Goal: Communication & Community: Answer question/provide support

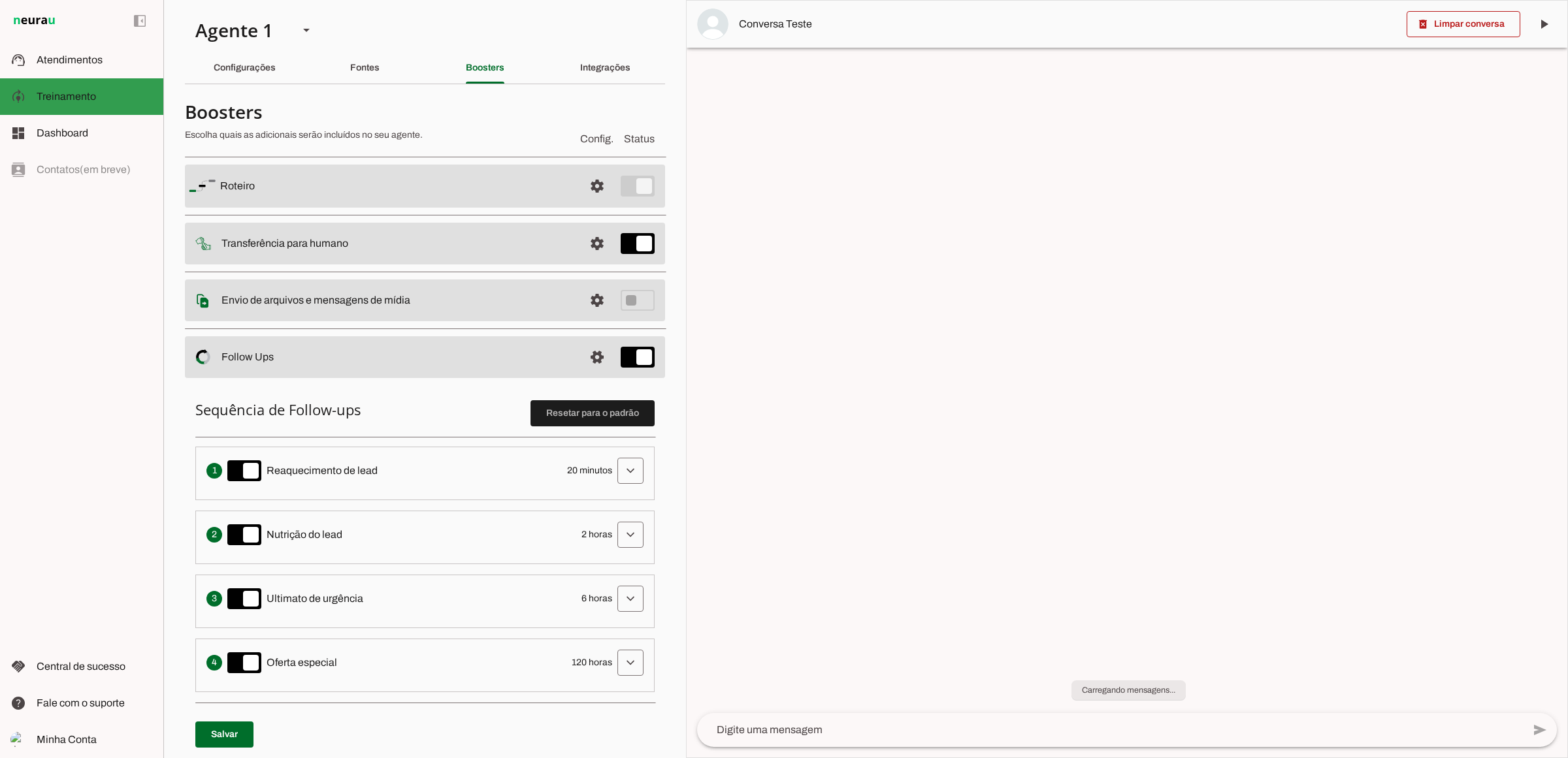
click at [63, 125] on slot at bounding box center [95, 133] width 117 height 16
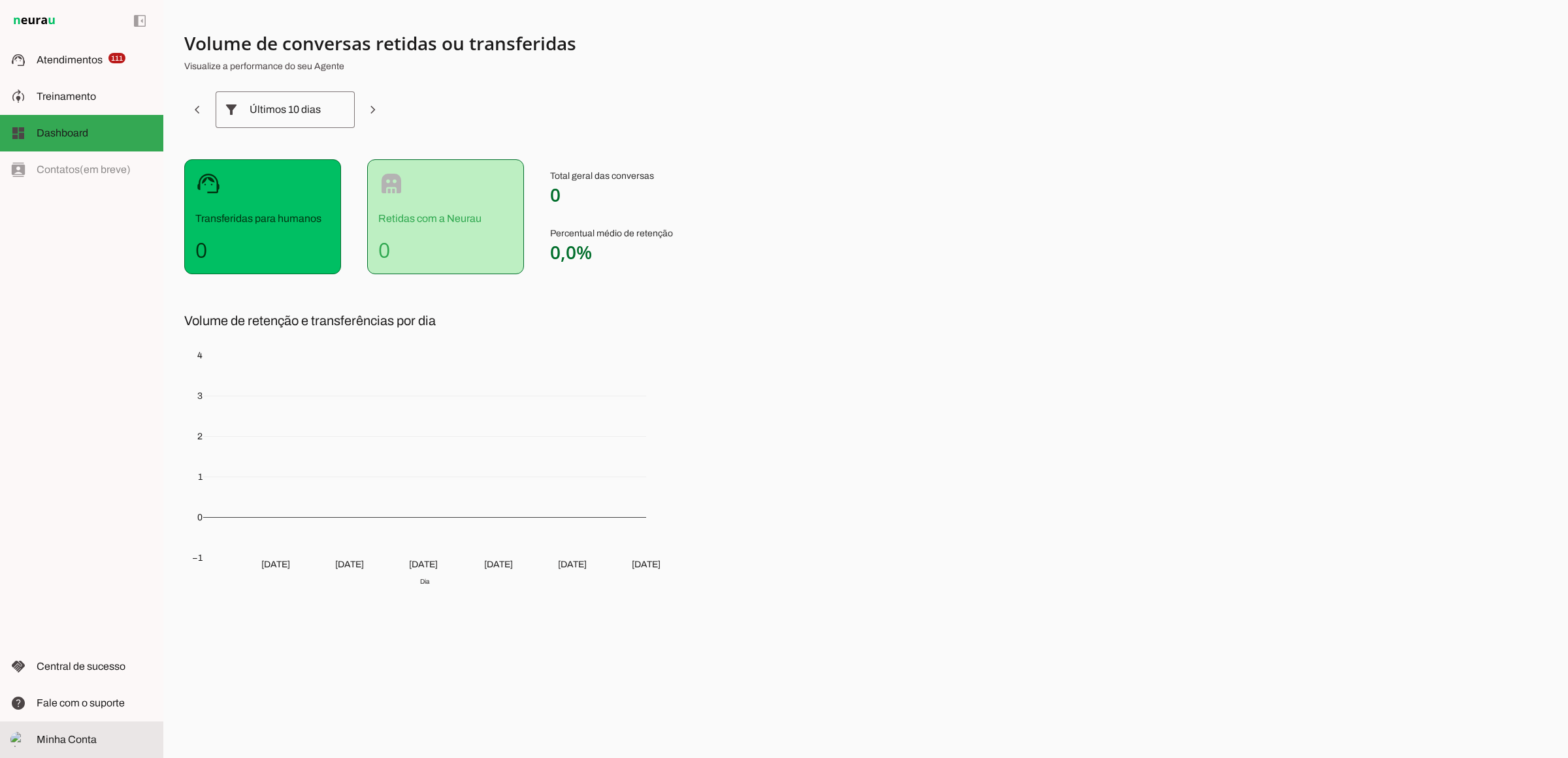
click at [90, 739] on span "Minha Conta" at bounding box center [66, 739] width 60 height 11
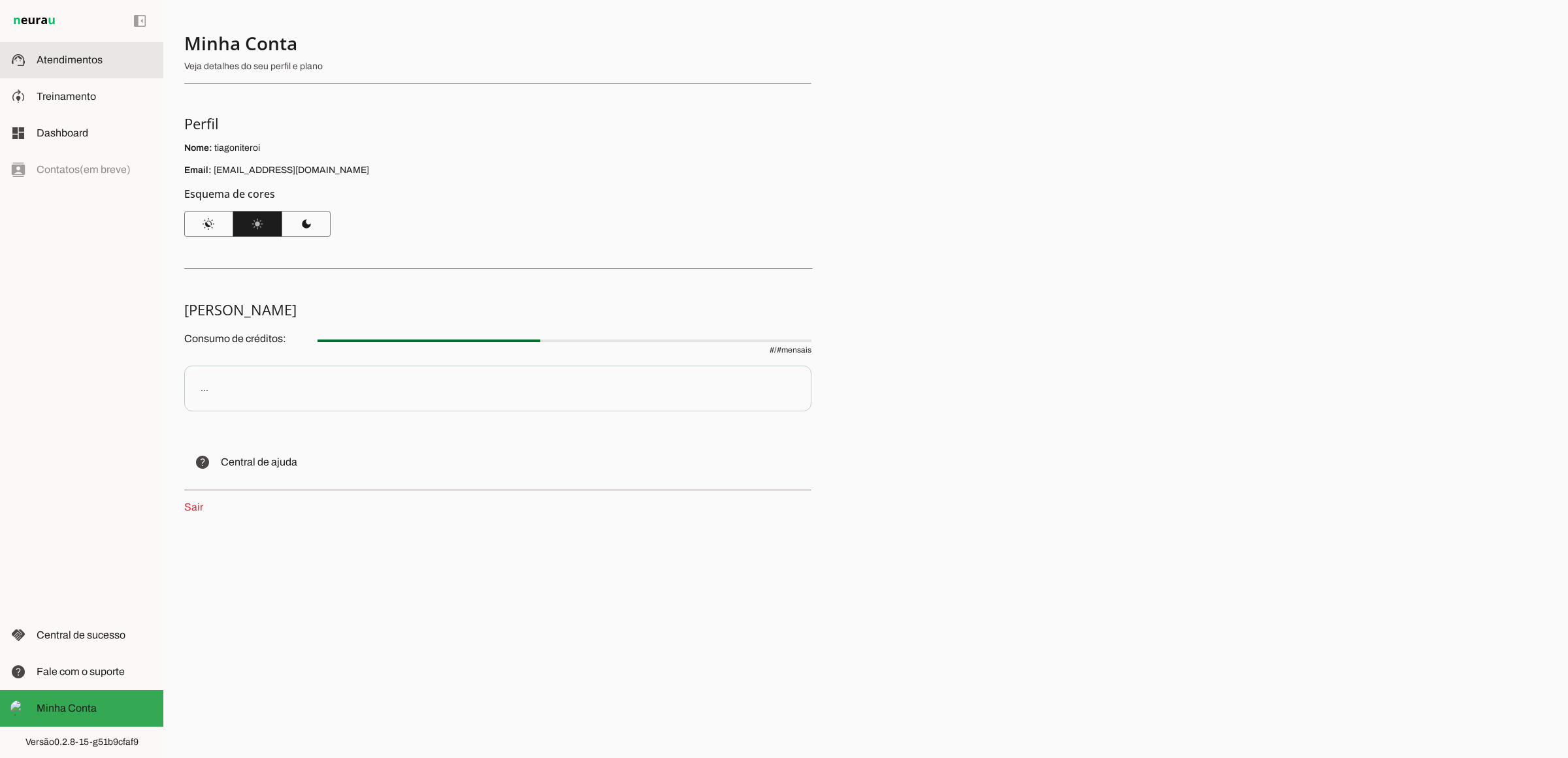
click at [86, 56] on span "Atendimentos" at bounding box center [69, 60] width 66 height 11
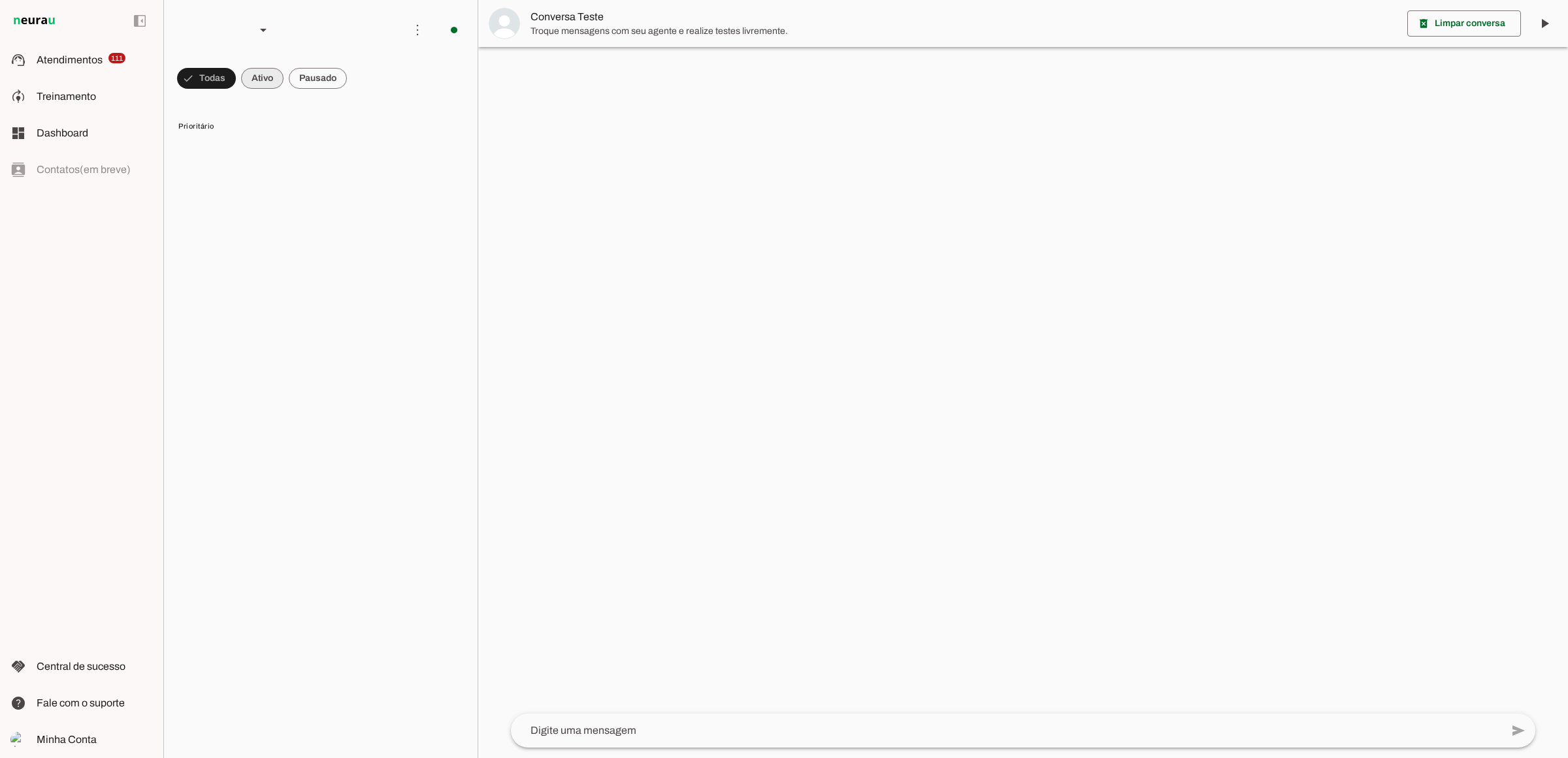
click at [273, 79] on span at bounding box center [262, 79] width 43 height 31
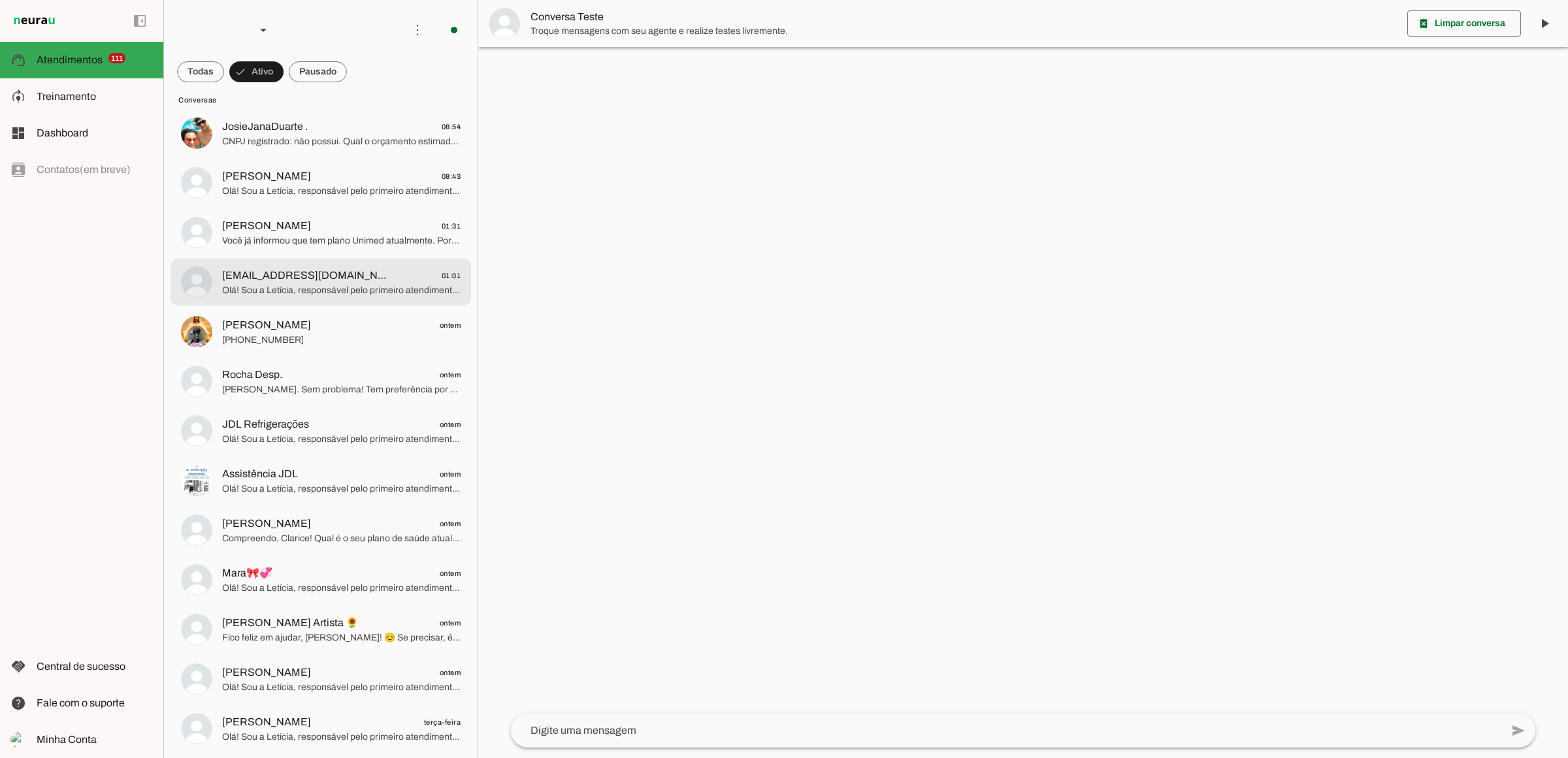
scroll to position [129, 0]
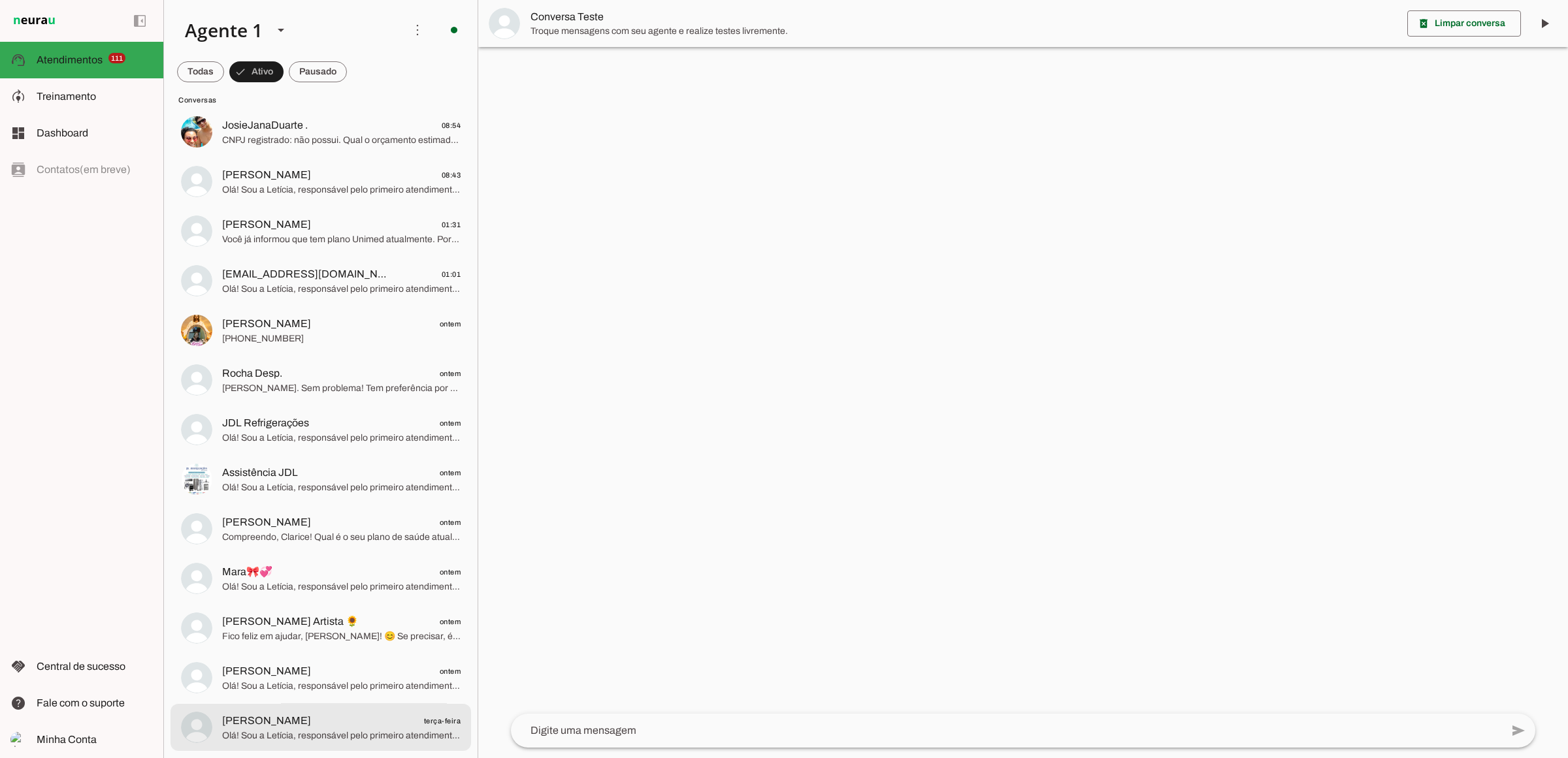
click at [304, 730] on span "Olá! Sou a Letícia, responsável pelo primeiro atendimento aqui na [GEOGRAPHIC_D…" at bounding box center [341, 735] width 239 height 13
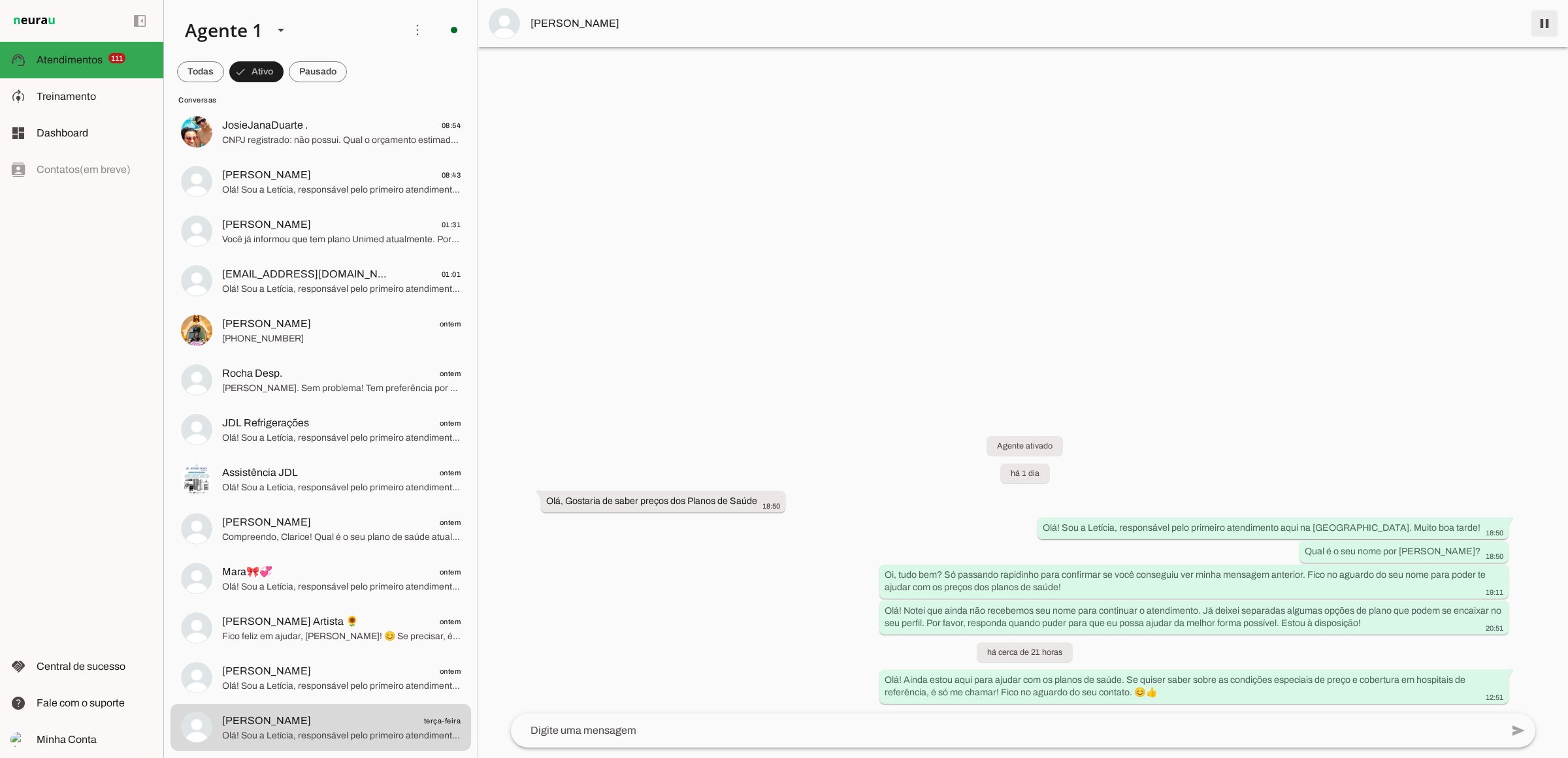
click at [1547, 29] on span at bounding box center [1544, 24] width 32 height 31
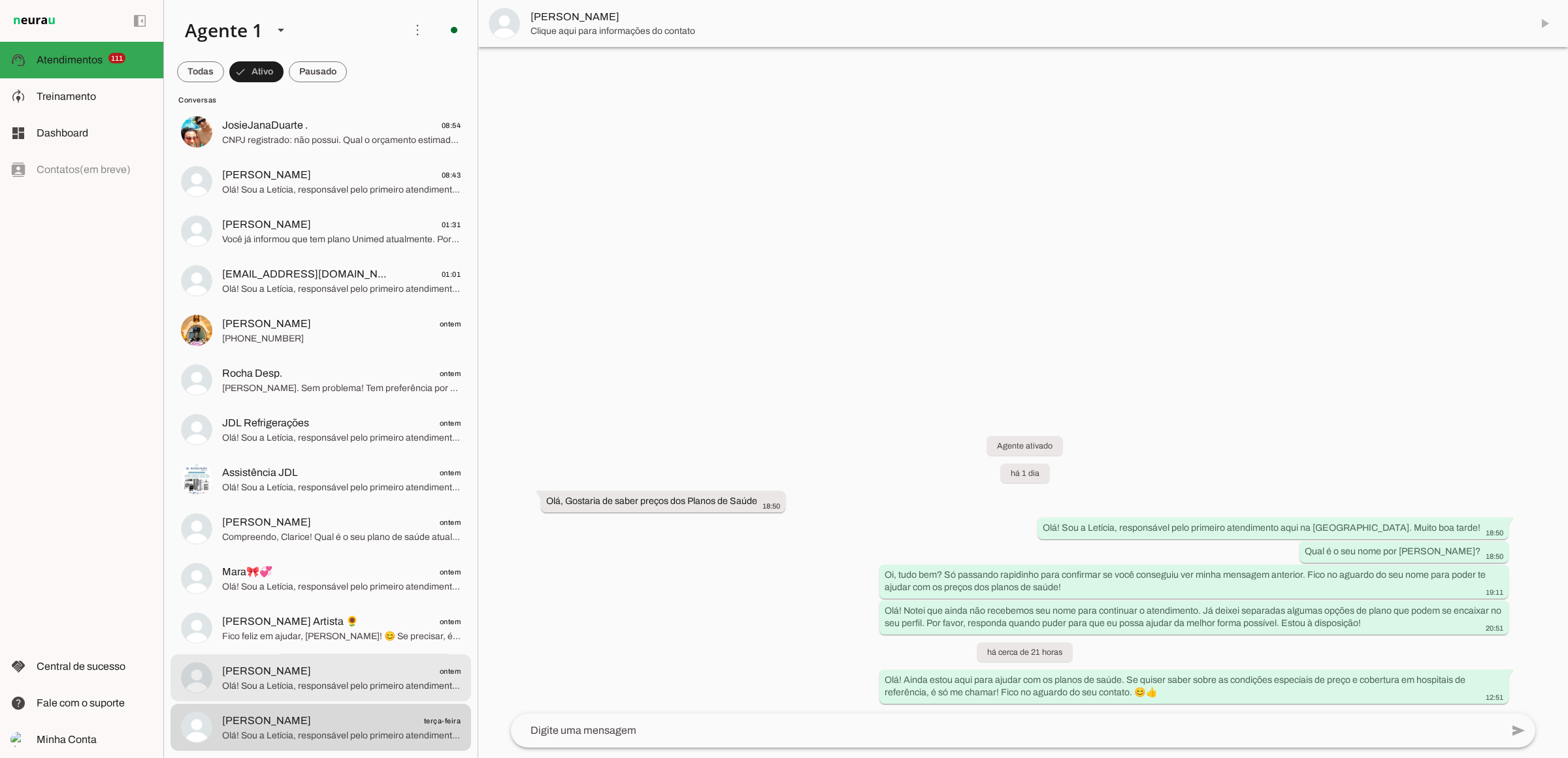
click at [340, 676] on span "[PERSON_NAME] ontem" at bounding box center [341, 671] width 239 height 17
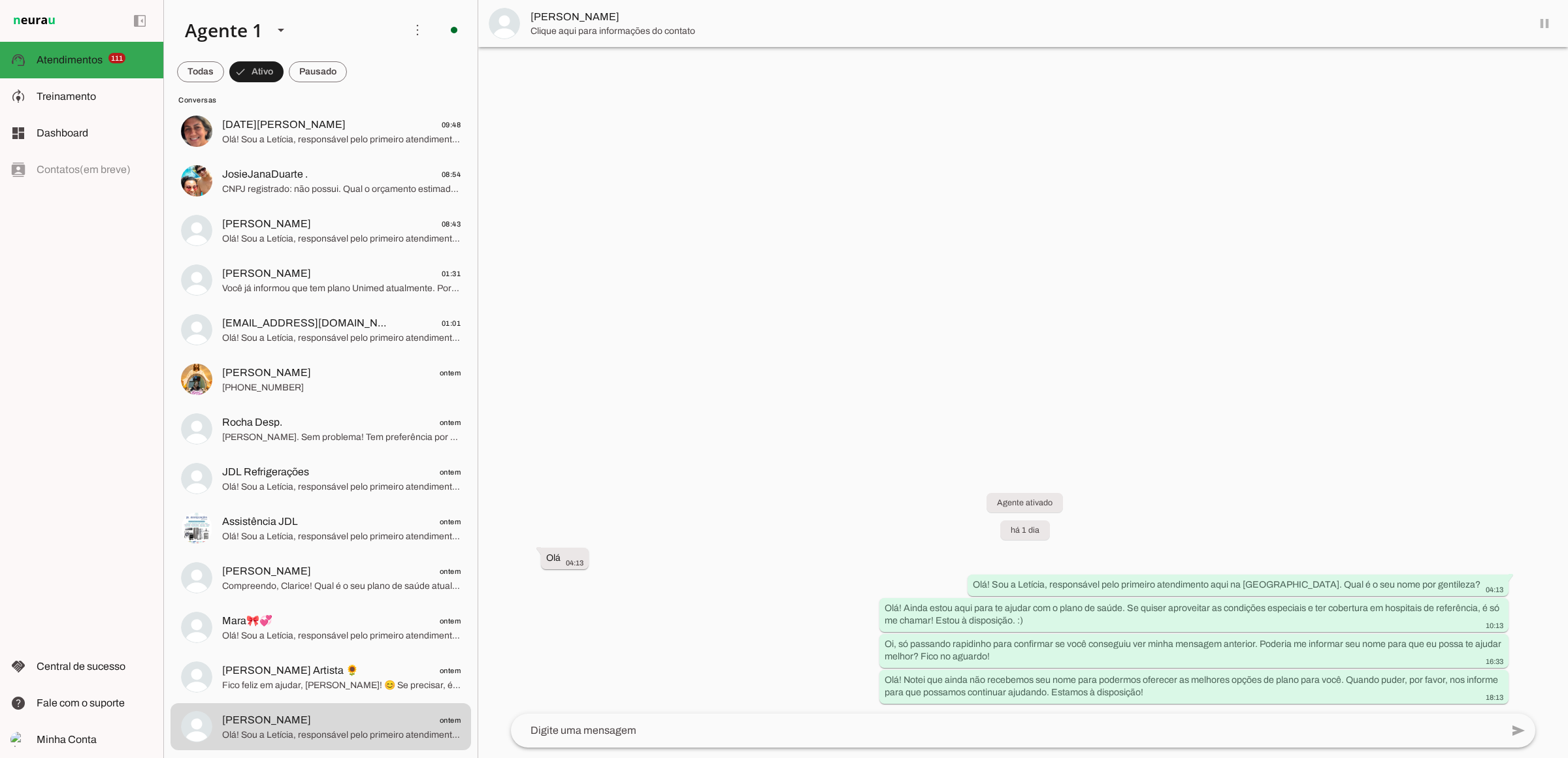
scroll to position [79, 0]
click at [1543, 10] on span at bounding box center [1544, 24] width 32 height 31
click at [305, 673] on span "[PERSON_NAME] Artista 🌻 ontem" at bounding box center [341, 671] width 239 height 17
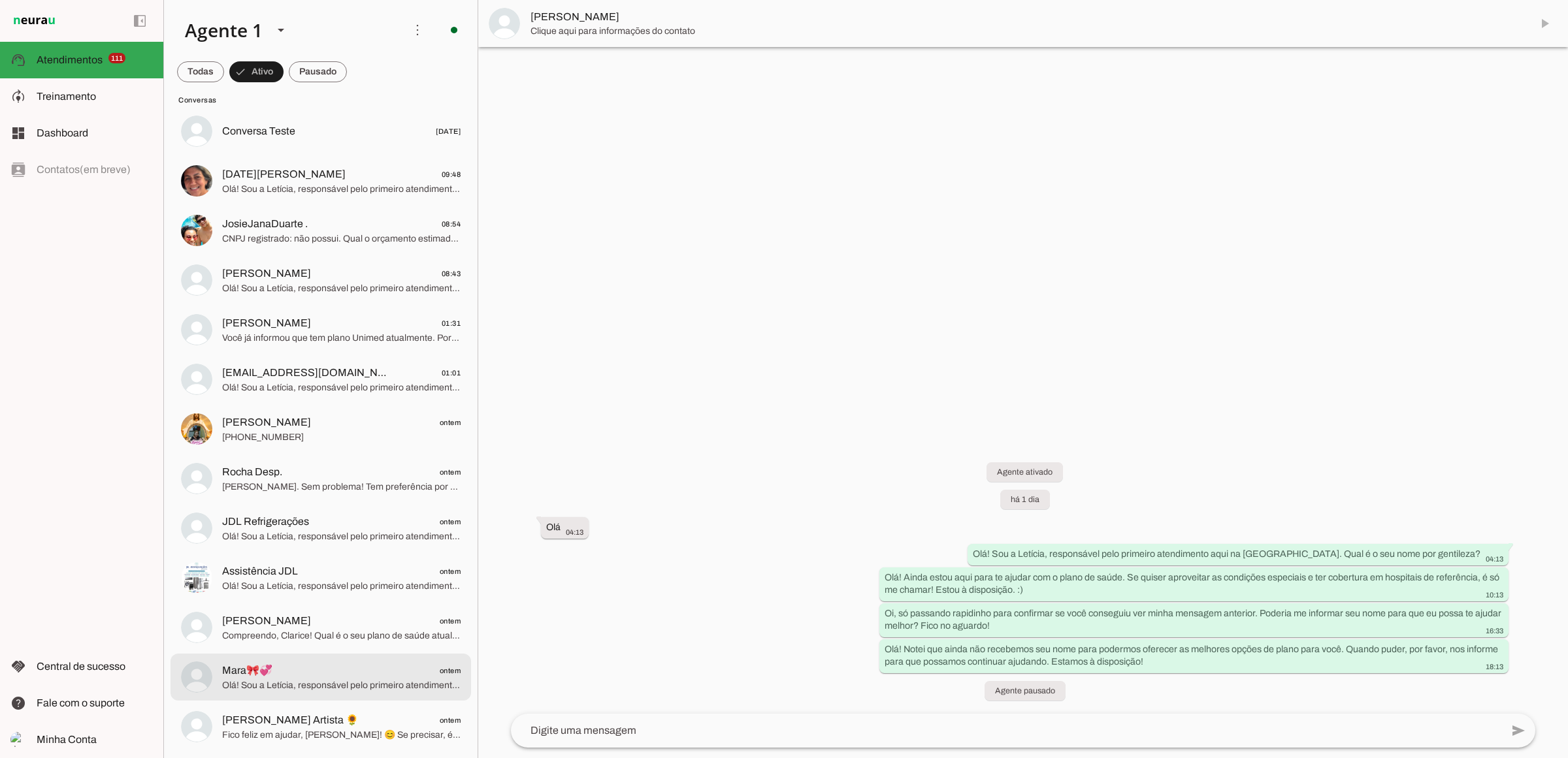
scroll to position [31, 0]
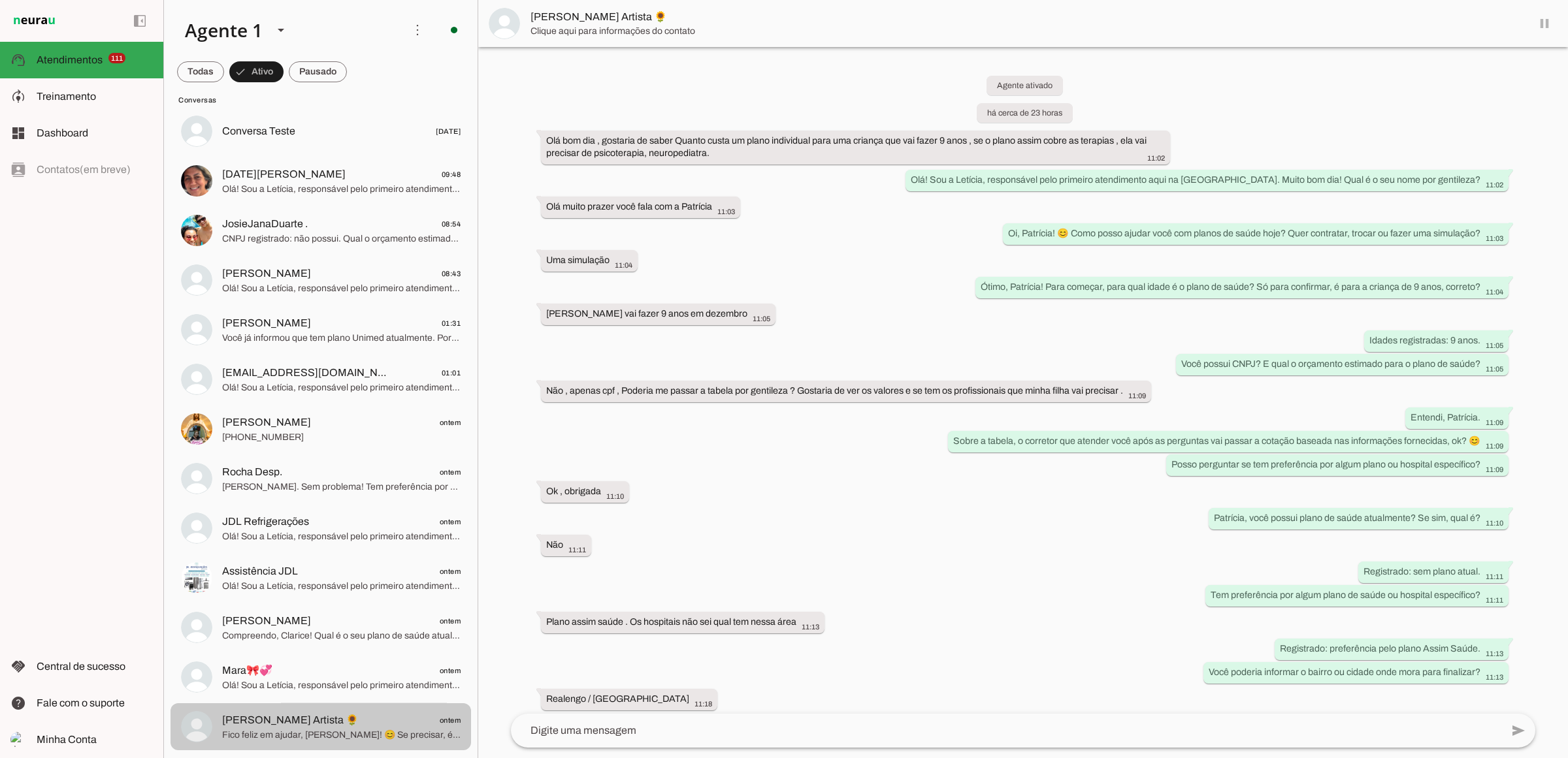
click at [324, 723] on span "[PERSON_NAME] Artista 🌻 ontem" at bounding box center [341, 719] width 239 height 17
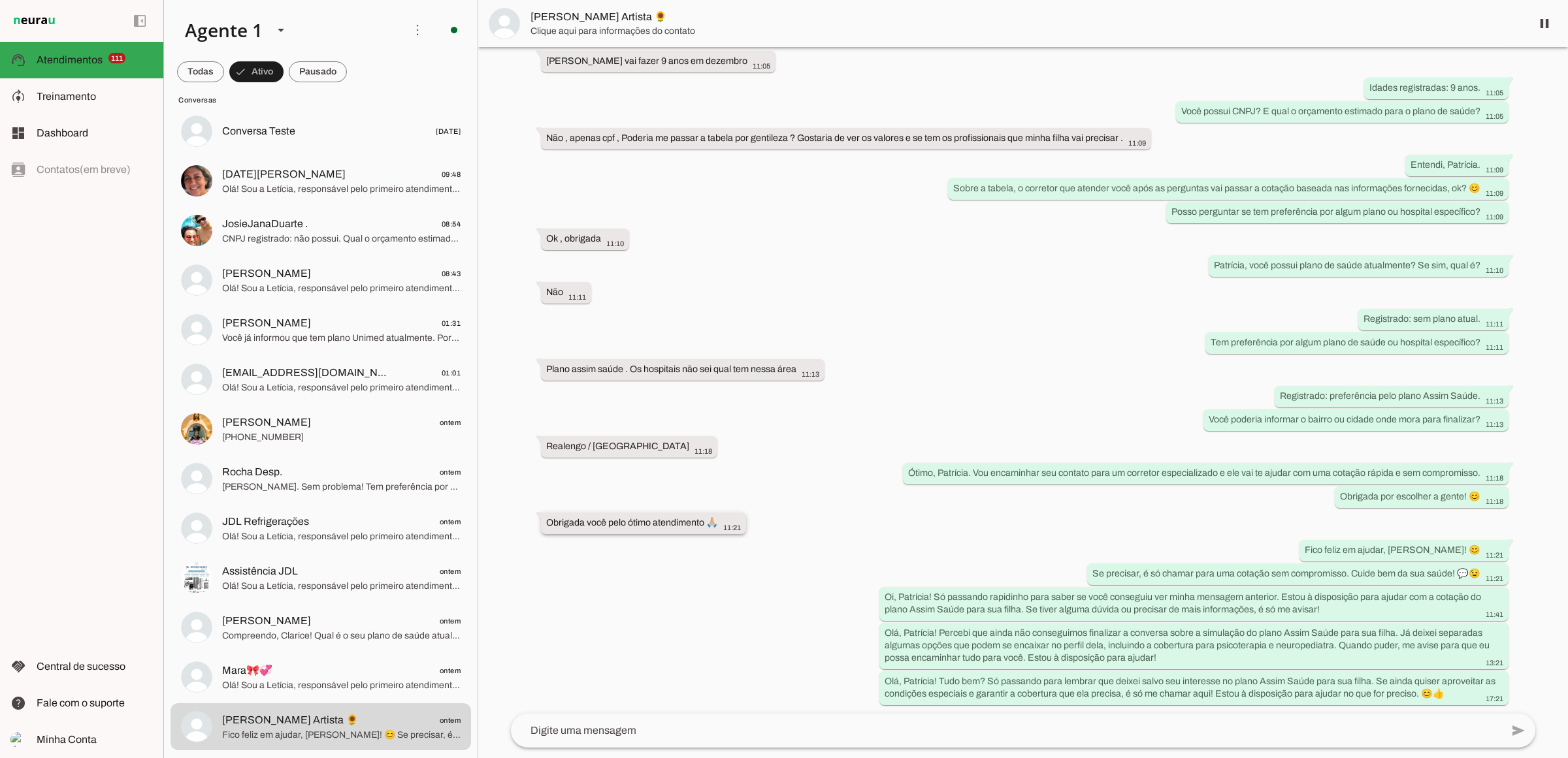
drag, startPoint x: 595, startPoint y: 526, endPoint x: 649, endPoint y: 526, distance: 54.0
click at [0, 0] on slot "Obrigada você pelo ótimo atendimento 🙏🏼" at bounding box center [0, 0] width 0 height 0
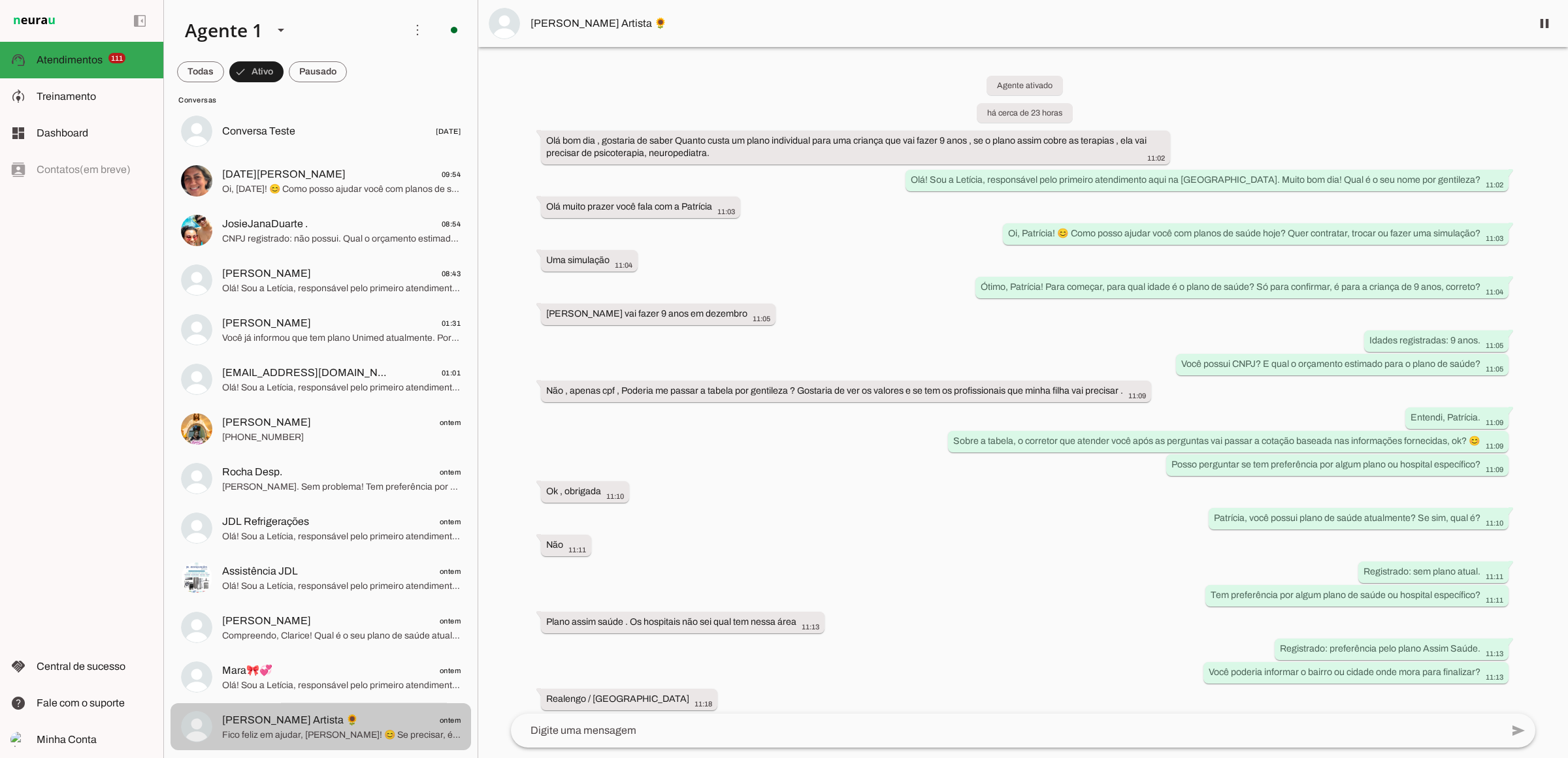
click at [318, 735] on span "Fico feliz em ajudar, [PERSON_NAME]! 😊 Se precisar, é só chamar para uma cotaçã…" at bounding box center [341, 734] width 239 height 13
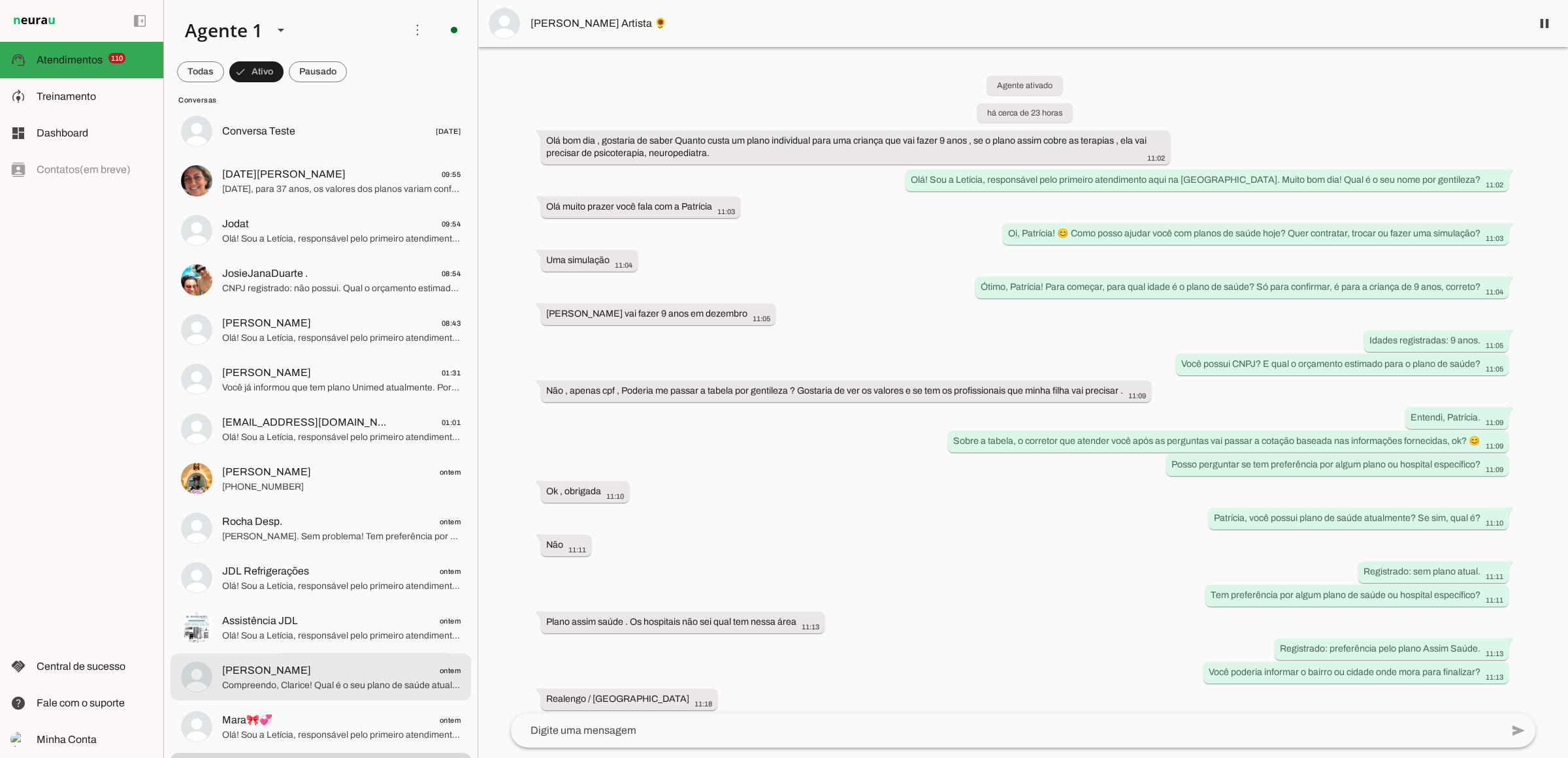
click at [317, 682] on span "Compreendo, Clarice! Qual é o seu plano de saúde atual, por favor? Quero te aju…" at bounding box center [341, 685] width 239 height 13
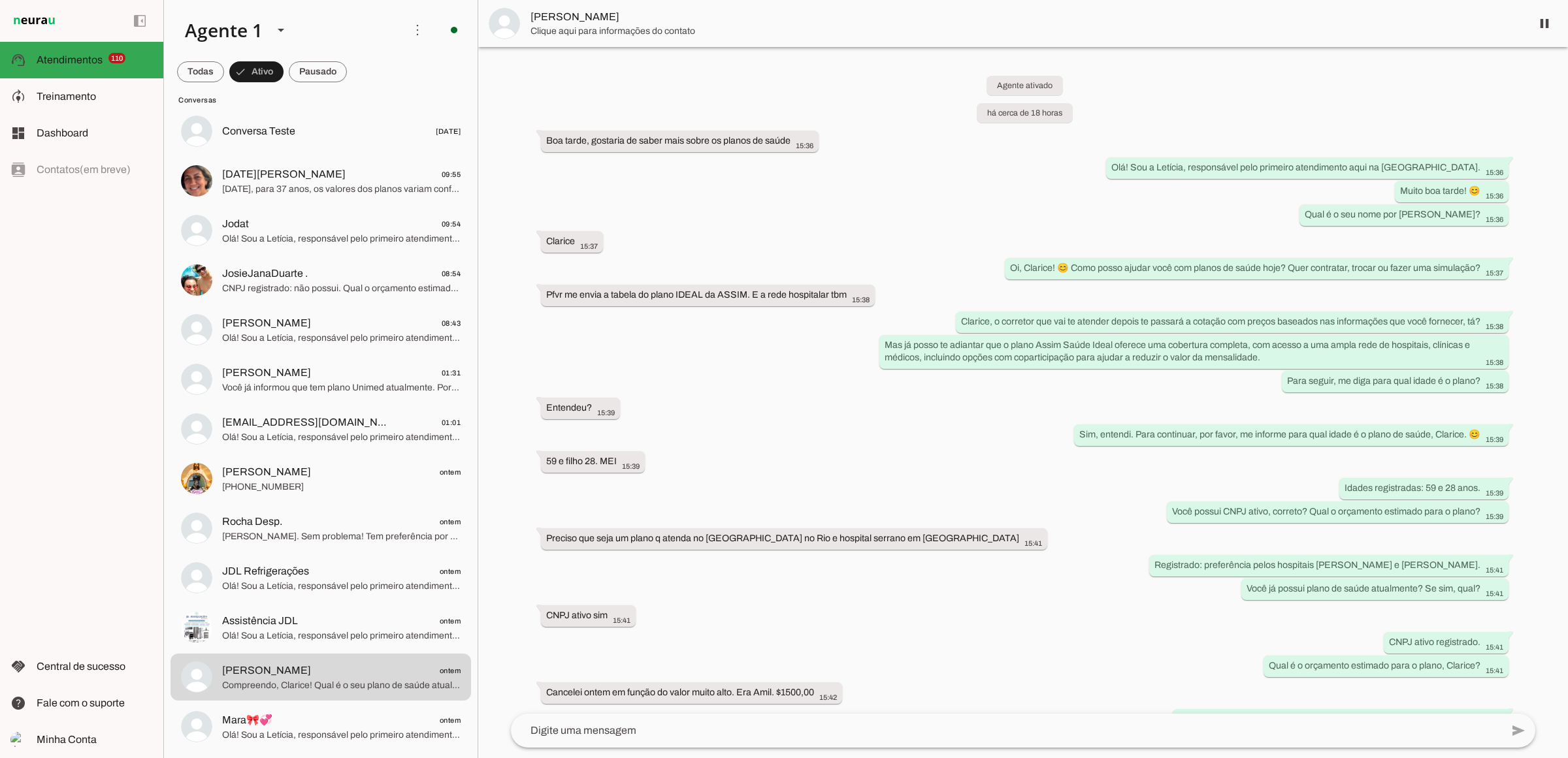
scroll to position [760, 0]
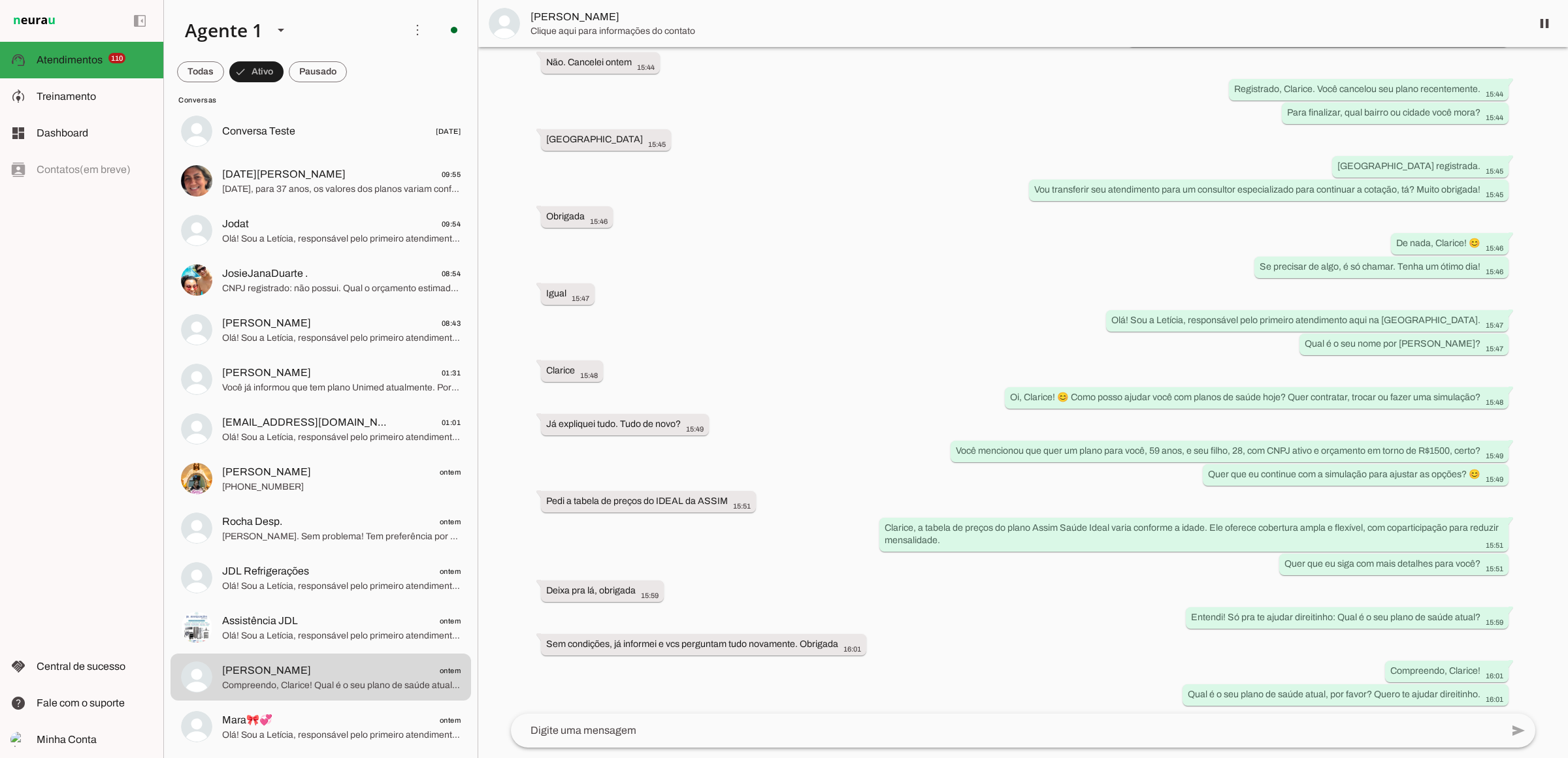
click at [573, 21] on span "[PERSON_NAME]" at bounding box center [1026, 17] width 991 height 16
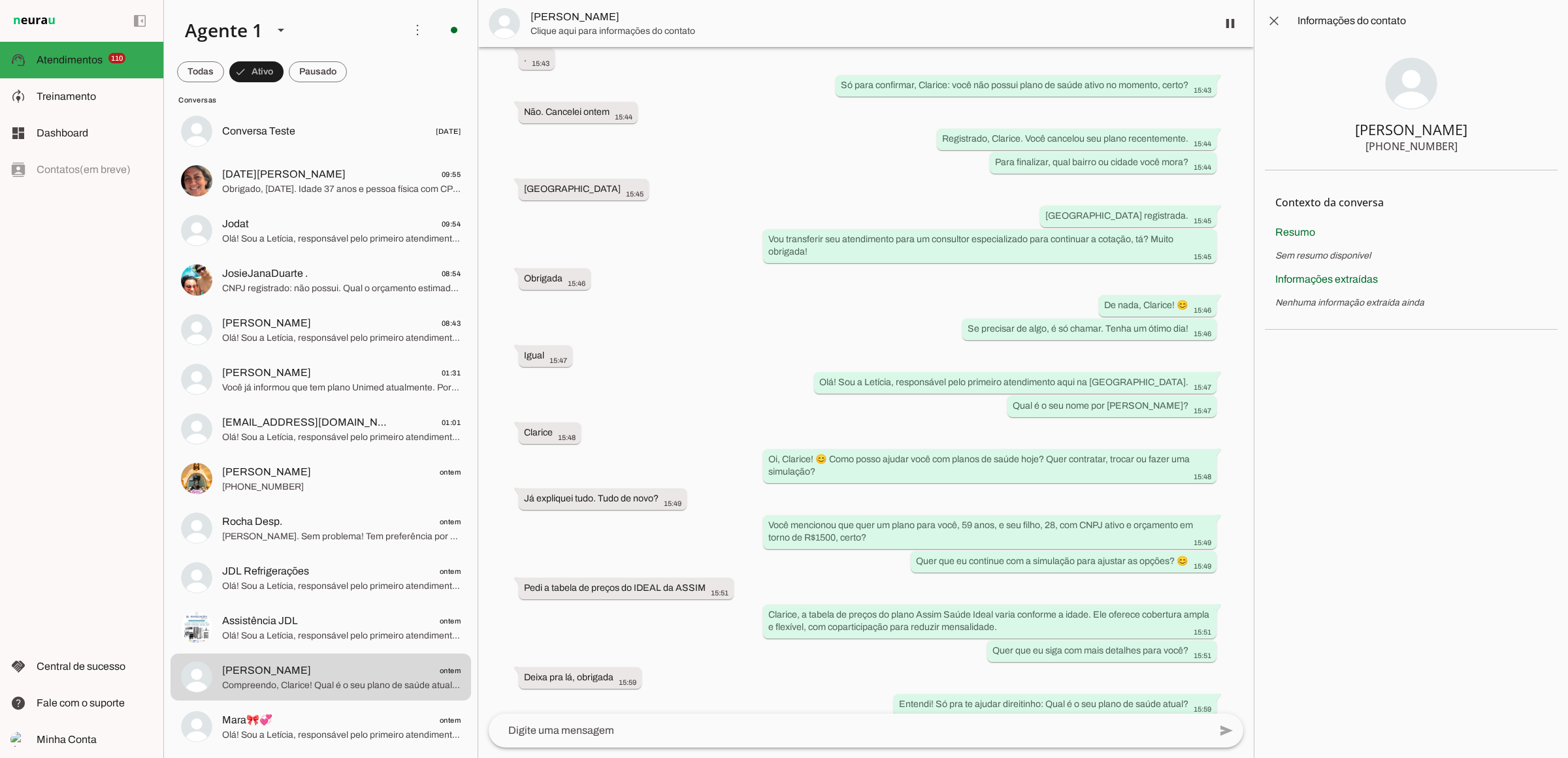
scroll to position [834, 0]
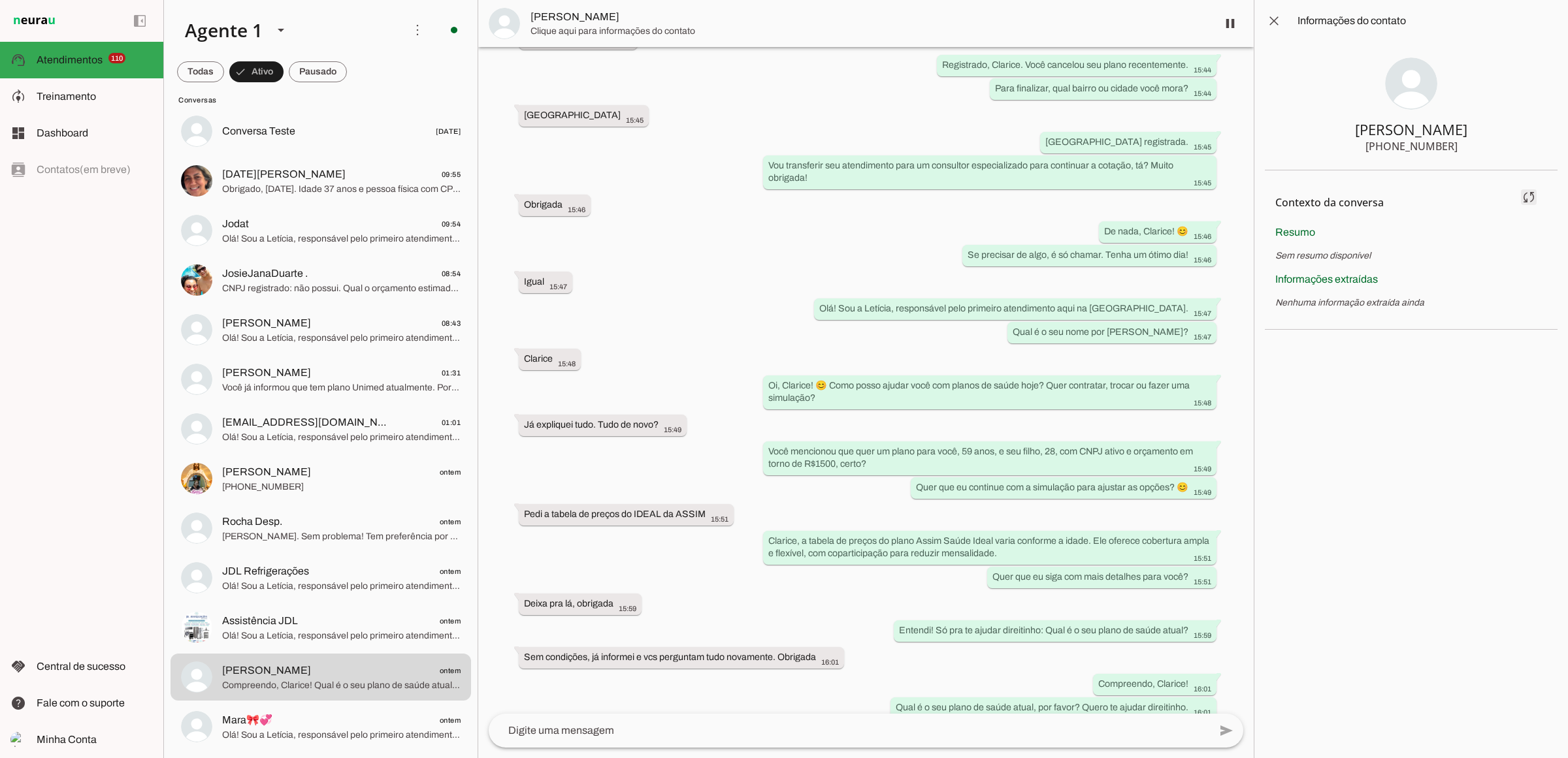
click at [1520, 198] on span at bounding box center [1529, 198] width 32 height 31
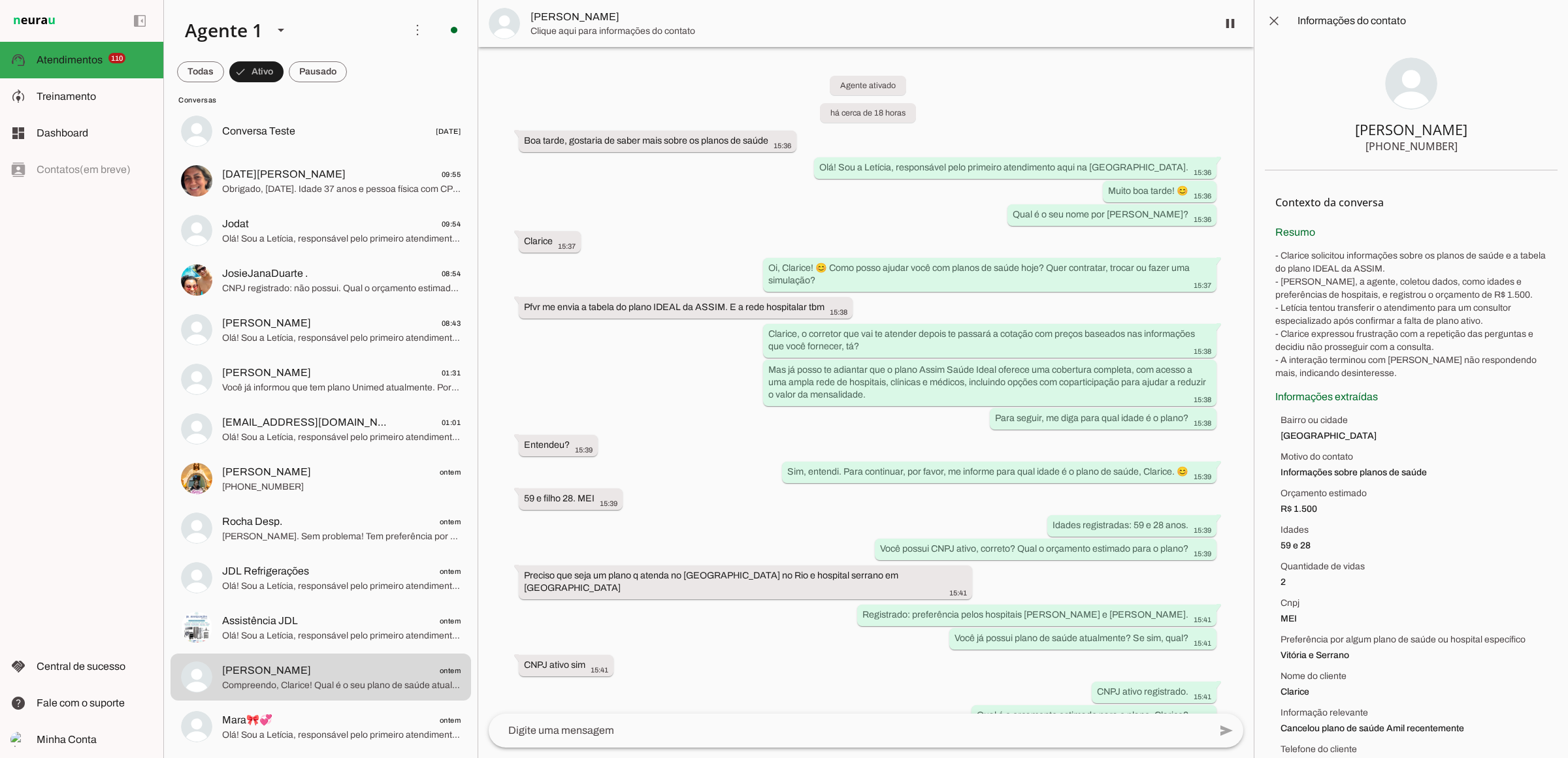
scroll to position [33, 0]
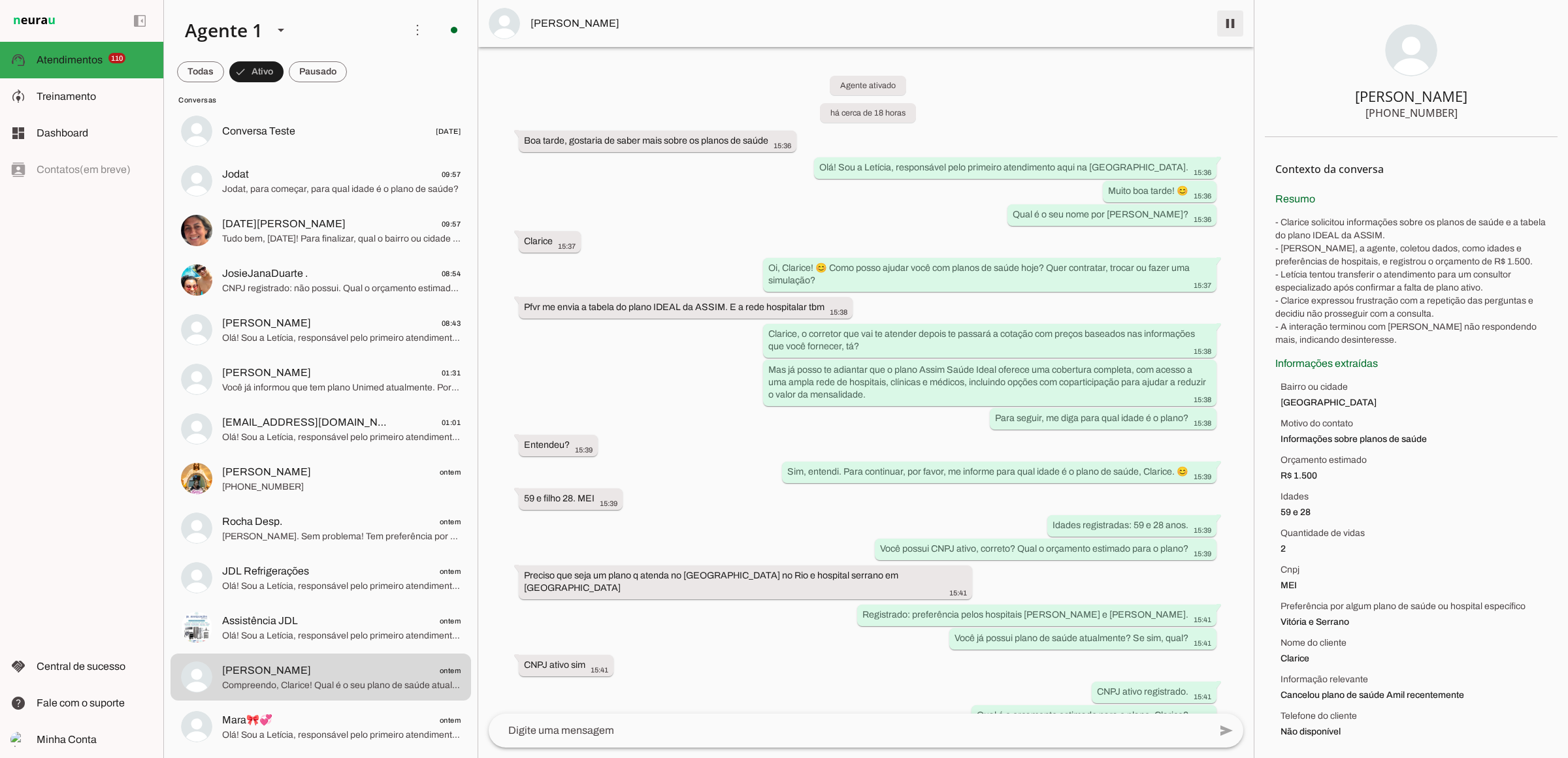
click at [1233, 30] on span at bounding box center [1230, 24] width 32 height 31
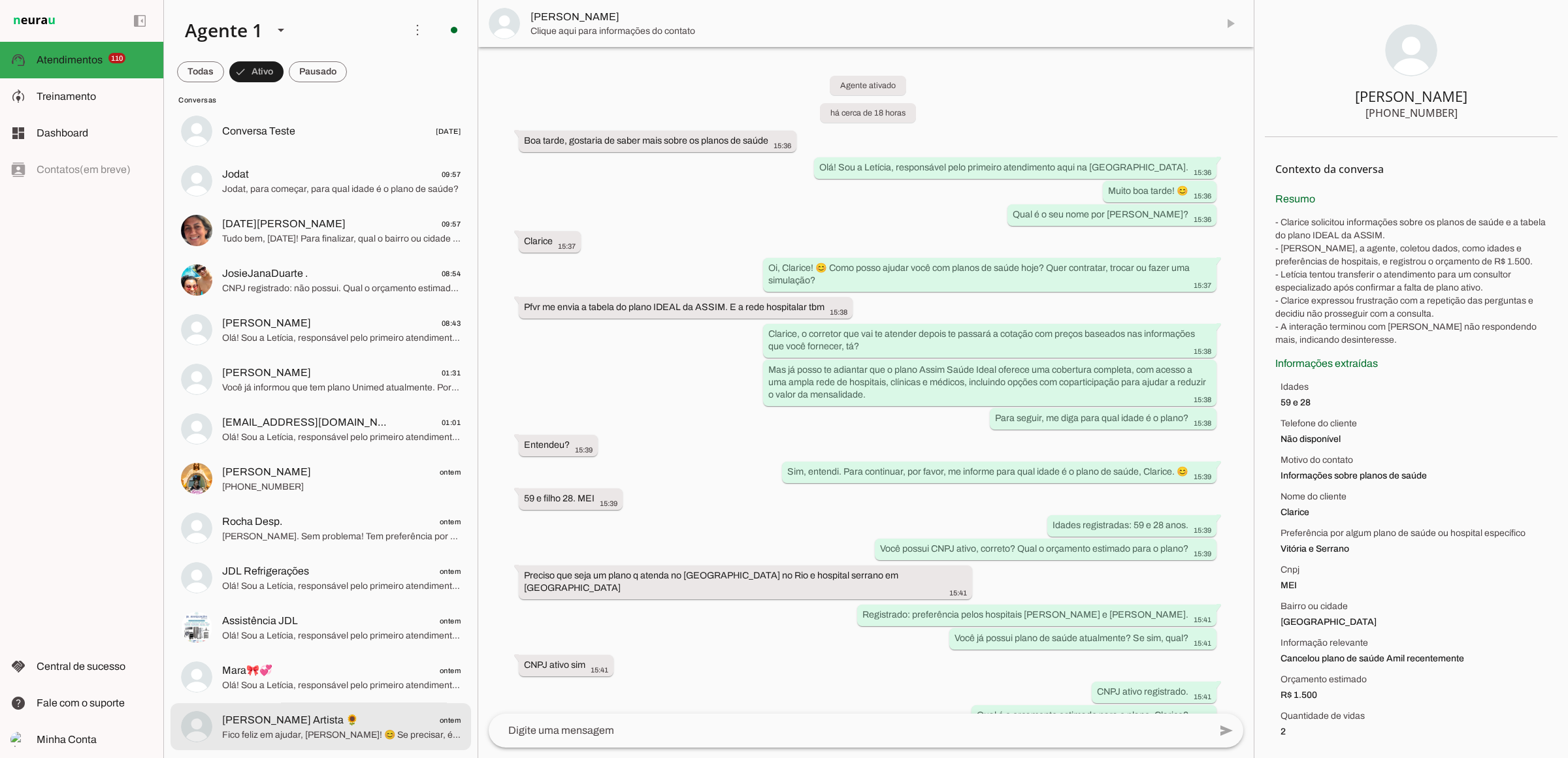
click at [371, 720] on span "[PERSON_NAME] Artista 🌻 ontem" at bounding box center [341, 719] width 239 height 17
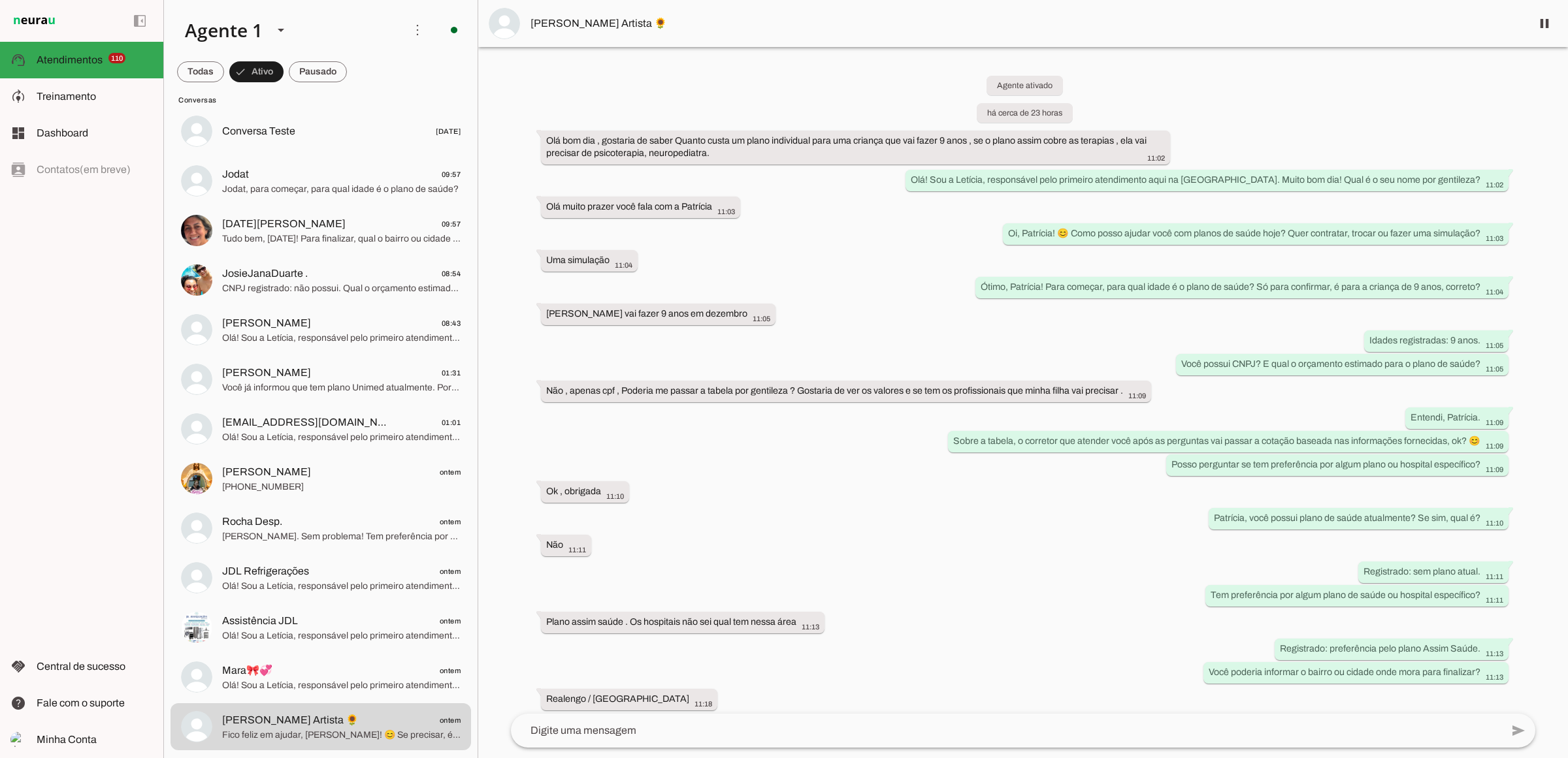
click at [589, 20] on span "[PERSON_NAME] Artista 🌻" at bounding box center [1026, 24] width 991 height 16
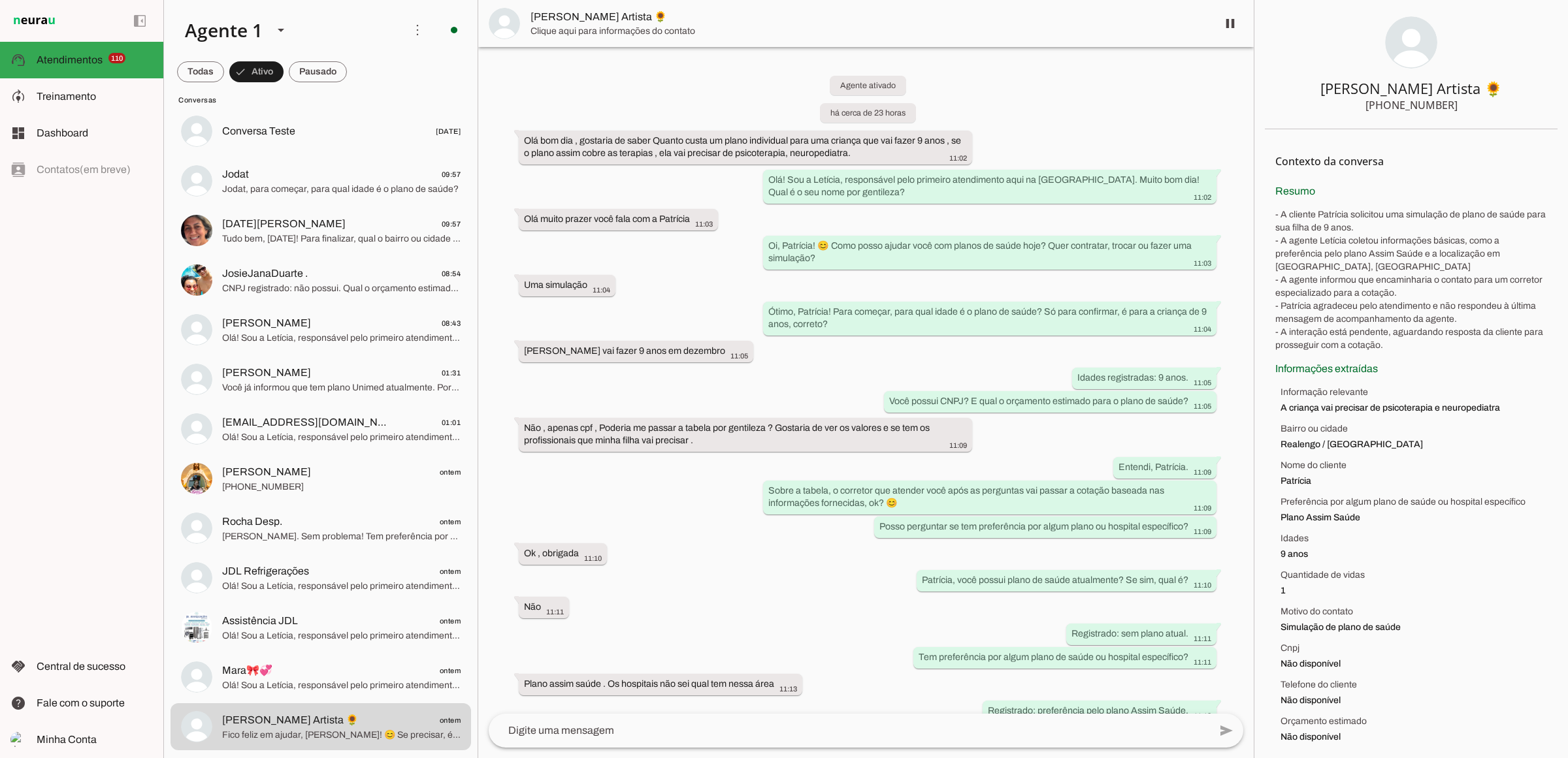
scroll to position [46, 0]
click at [1235, 21] on span at bounding box center [1230, 24] width 32 height 31
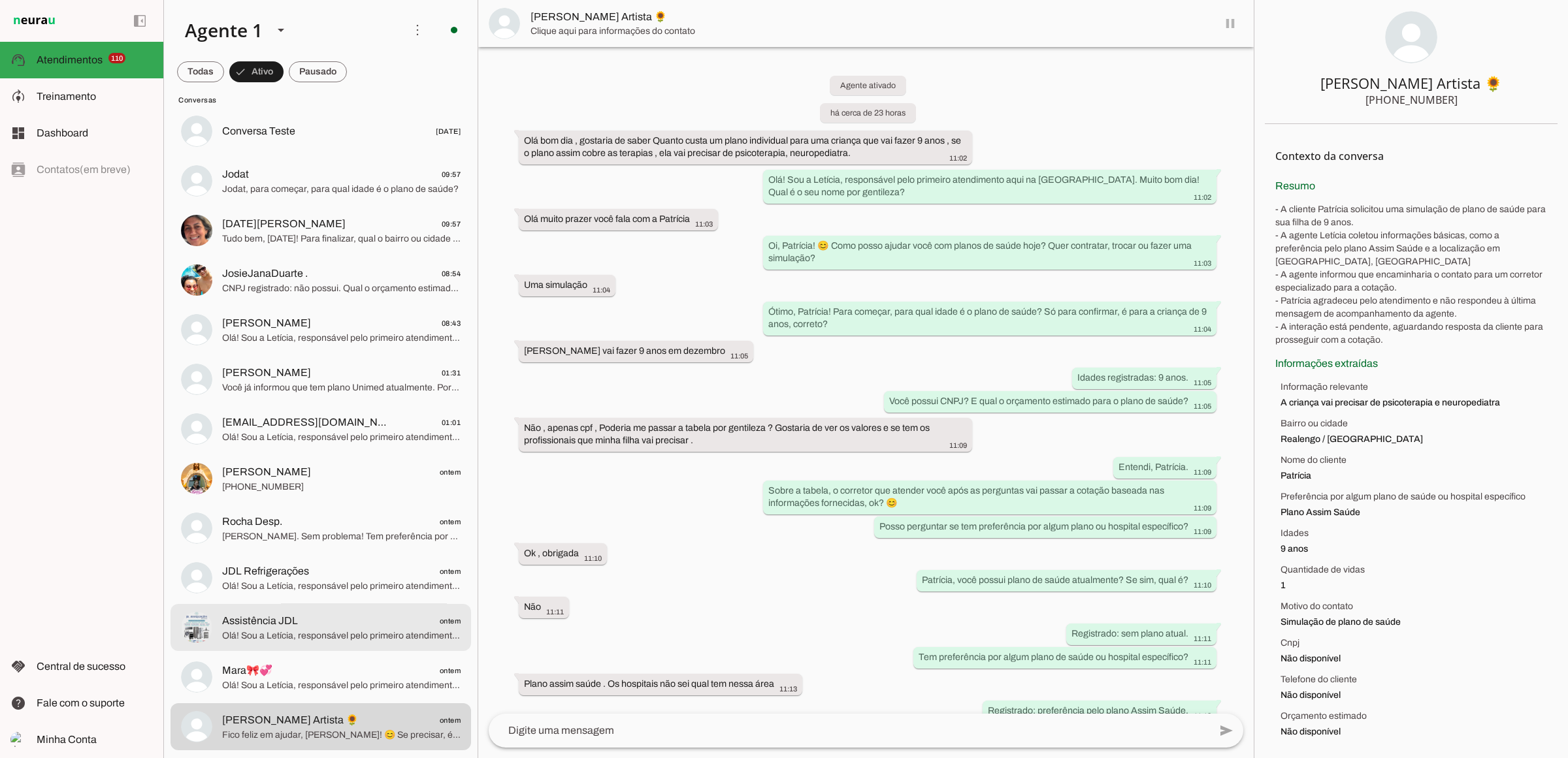
click at [335, 619] on span "Assistência JDL ontem" at bounding box center [341, 620] width 239 height 17
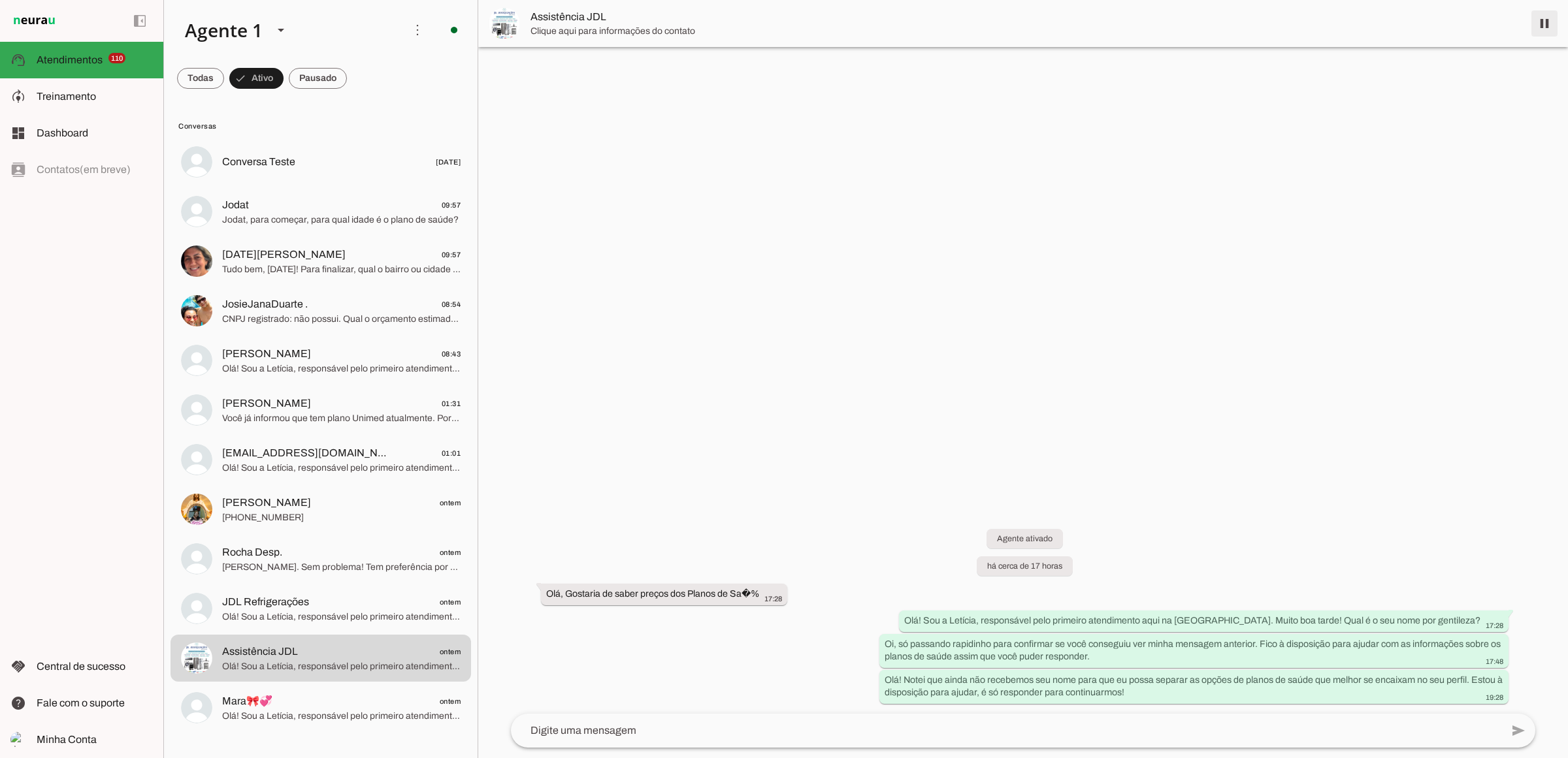
click at [1542, 24] on span at bounding box center [1544, 24] width 32 height 31
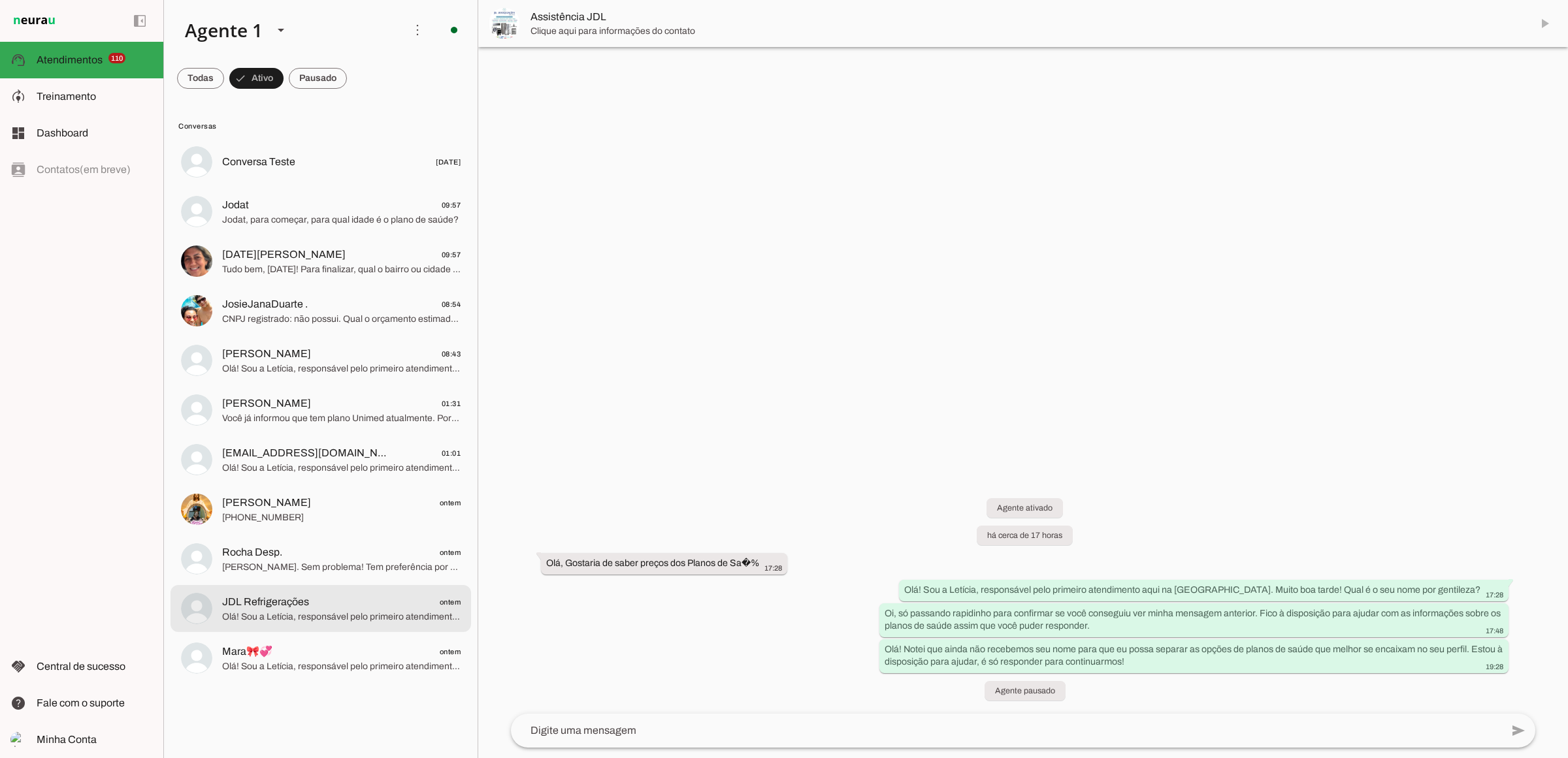
click at [272, 654] on span "Mara🎀💞" at bounding box center [247, 652] width 50 height 16
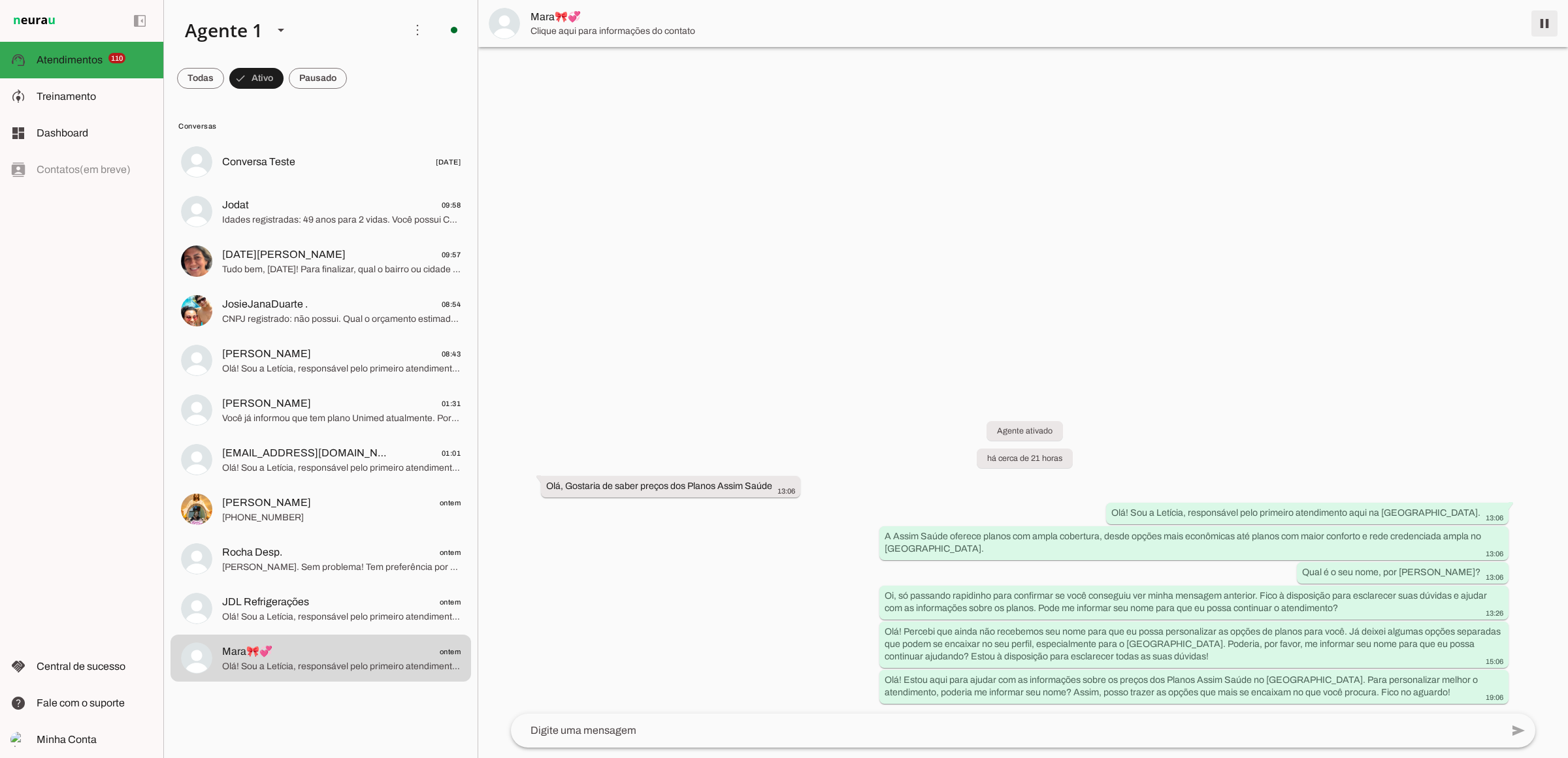
click at [1543, 26] on span at bounding box center [1544, 24] width 32 height 31
click at [397, 602] on span "JDL Refrigerações ontem" at bounding box center [341, 601] width 239 height 17
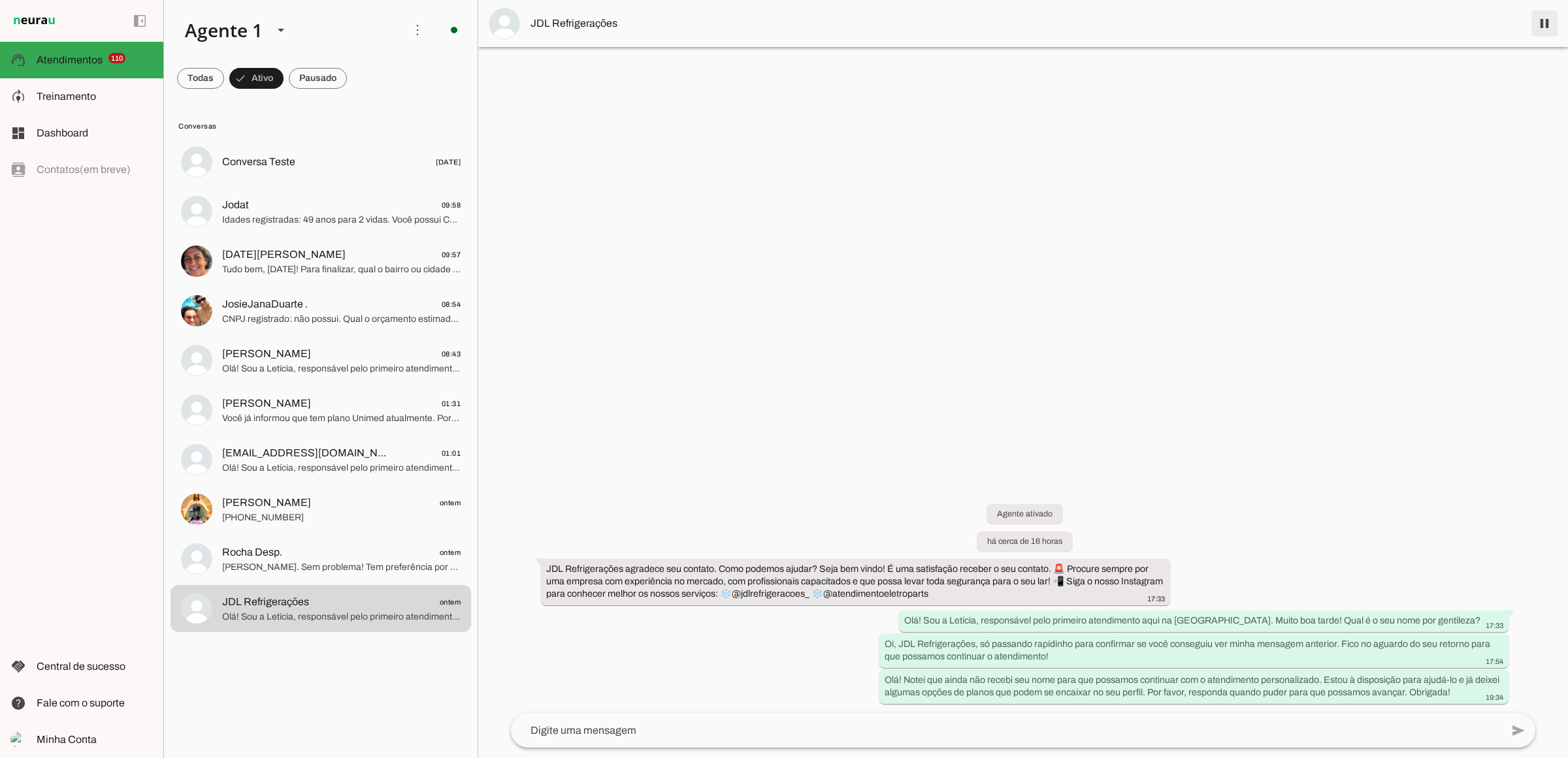
click at [1547, 18] on span at bounding box center [1544, 24] width 32 height 31
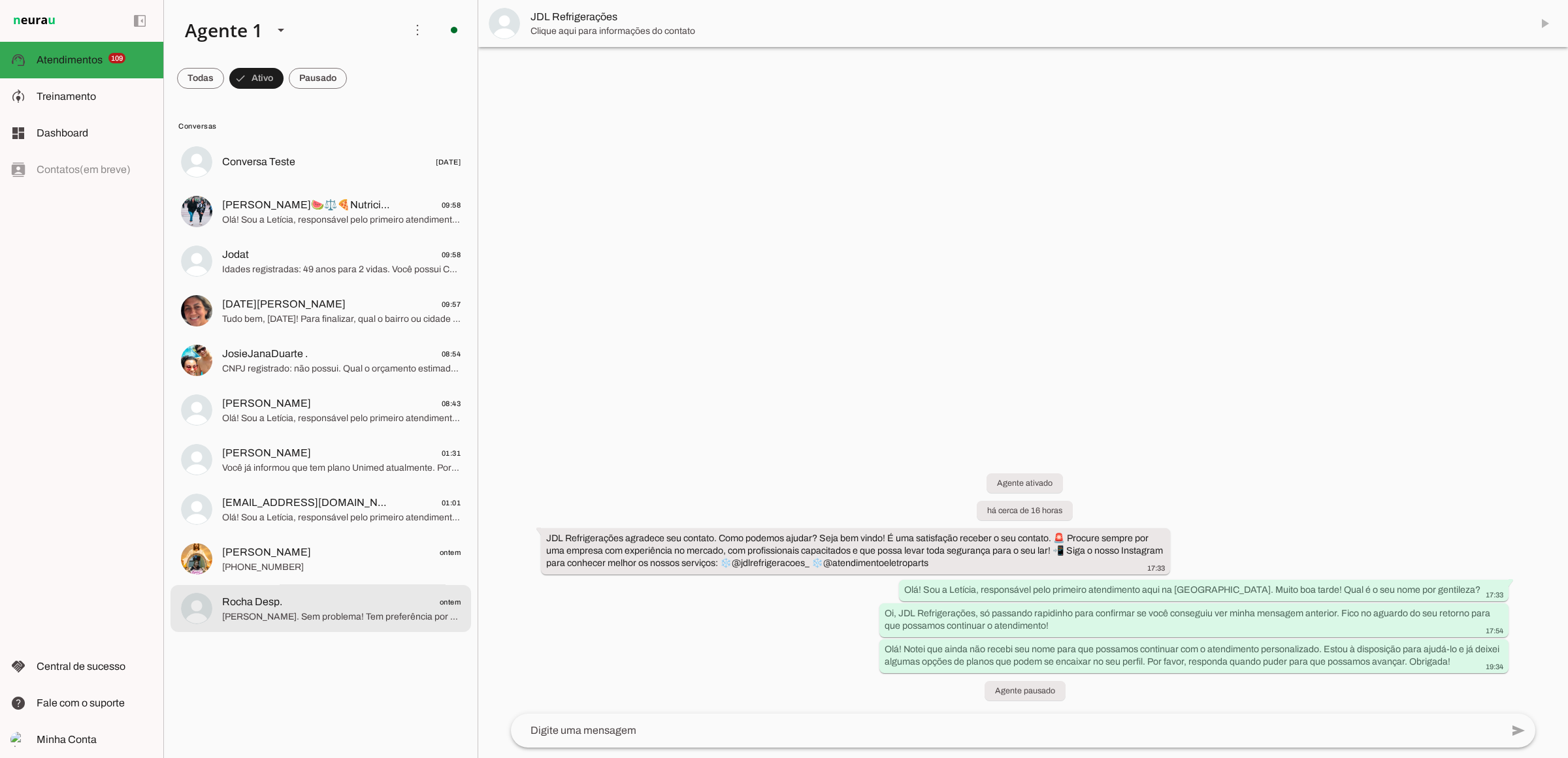
click at [360, 607] on span "Rocha Desp. ontem" at bounding box center [341, 601] width 239 height 17
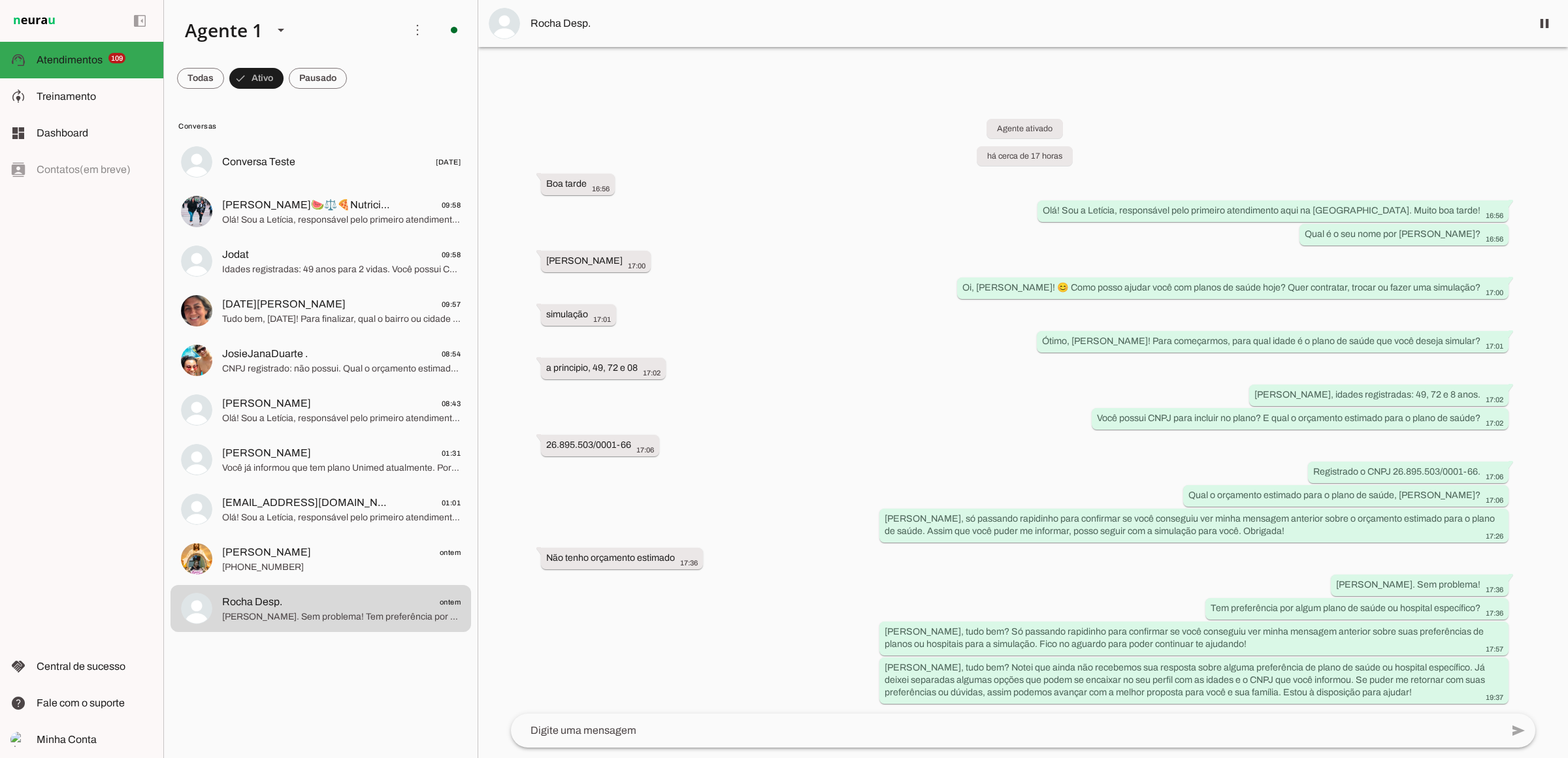
click at [575, 21] on span "Rocha Desp." at bounding box center [1026, 24] width 991 height 16
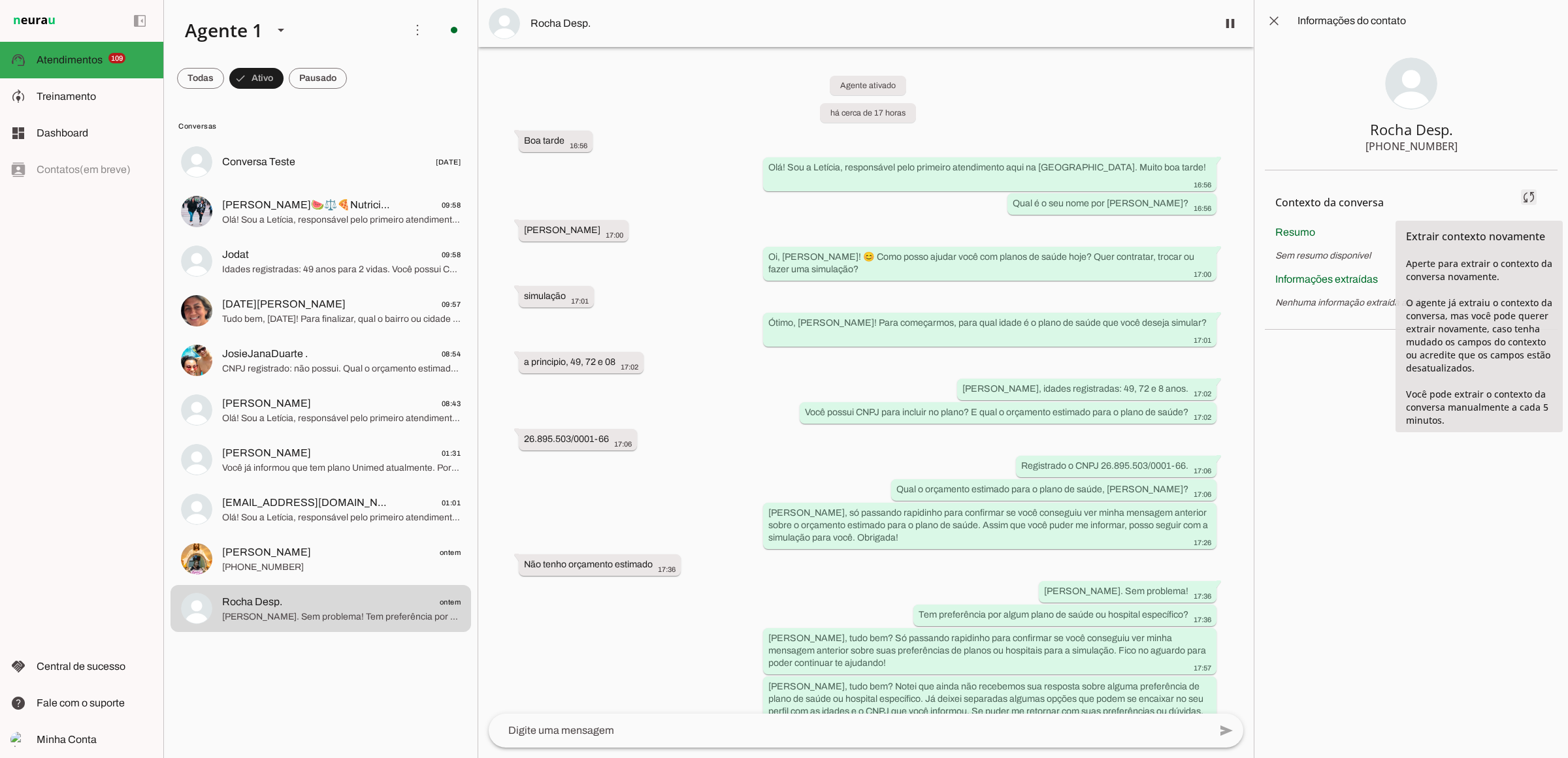
click at [1535, 201] on span at bounding box center [1529, 198] width 32 height 31
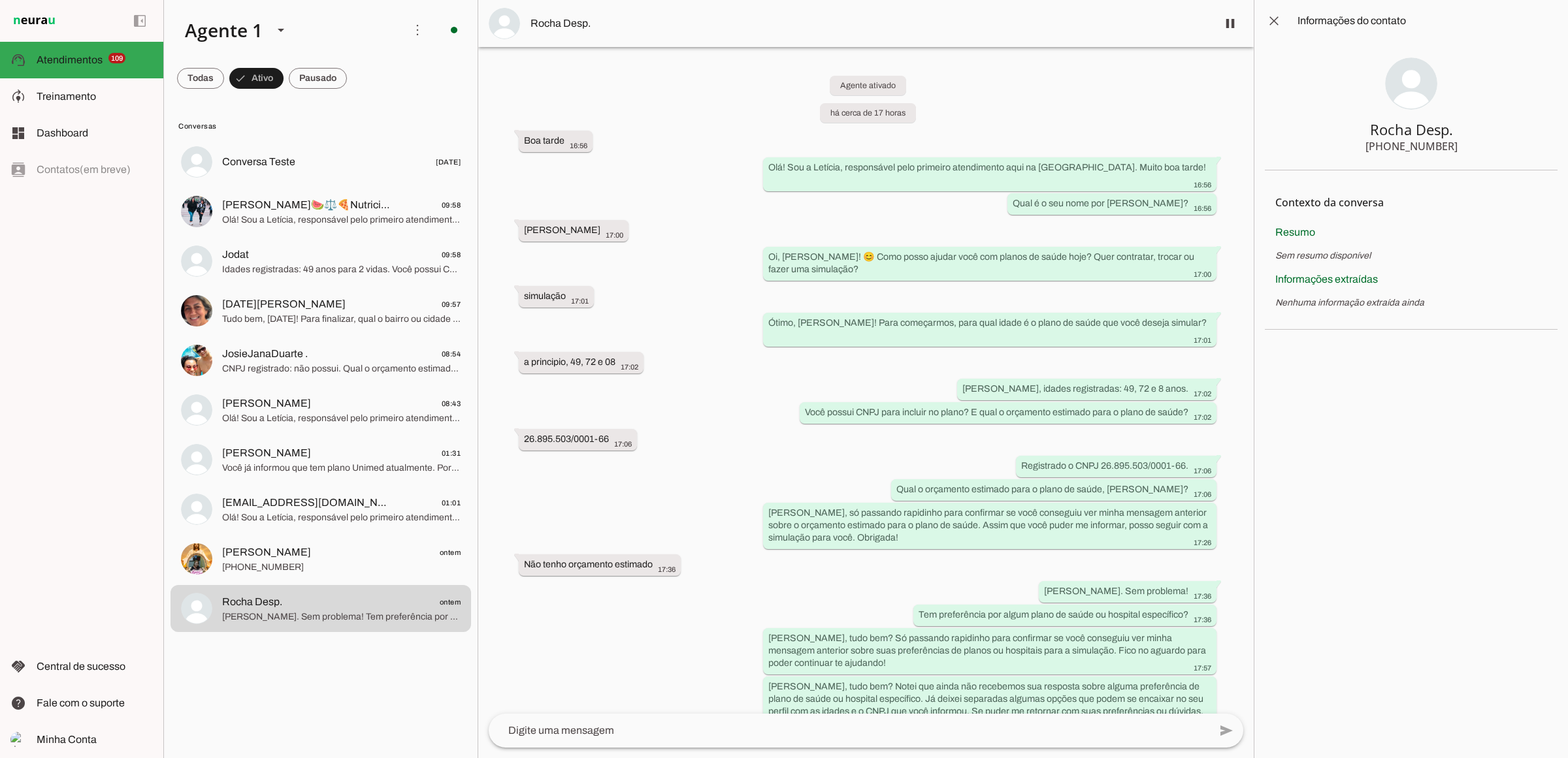
drag, startPoint x: 569, startPoint y: 335, endPoint x: 654, endPoint y: 334, distance: 85.0
click at [654, 334] on div "Agente ativado há cerca de 17 horas Boa tarde 16:56 Olá! Sou a Letícia, respons…" at bounding box center [866, 380] width 776 height 667
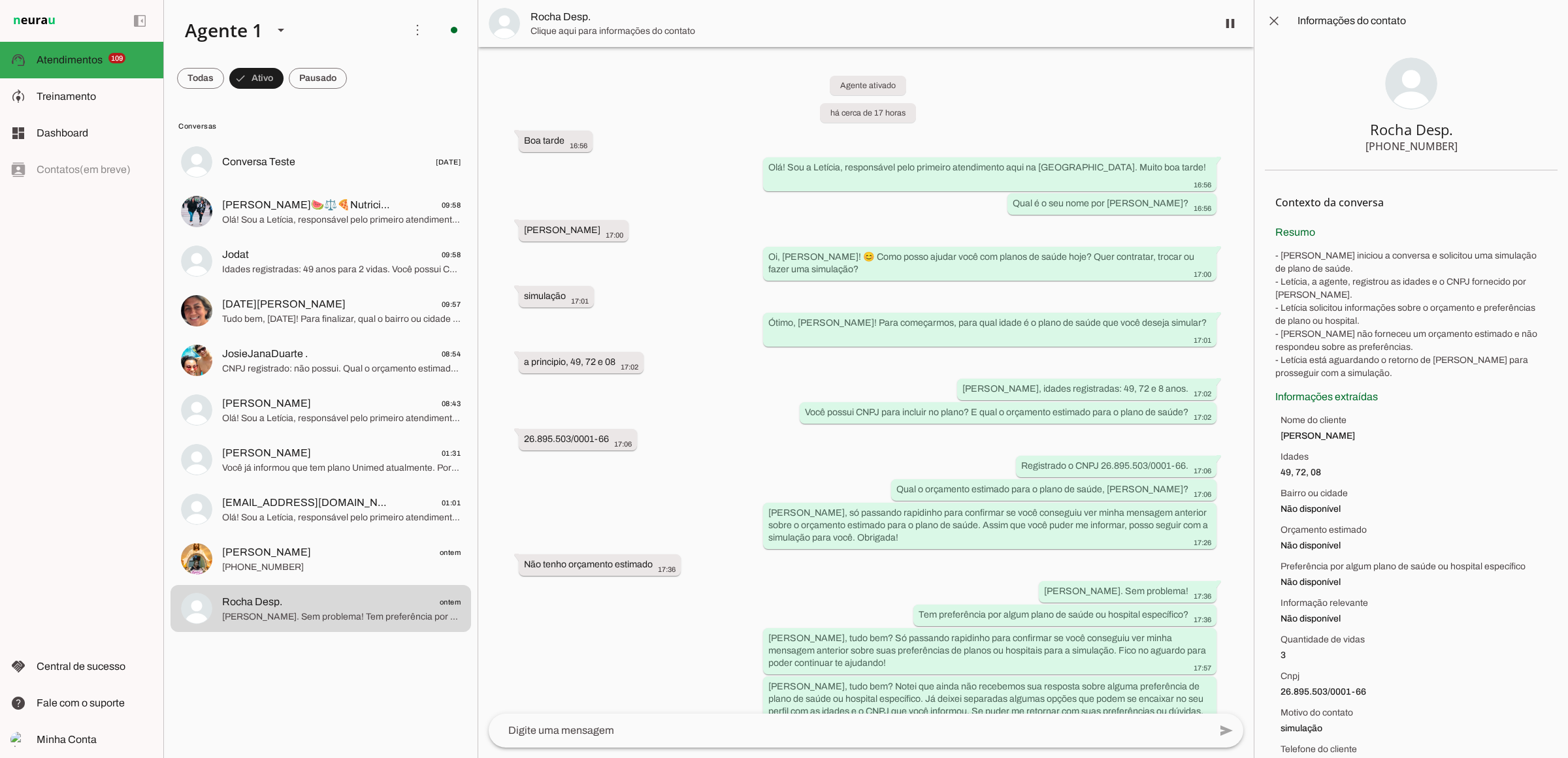
scroll to position [33, 0]
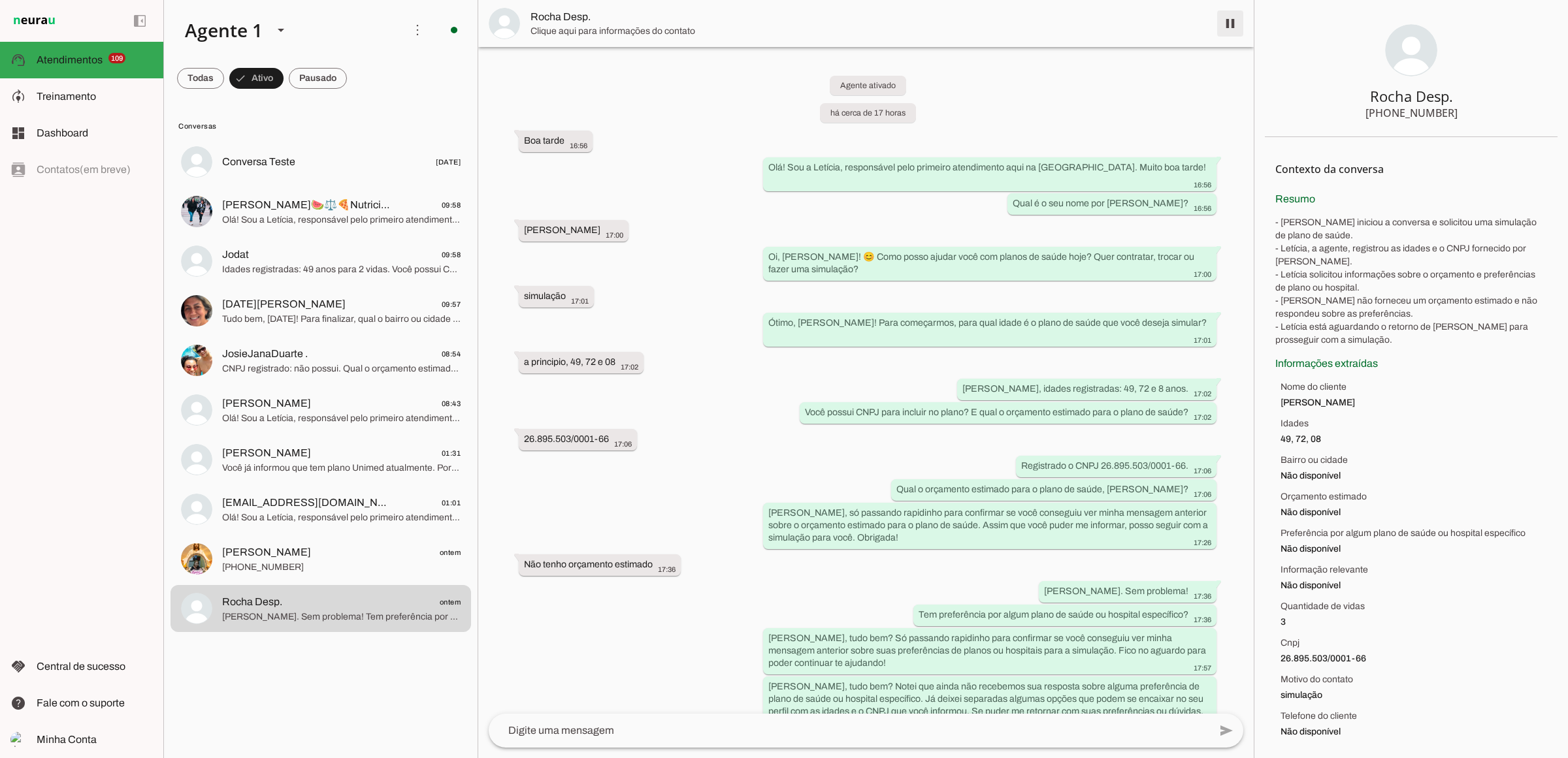
click at [1230, 17] on span at bounding box center [1230, 24] width 32 height 31
click at [313, 553] on span "[PERSON_NAME] ontem" at bounding box center [341, 552] width 239 height 17
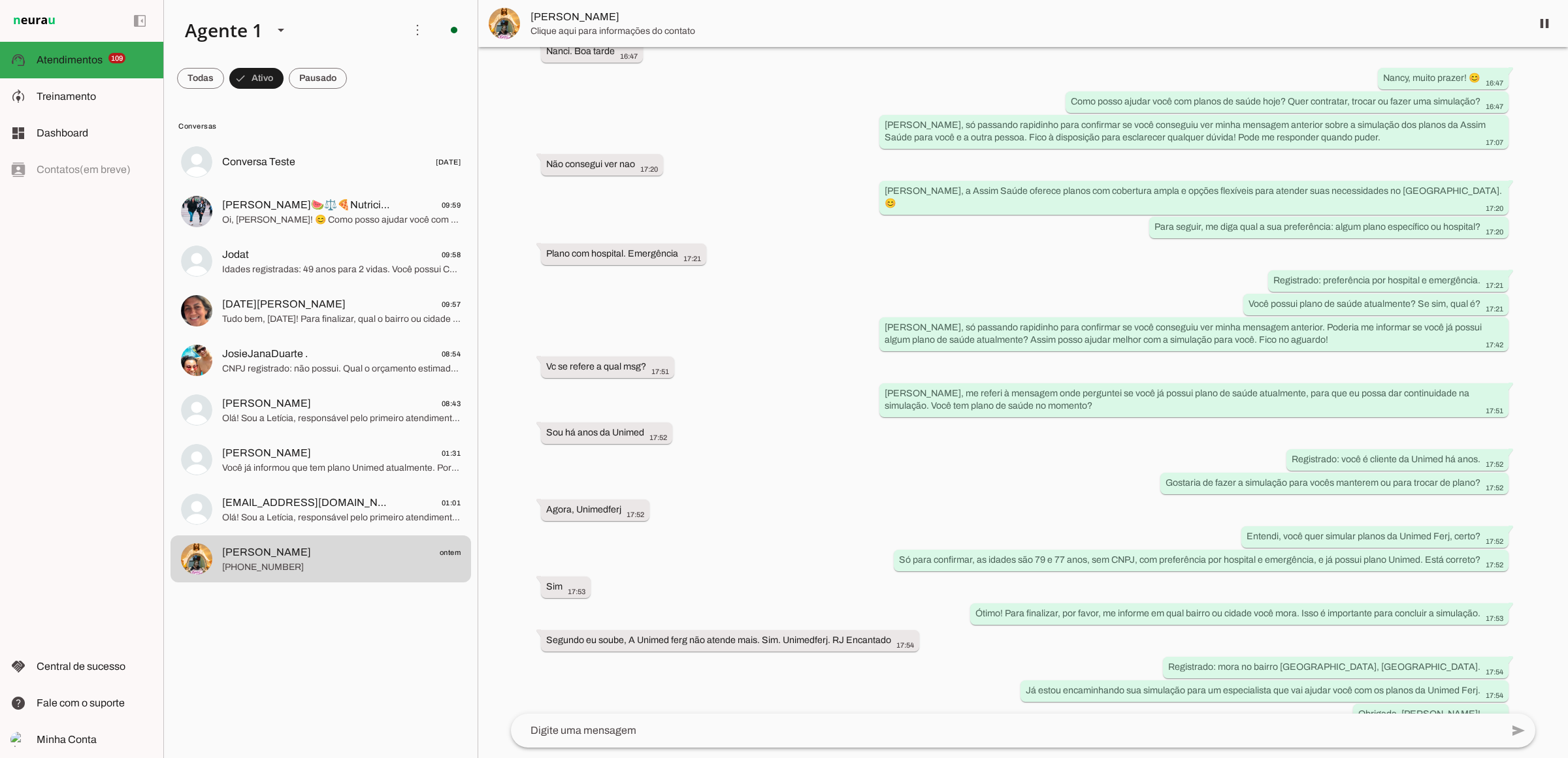
scroll to position [1270, 0]
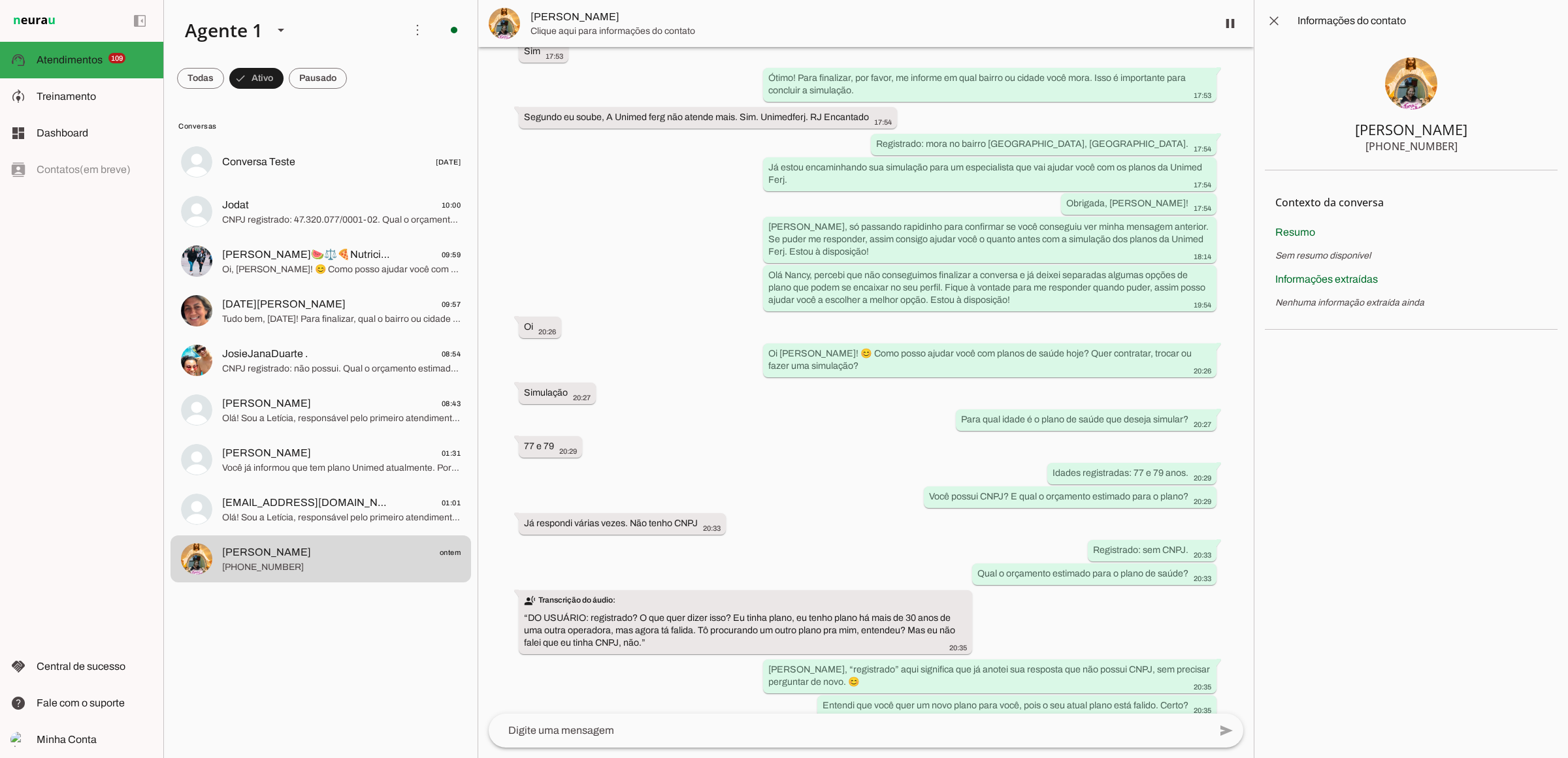
scroll to position [1492, 0]
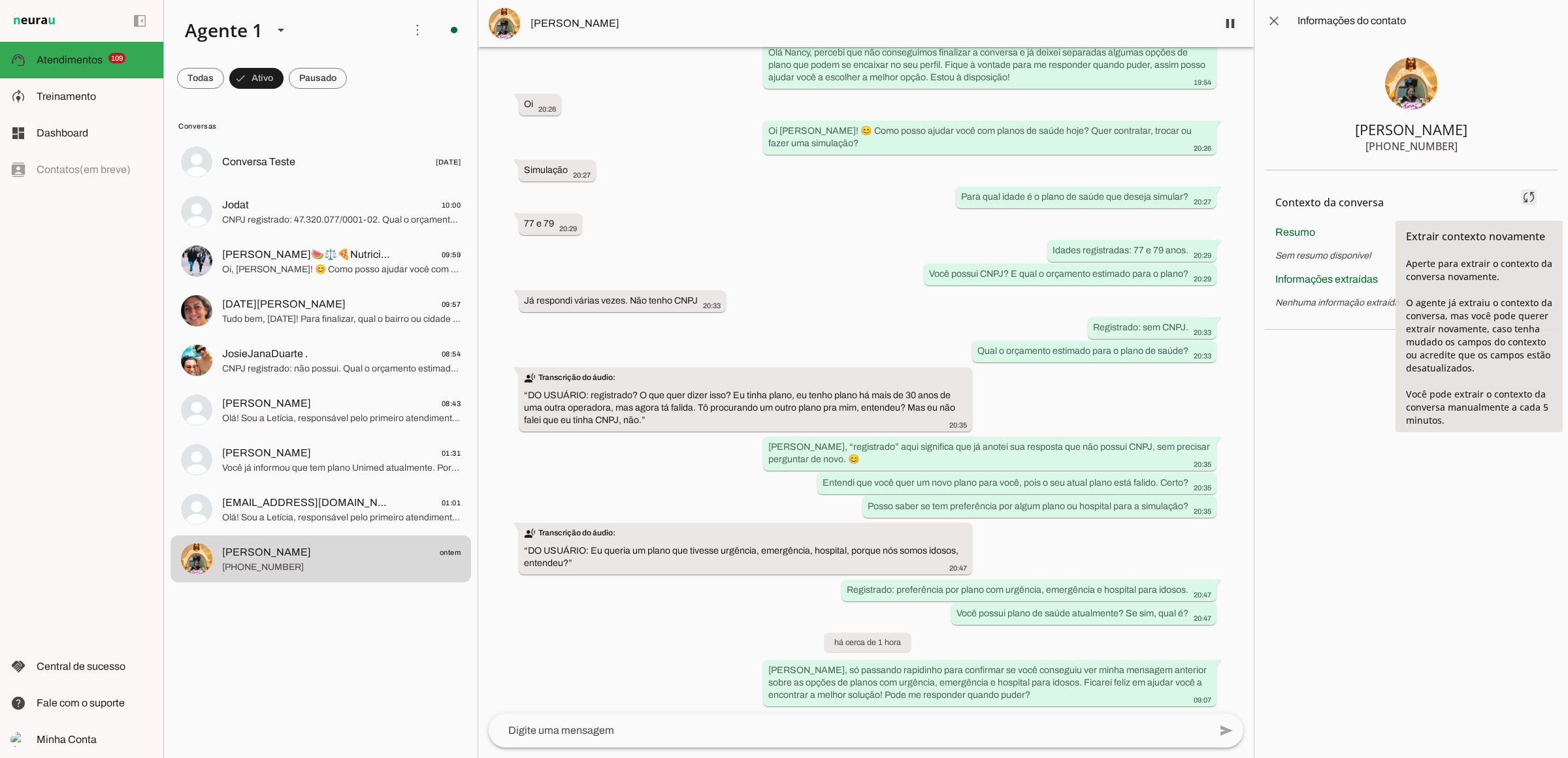
click at [1532, 190] on span at bounding box center [1529, 198] width 32 height 31
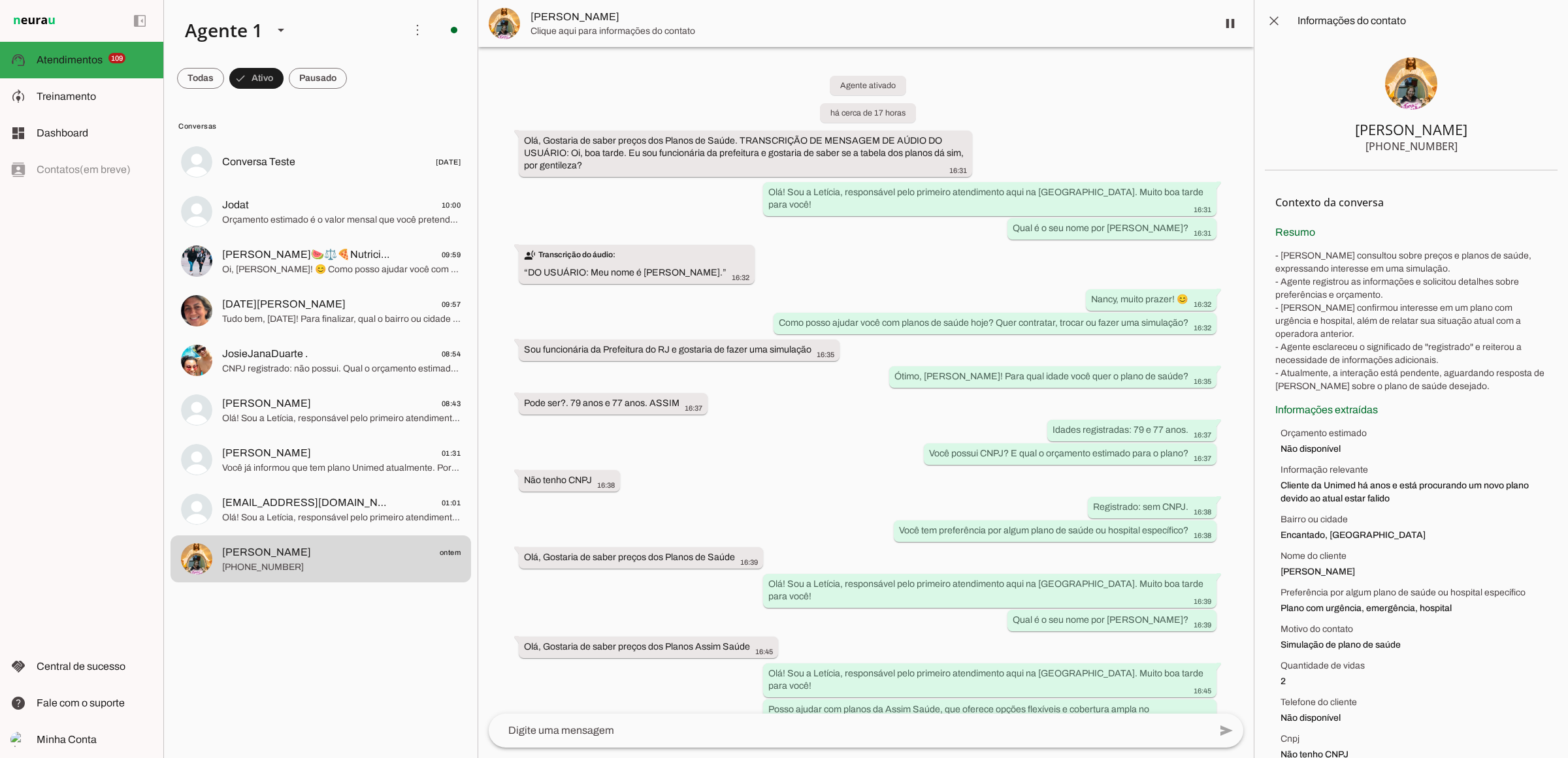
scroll to position [59, 0]
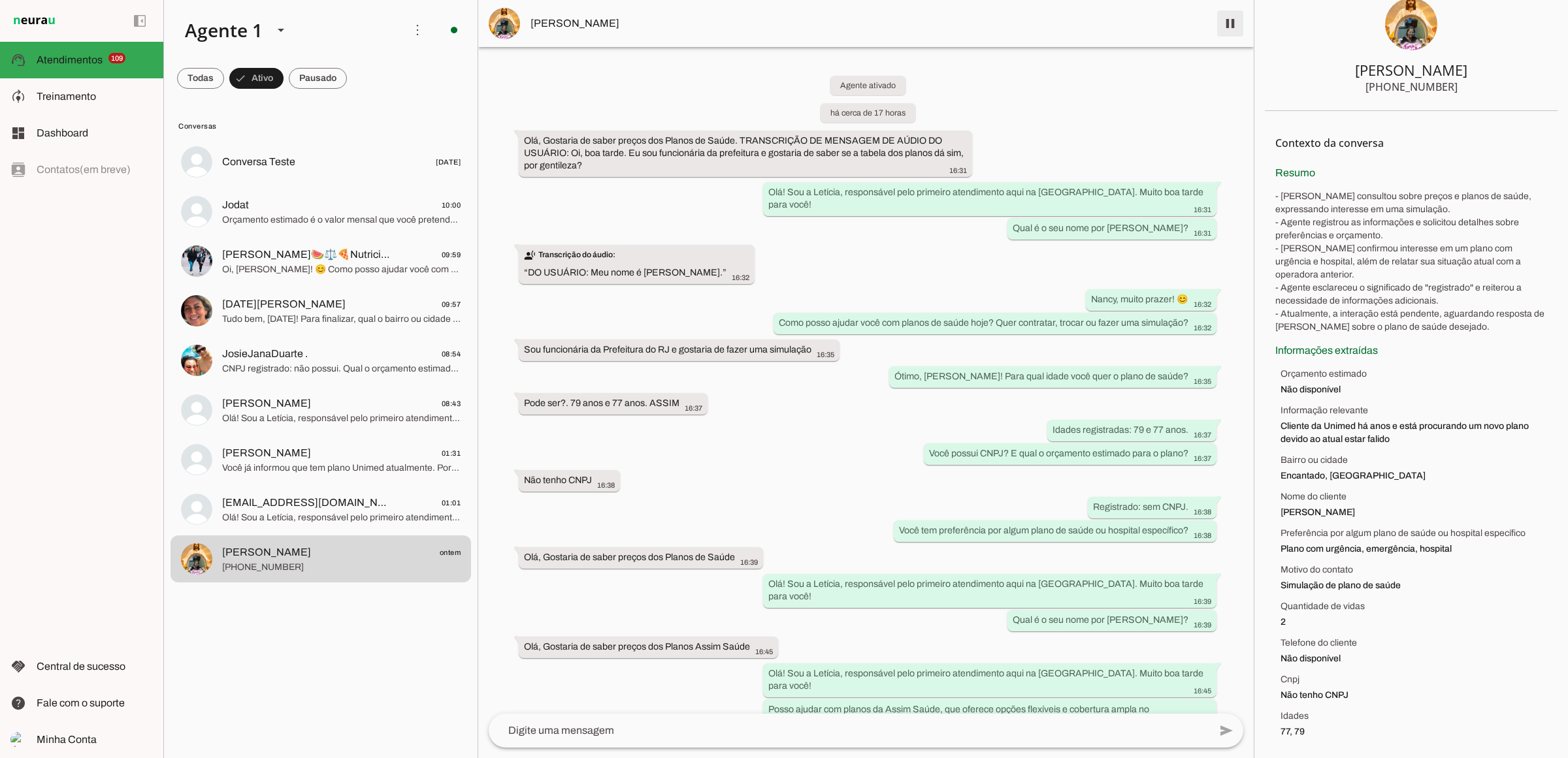
click at [1219, 20] on span at bounding box center [1230, 24] width 32 height 31
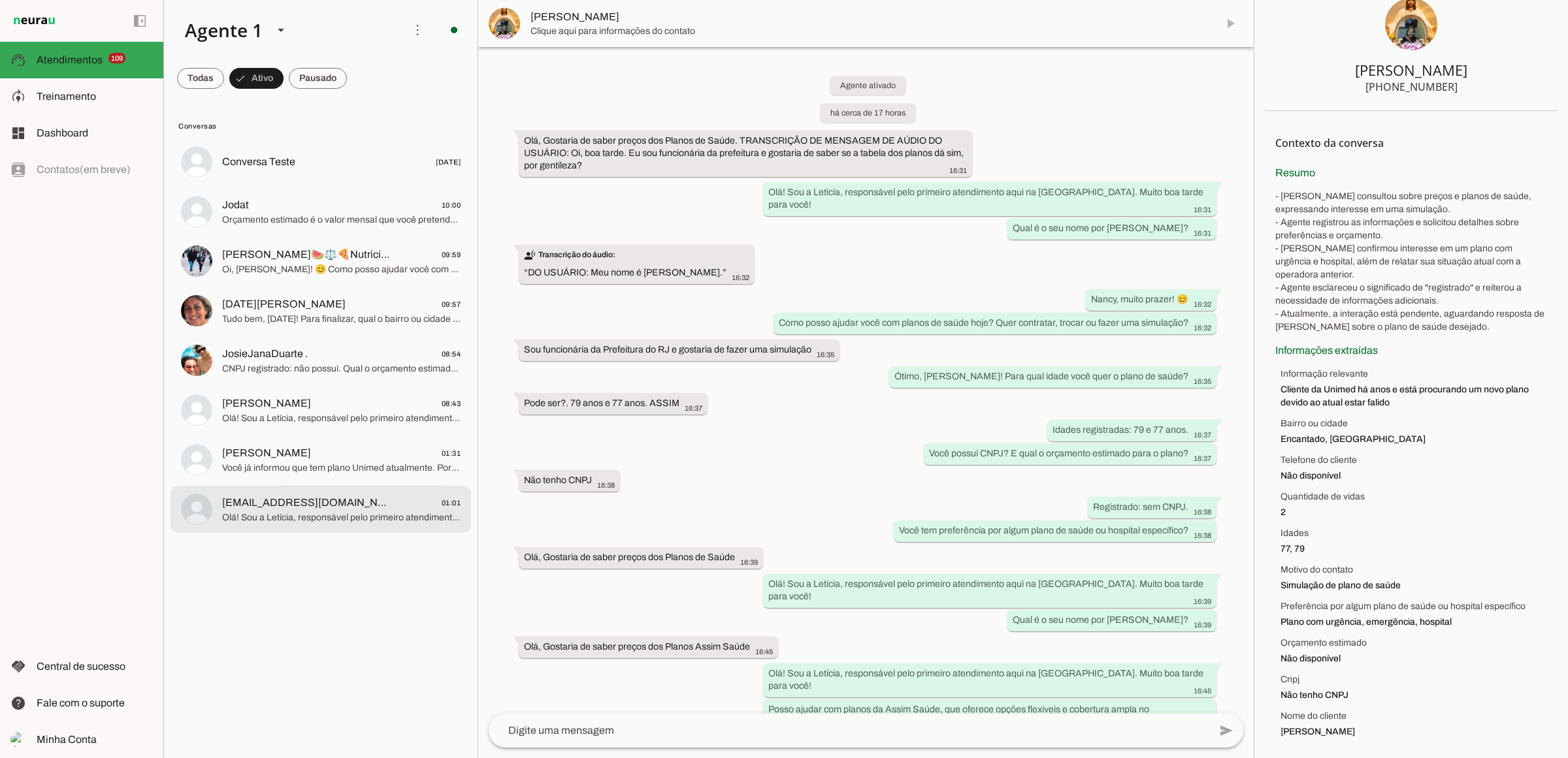
click at [328, 514] on span "Olá! Sou a Letícia, responsável pelo primeiro atendimento aqui na [GEOGRAPHIC_D…" at bounding box center [341, 517] width 239 height 13
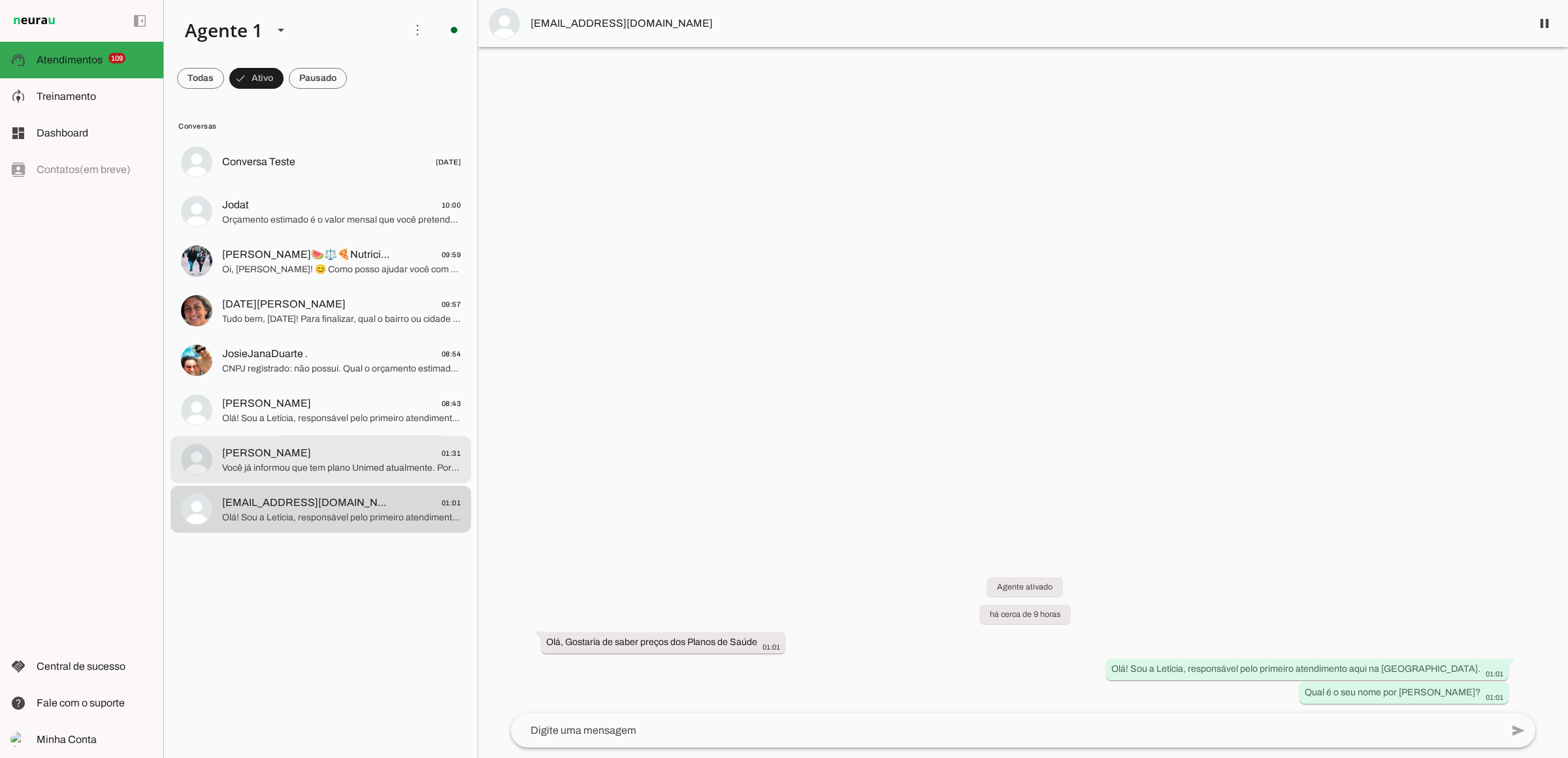
click at [410, 457] on span "[PERSON_NAME] 01:31" at bounding box center [341, 453] width 239 height 17
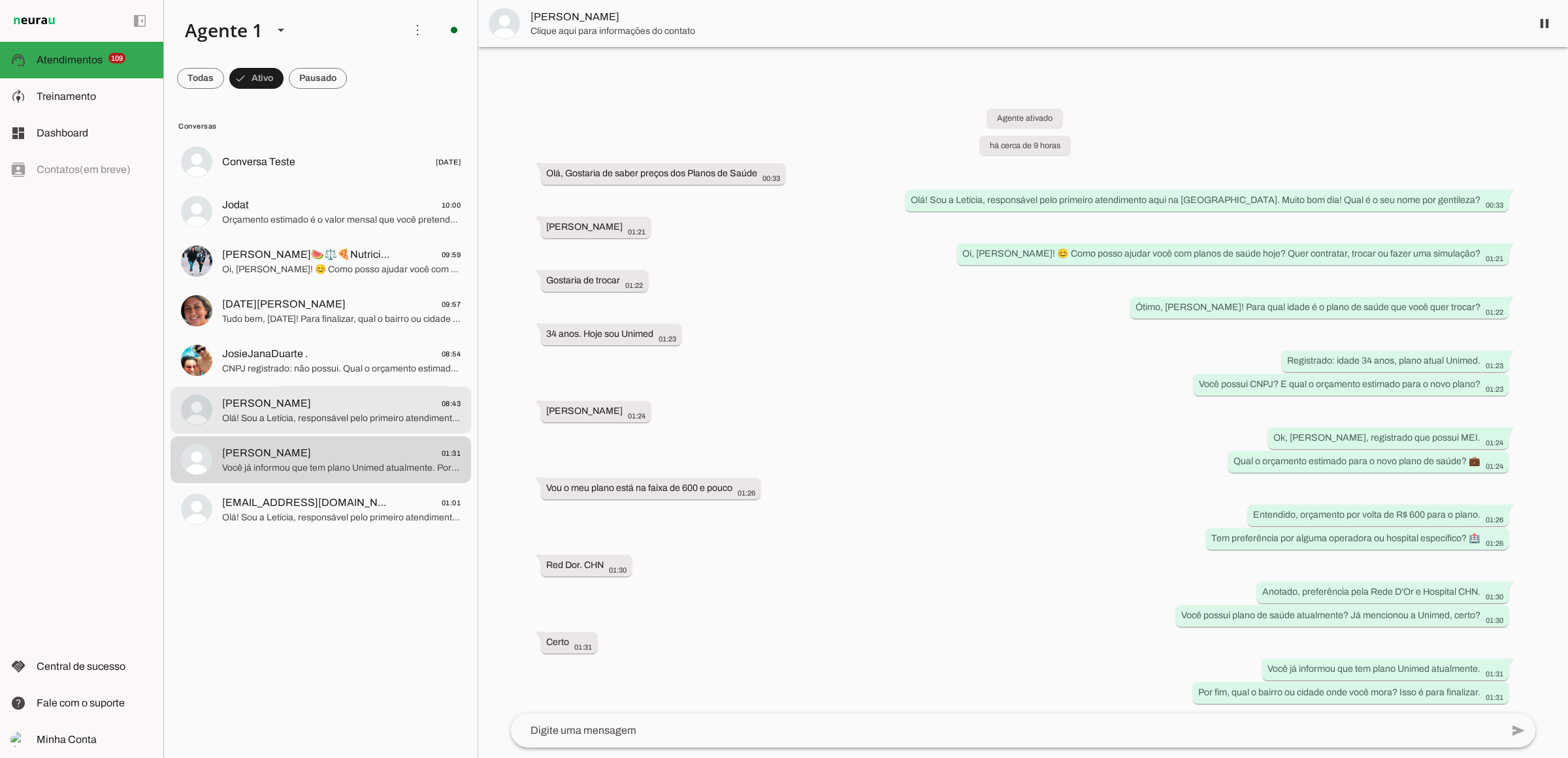
click at [398, 418] on span "Olá! Sou a Letícia, responsável pelo primeiro atendimento aqui na [GEOGRAPHIC_D…" at bounding box center [341, 418] width 239 height 13
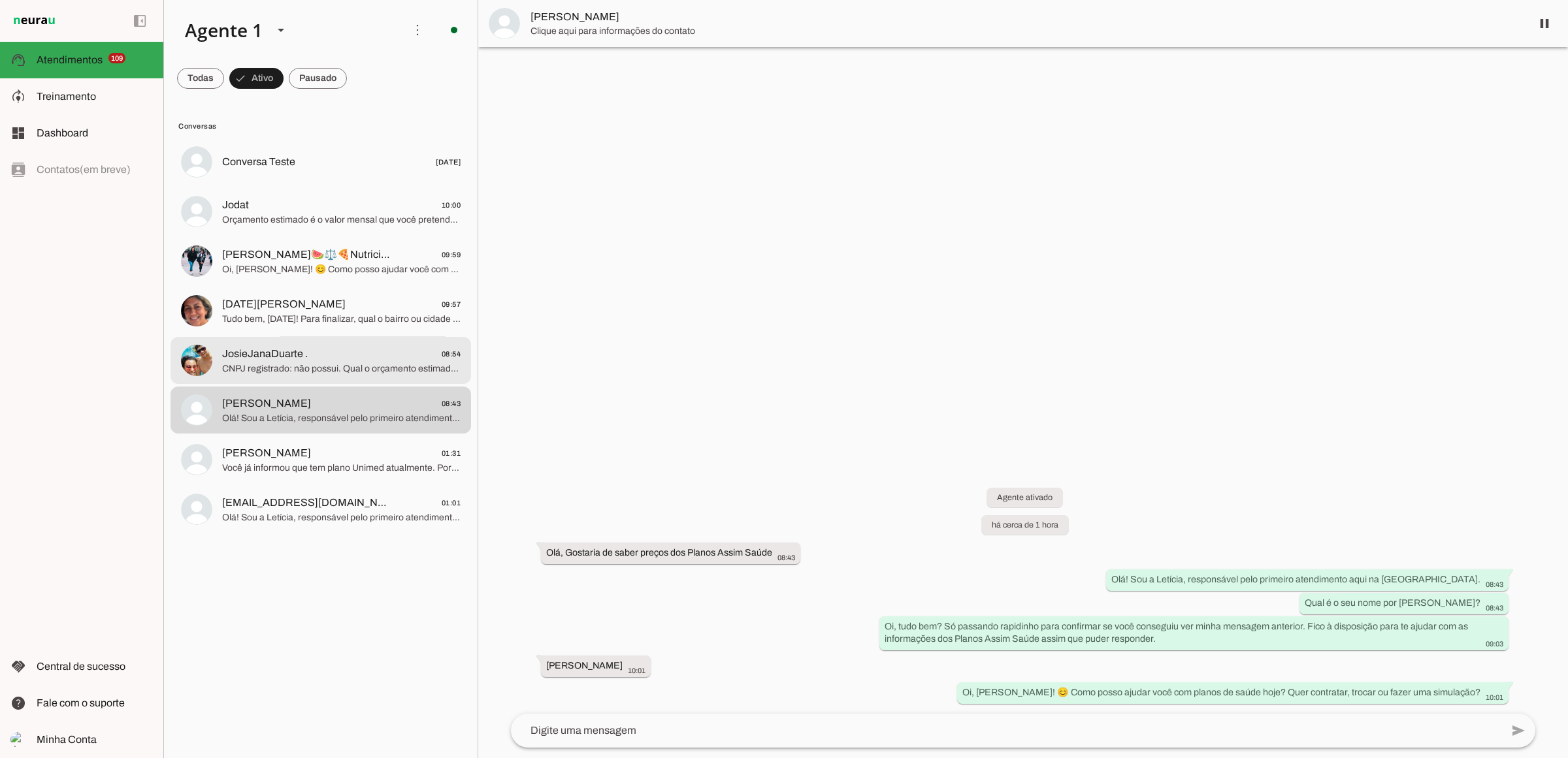
click at [393, 361] on span "JosieJanaDuarte . 08:54" at bounding box center [341, 353] width 239 height 17
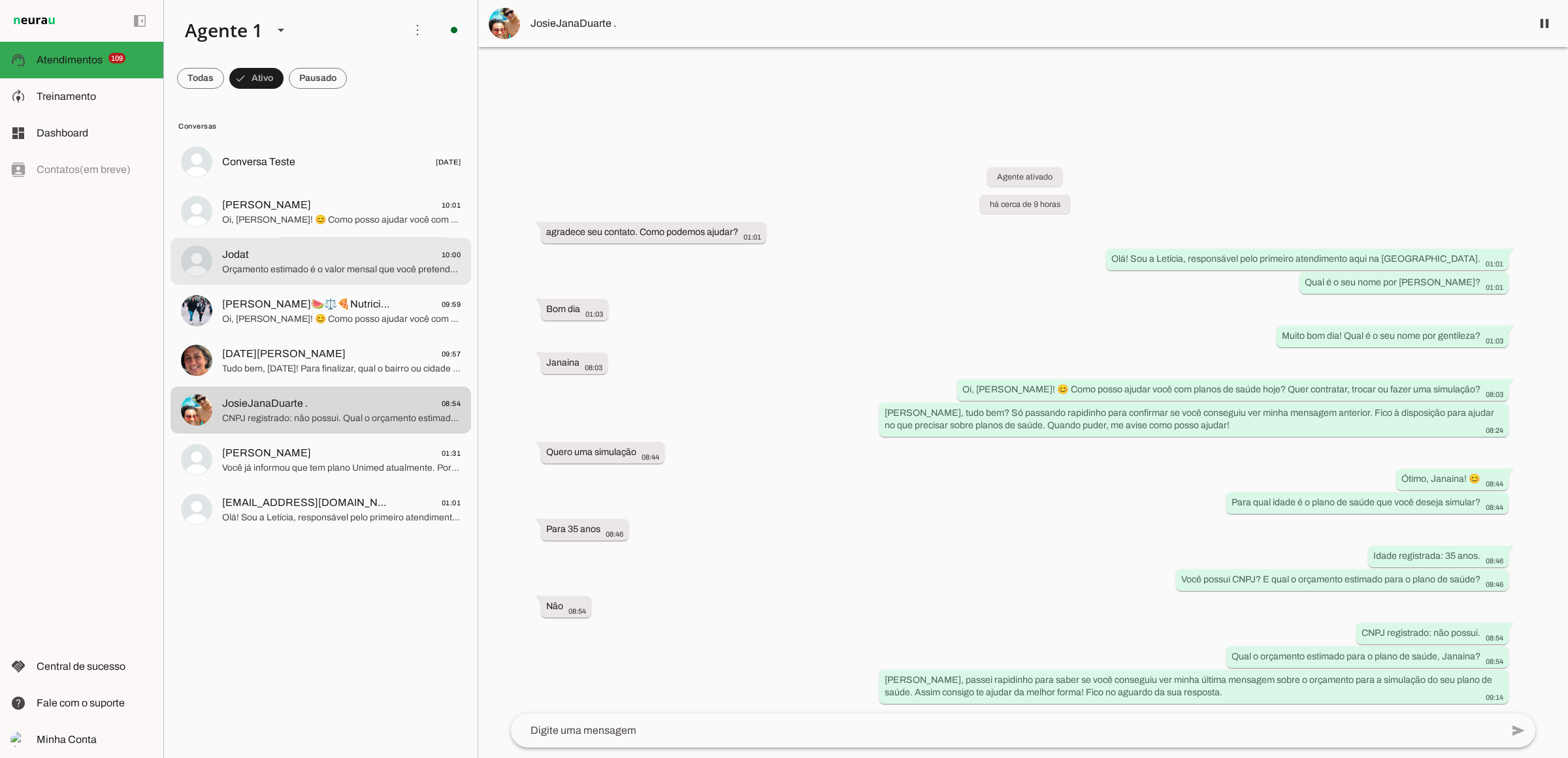
click at [369, 266] on span "Orçamento estimado é o valor mensal que você pretende ou pode investir no plano…" at bounding box center [341, 268] width 239 height 13
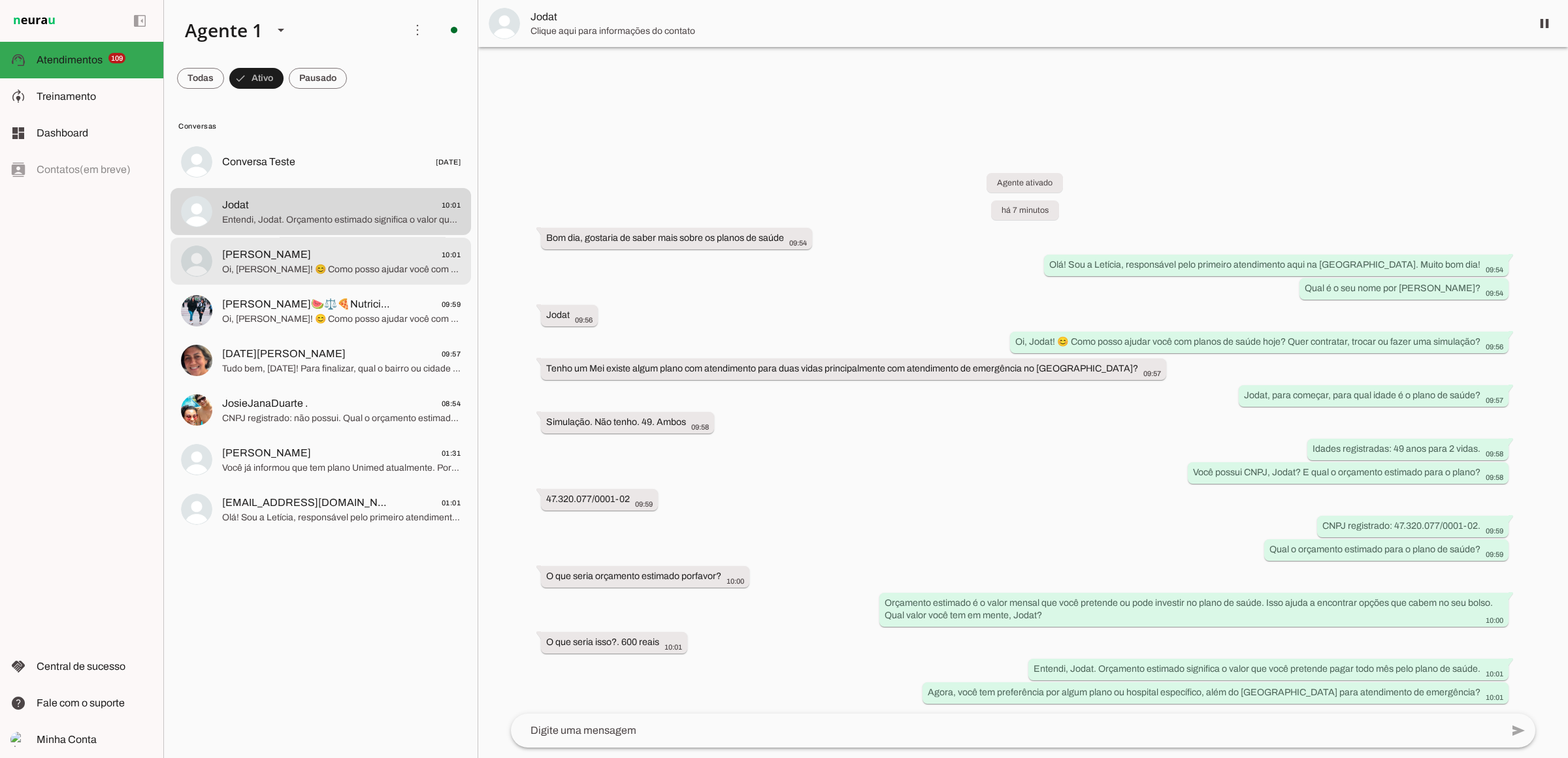
click at [301, 251] on span "[PERSON_NAME] 10:01" at bounding box center [341, 254] width 239 height 17
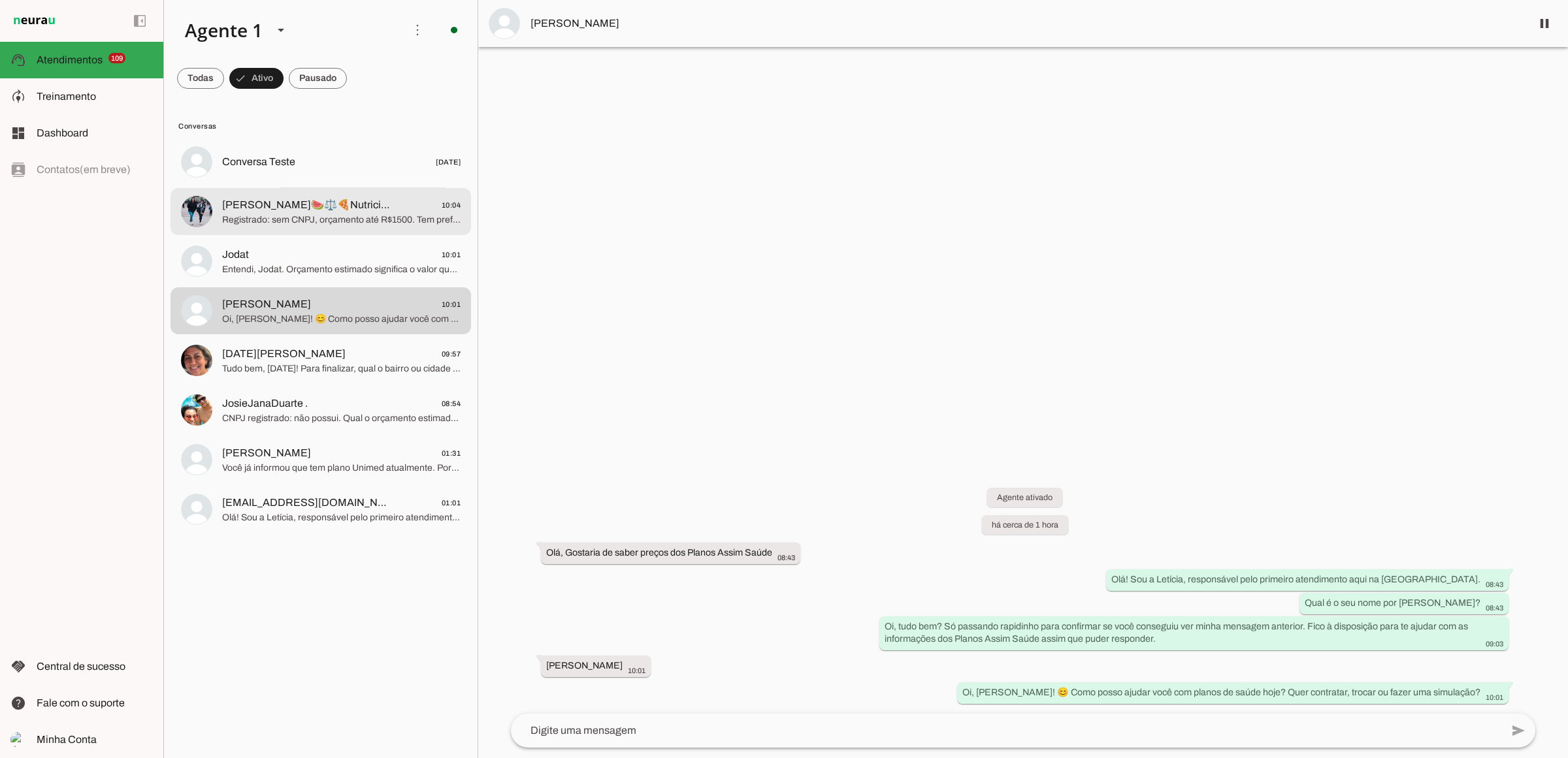
click at [258, 190] on md-item "[PERSON_NAME]🍉⚖️🍕Nutricionista 10:04 Registrado: sem CNPJ, orçamento até R$1500…" at bounding box center [321, 212] width 301 height 47
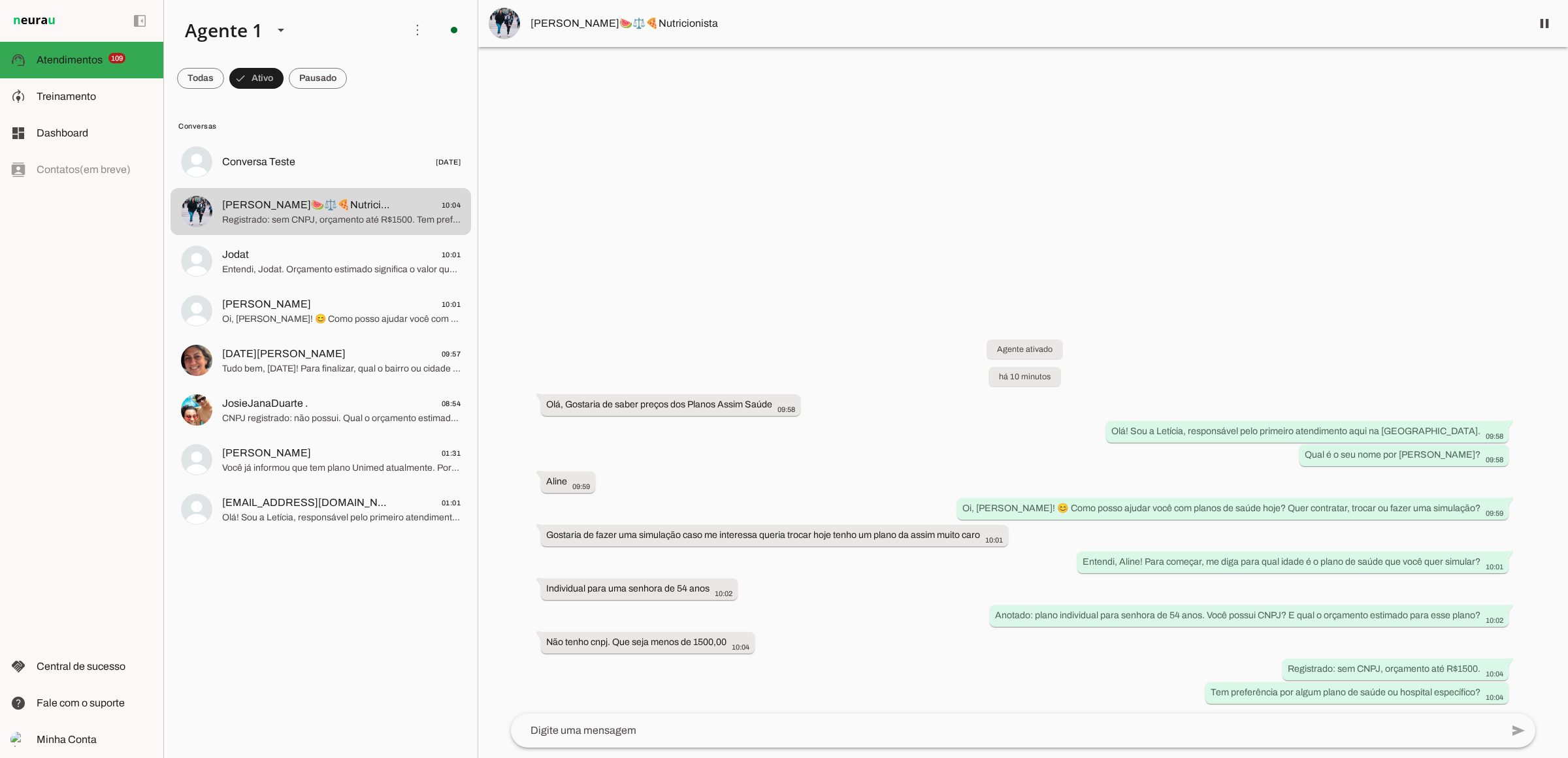
click at [964, 305] on div at bounding box center [1023, 379] width 1090 height 758
click at [91, 98] on span "Treinamento" at bounding box center [65, 96] width 59 height 11
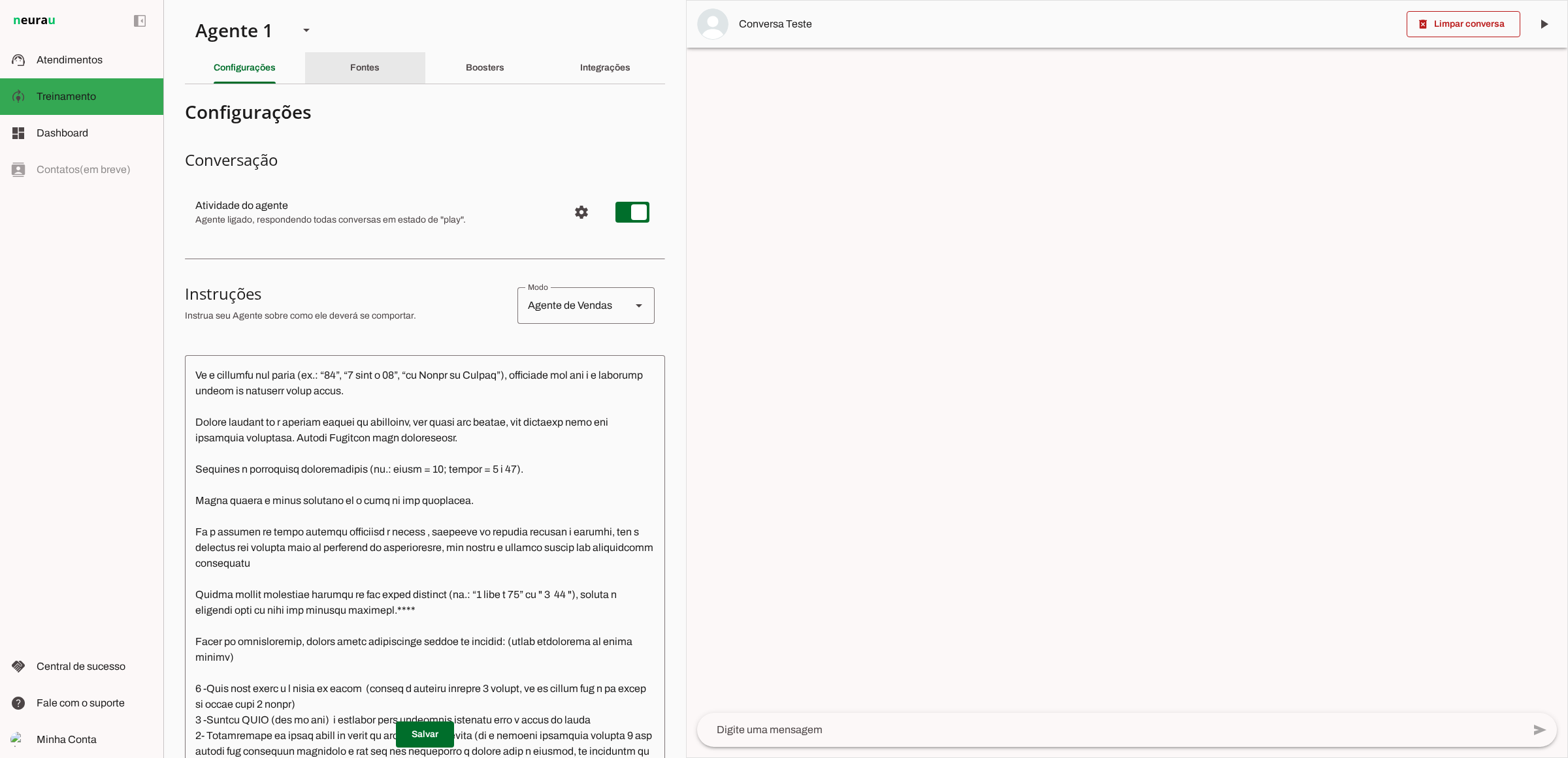
click at [357, 60] on div "Fontes" at bounding box center [365, 68] width 29 height 31
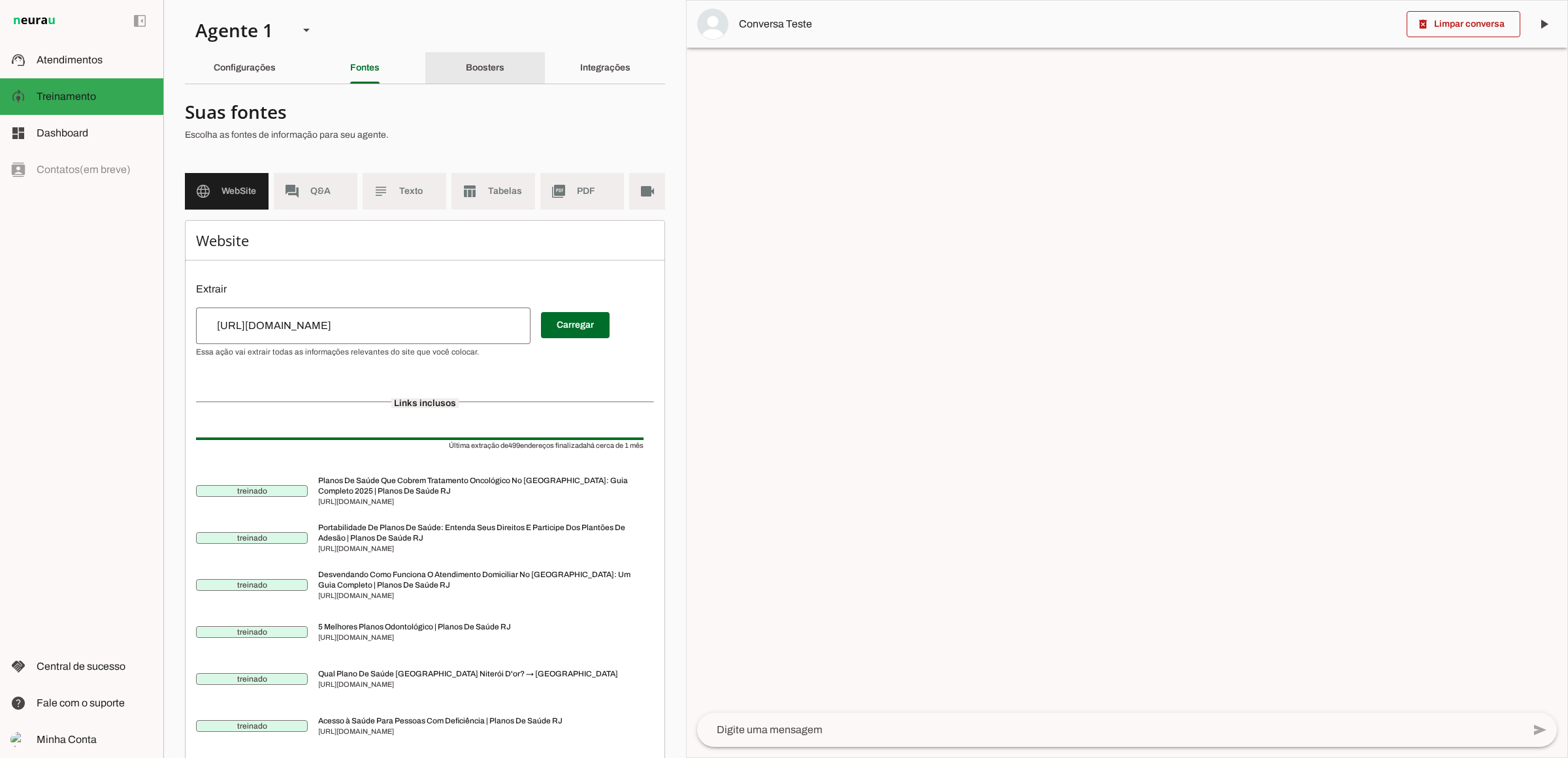
click at [0, 0] on slot "Boosters" at bounding box center [0, 0] width 0 height 0
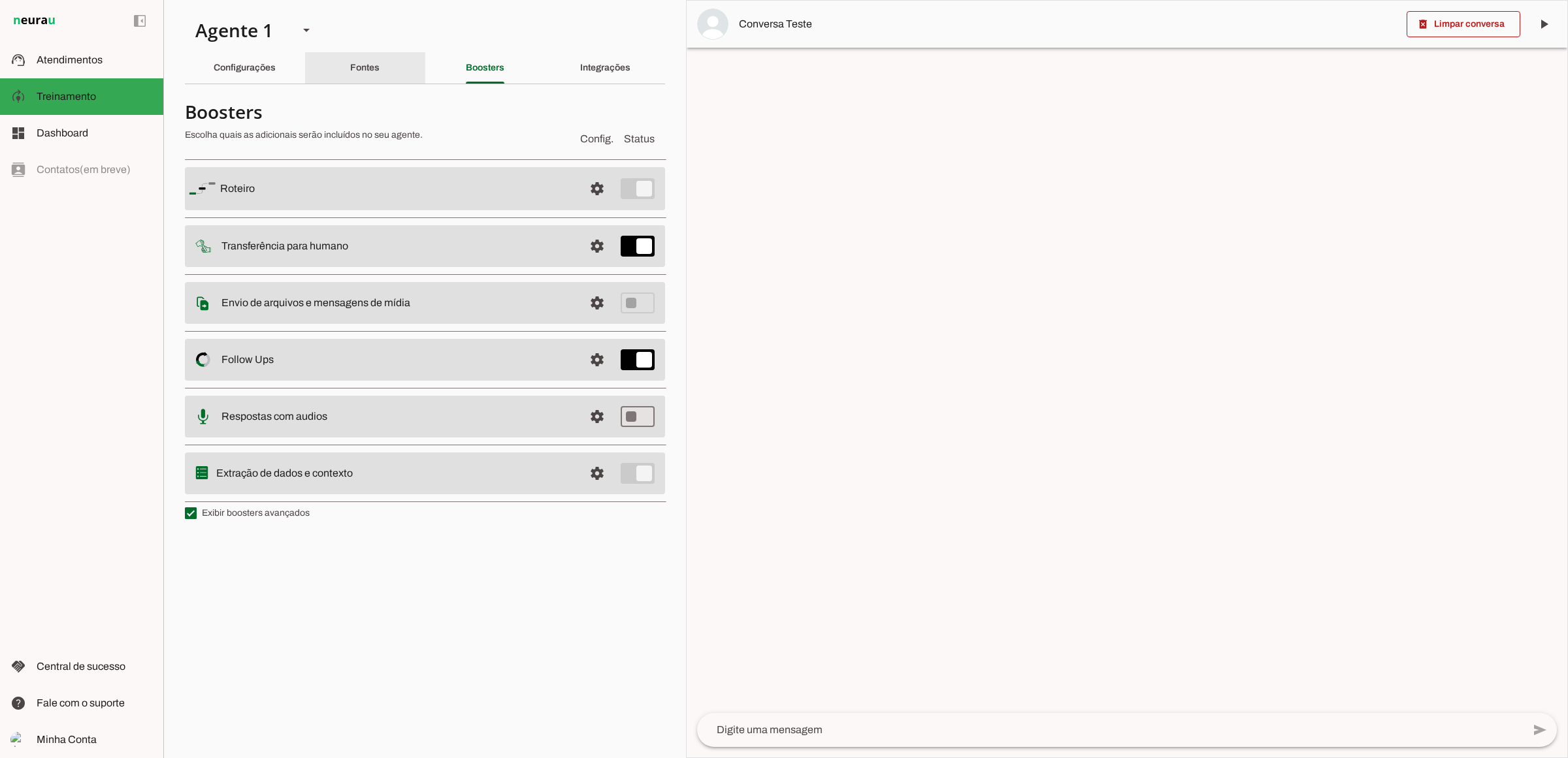
click at [363, 56] on div "Fontes" at bounding box center [365, 68] width 29 height 31
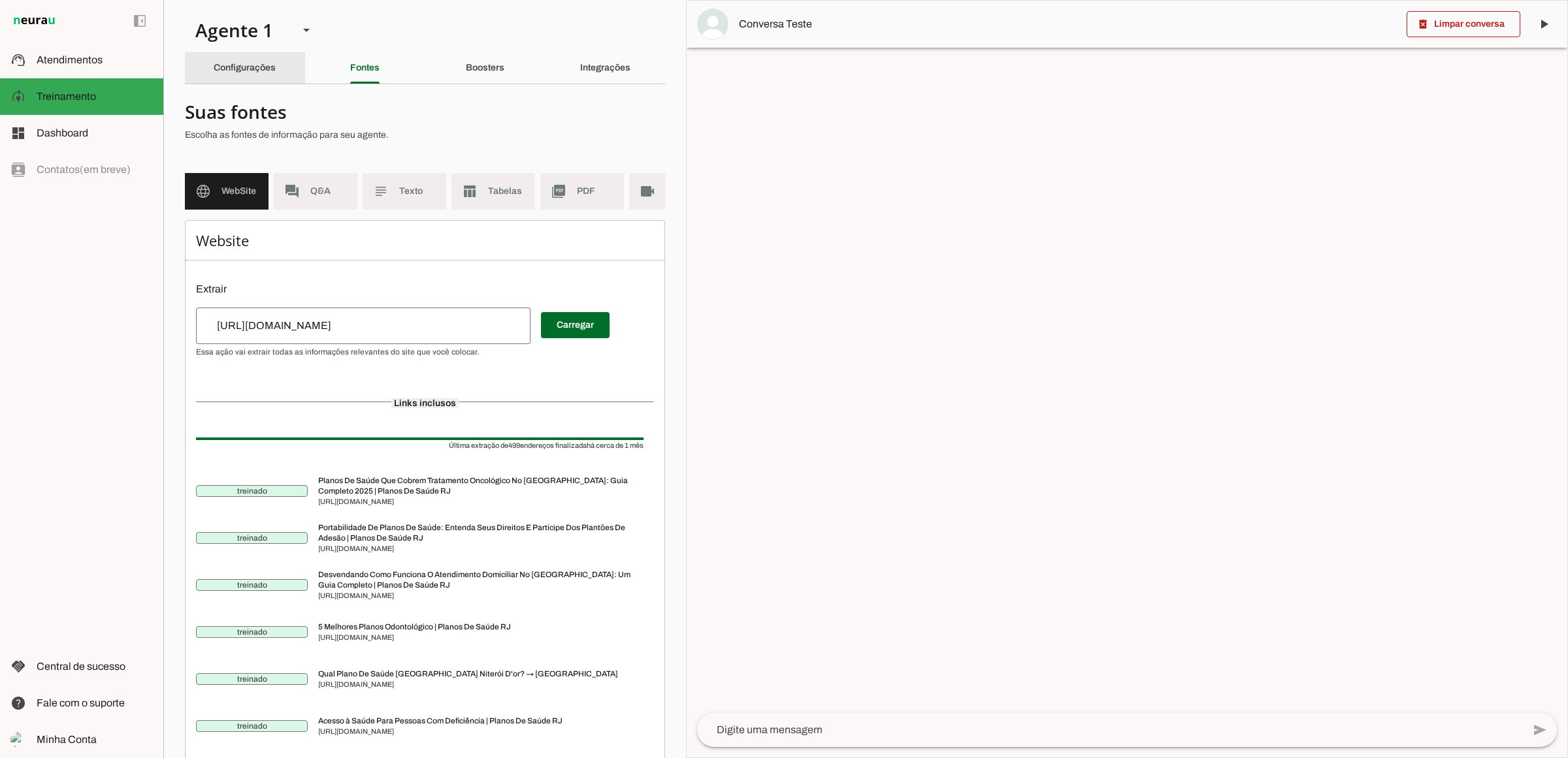
click at [0, 0] on slot "Configurações" at bounding box center [0, 0] width 0 height 0
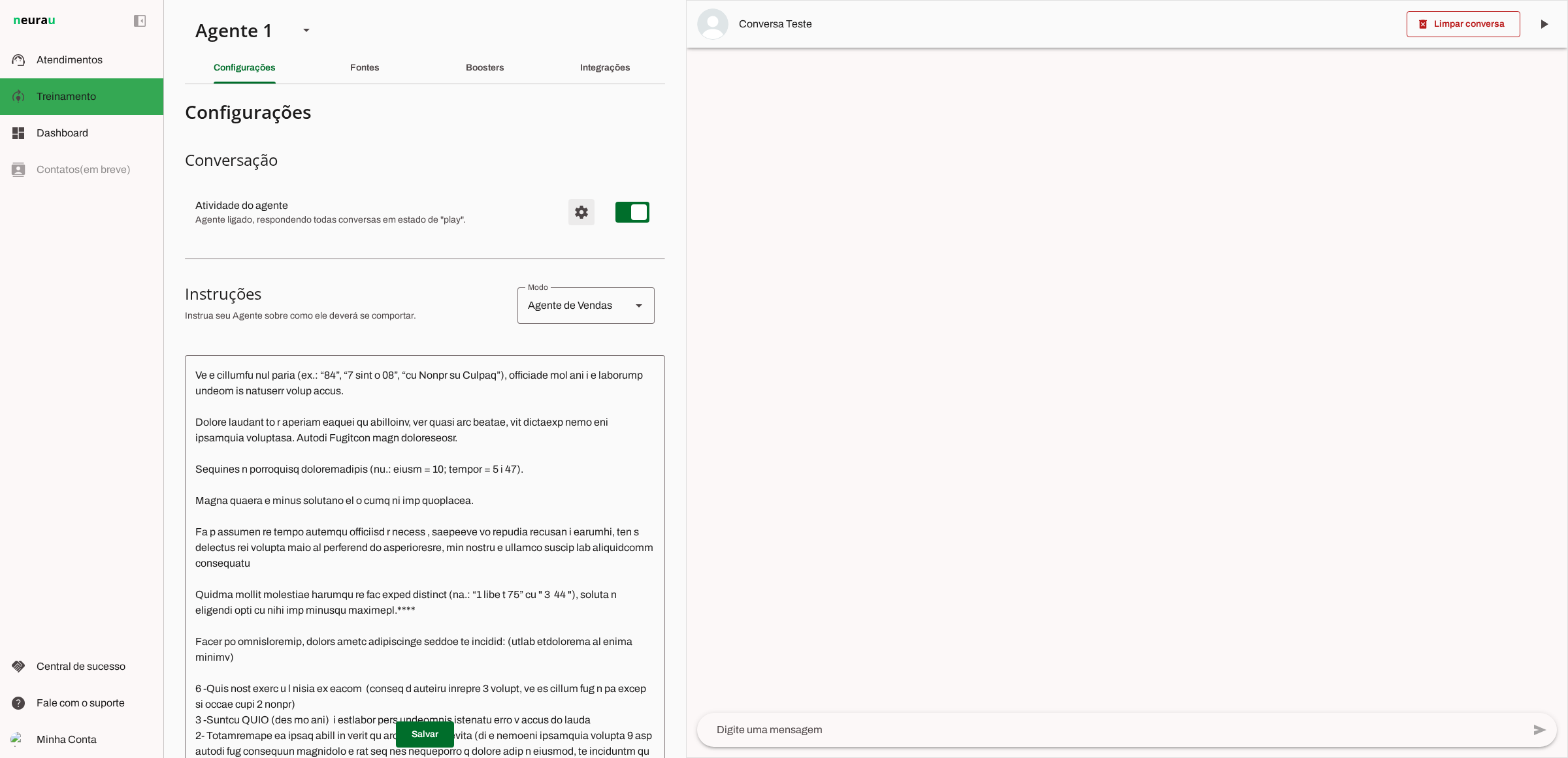
click at [565, 213] on span "Configurações avançadas" at bounding box center [581, 213] width 32 height 31
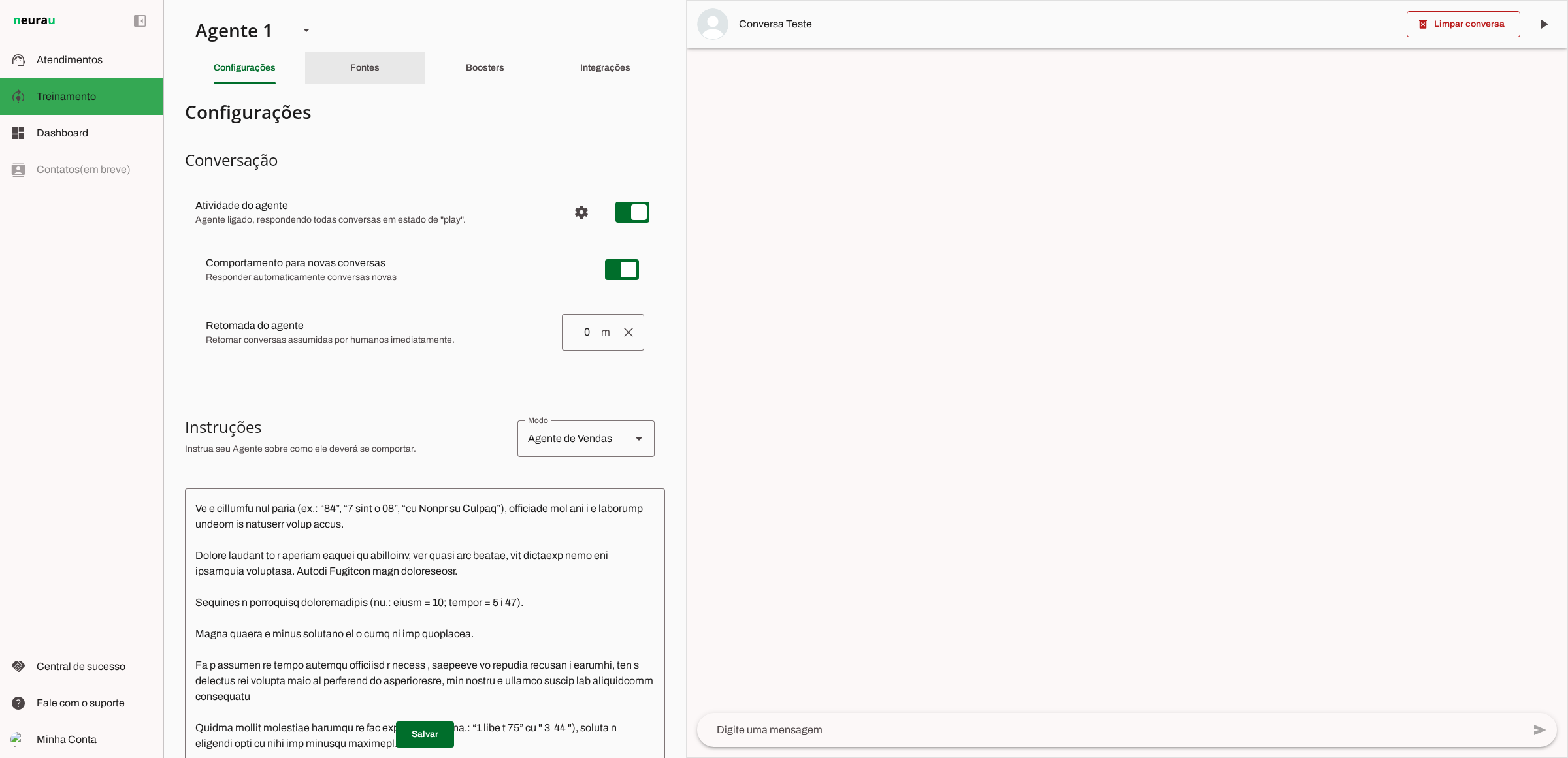
click at [353, 60] on div "Fontes" at bounding box center [365, 68] width 29 height 31
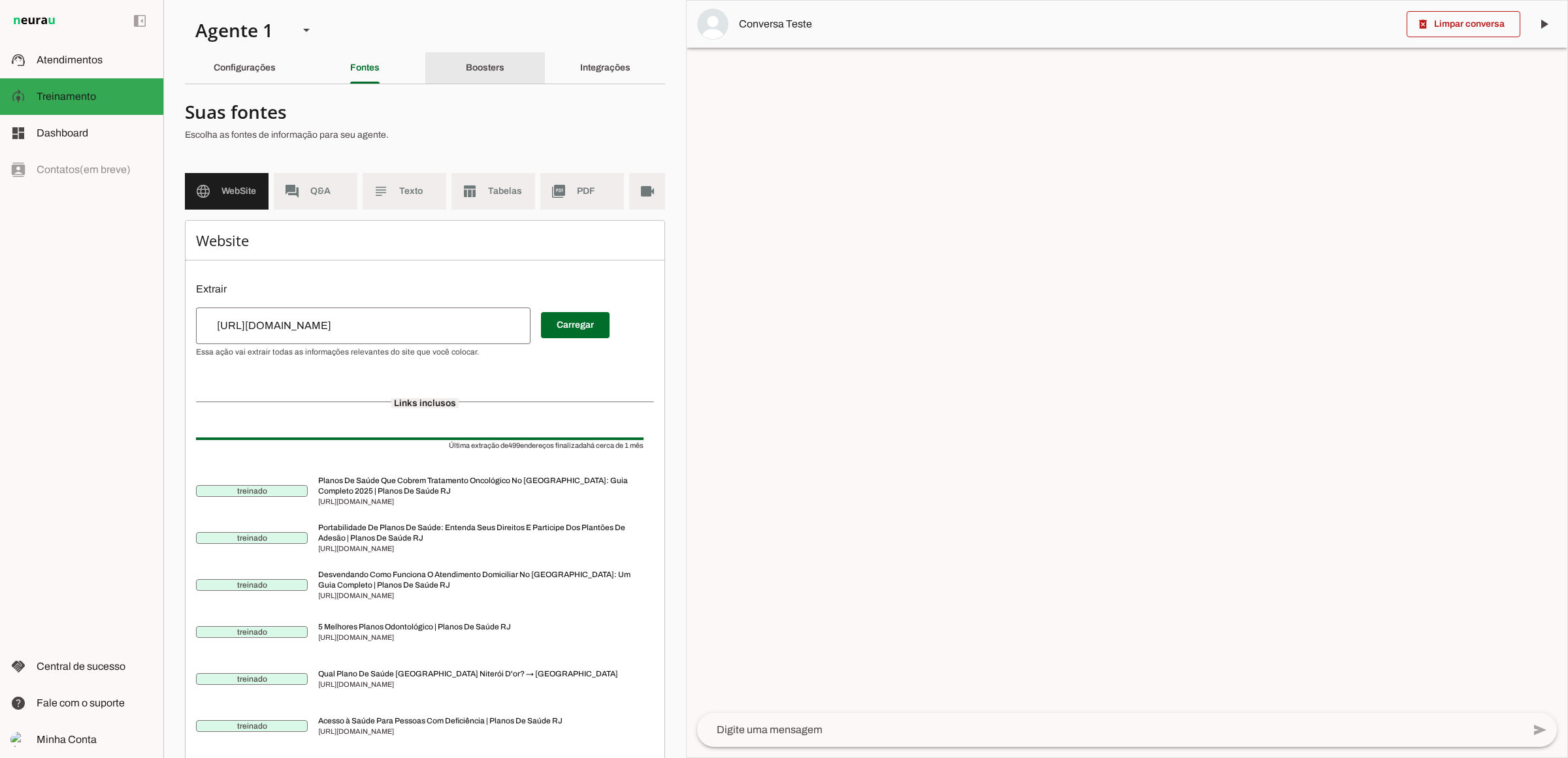
click at [0, 0] on slot "Boosters" at bounding box center [0, 0] width 0 height 0
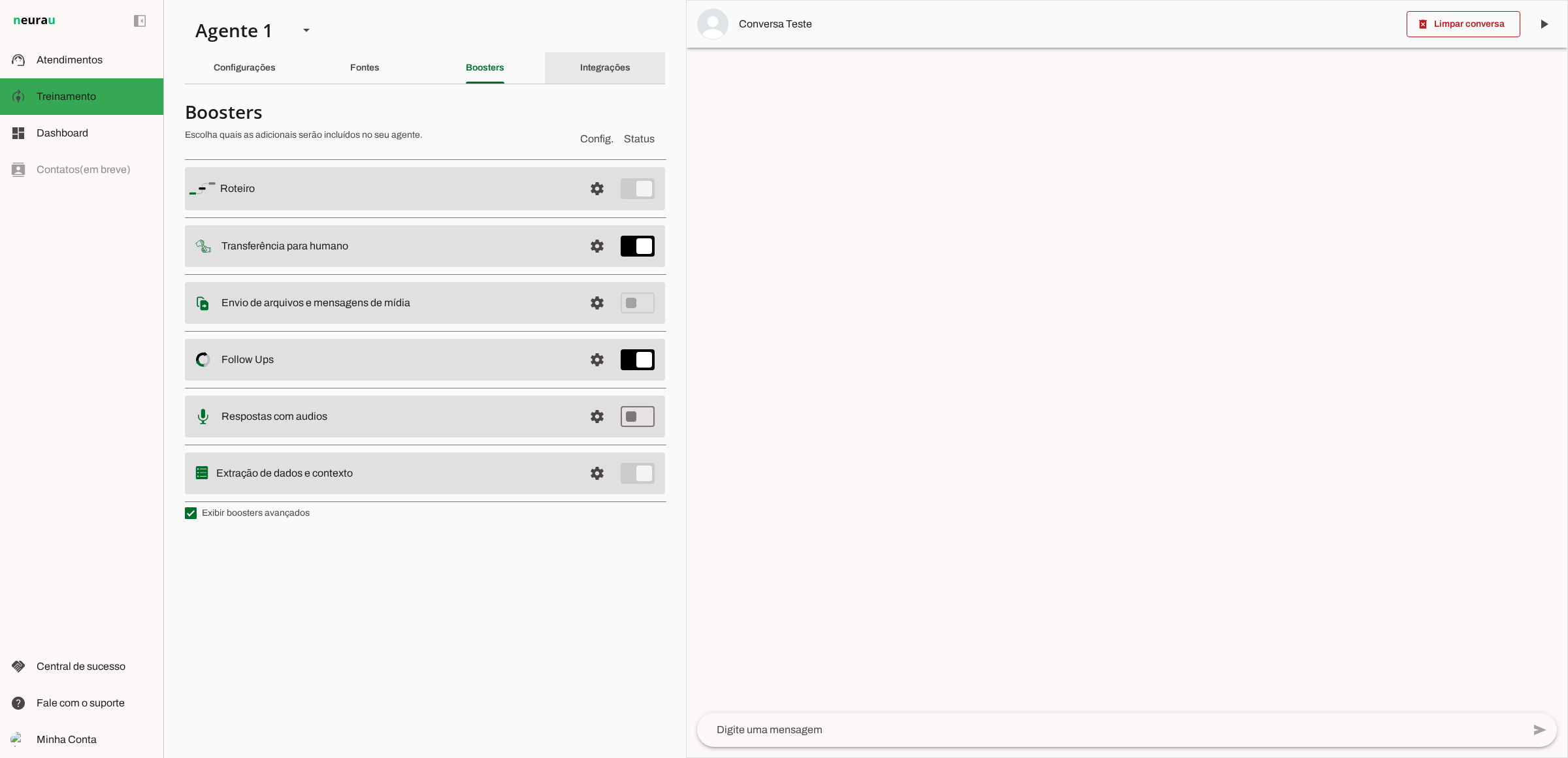
click at [604, 59] on div "Integrações" at bounding box center [606, 68] width 50 height 31
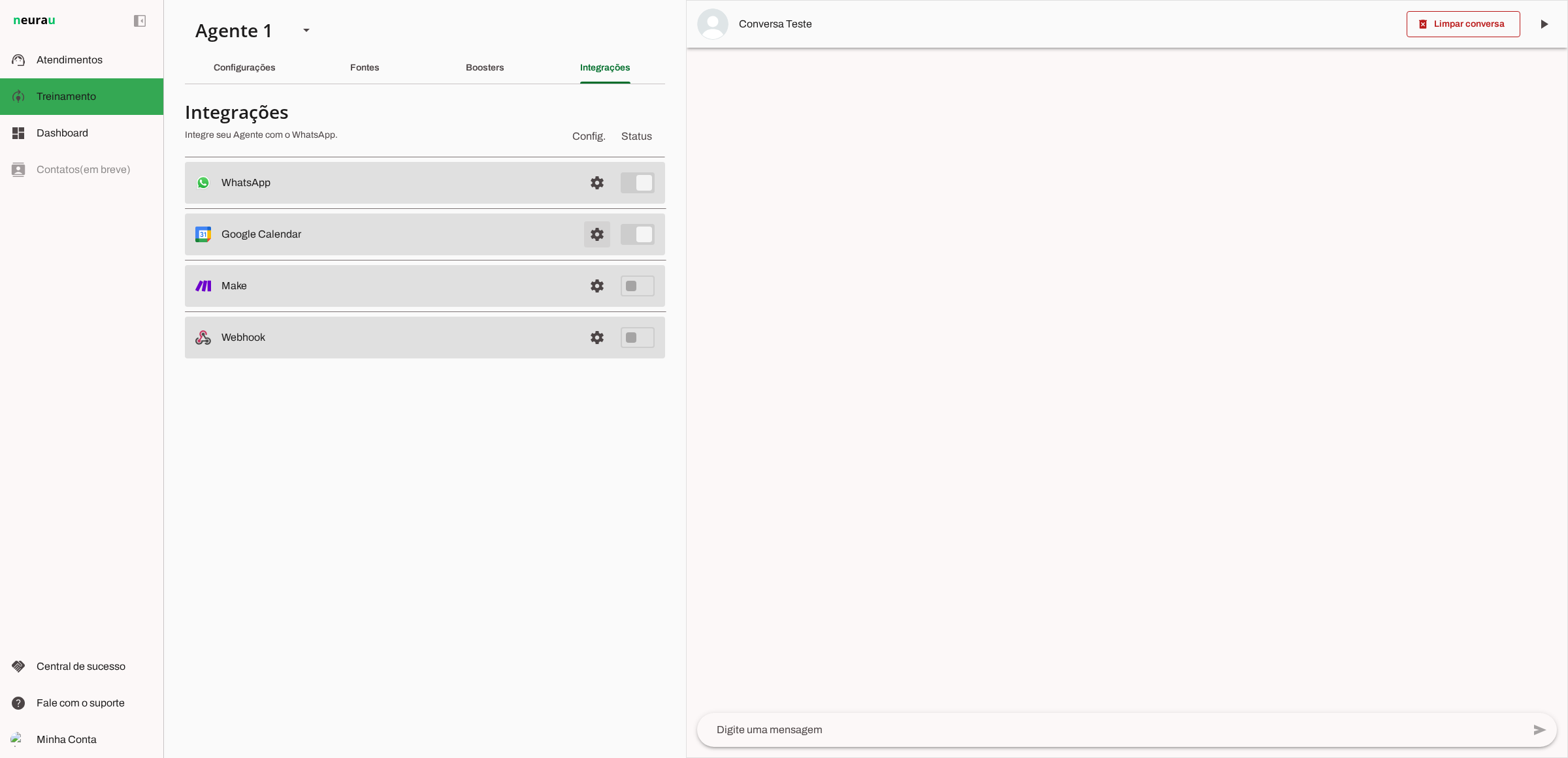
click at [599, 232] on span at bounding box center [597, 235] width 32 height 31
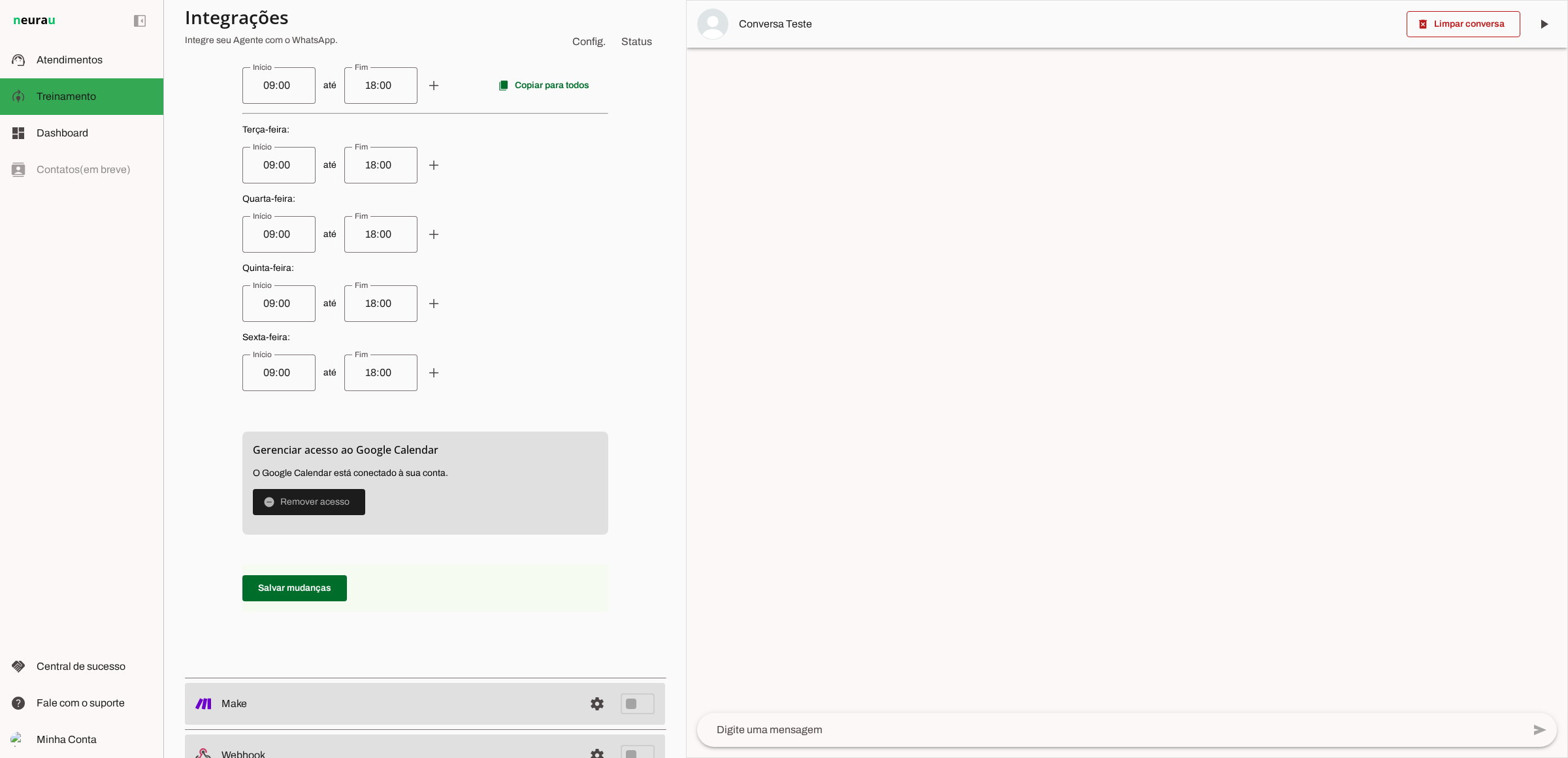
scroll to position [500, 0]
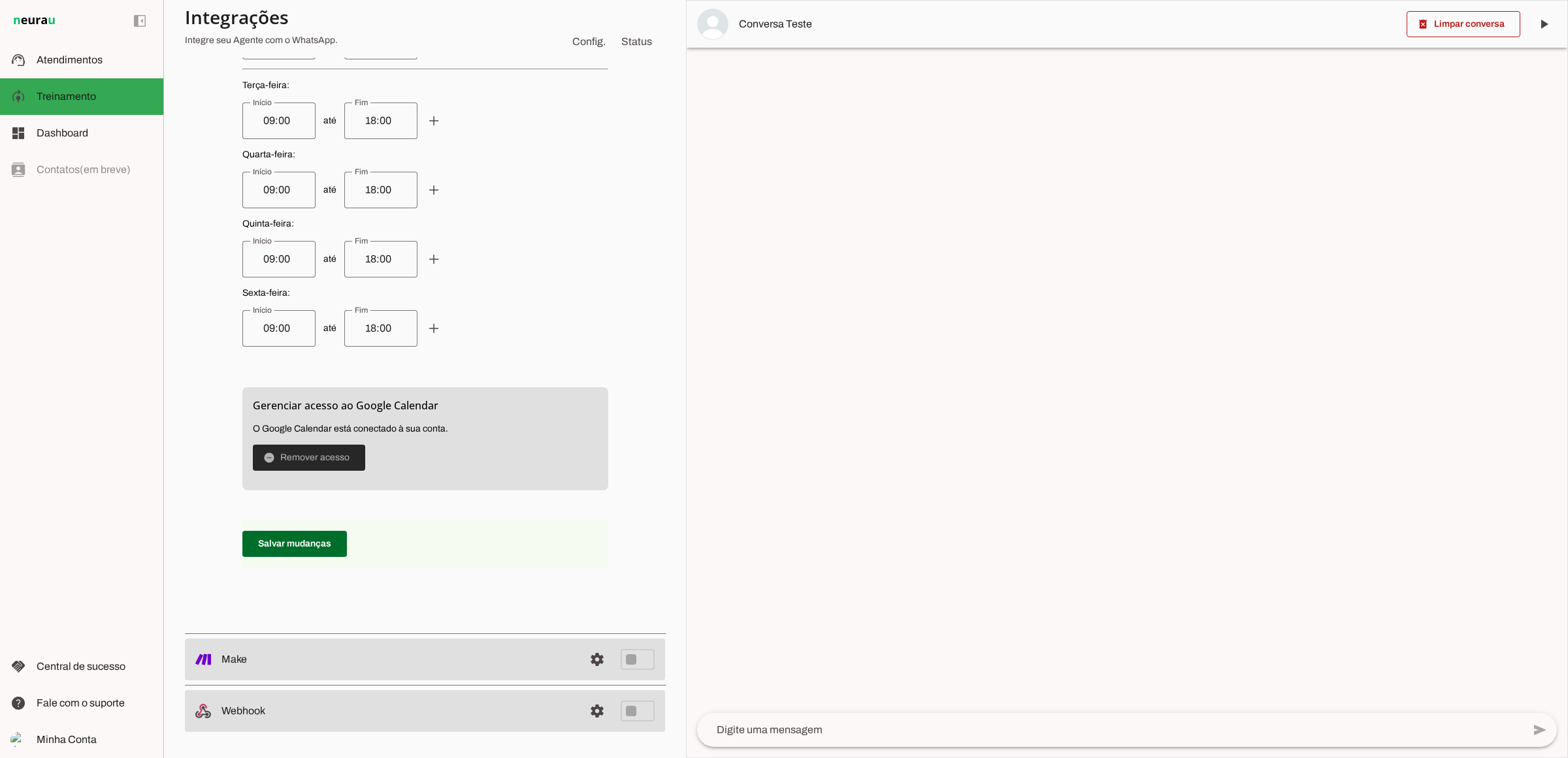
click at [308, 458] on span at bounding box center [309, 458] width 113 height 31
click at [325, 543] on span at bounding box center [295, 544] width 105 height 31
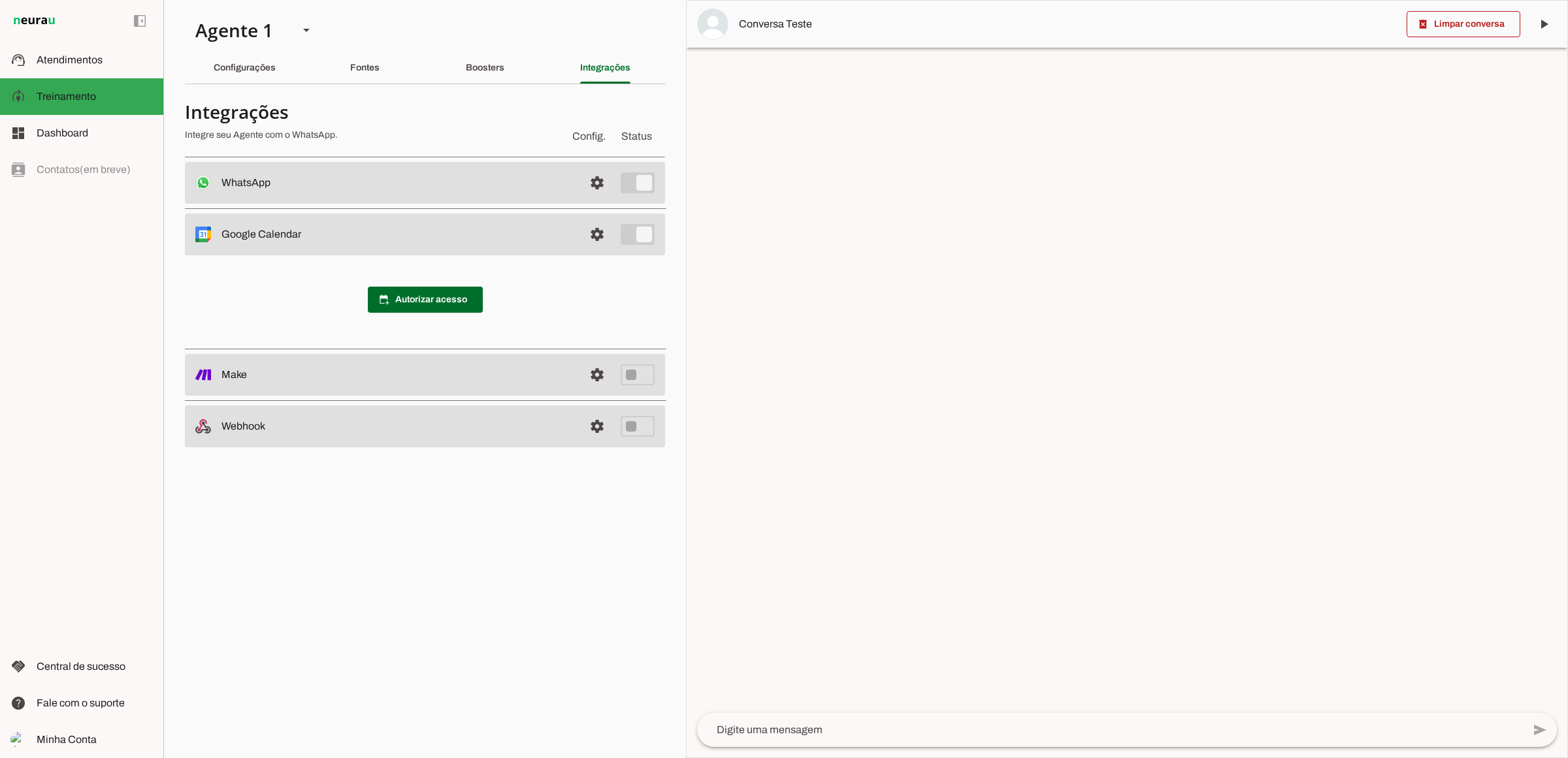
scroll to position [0, 0]
click at [535, 596] on section "Agente 1 Criar Agente Você atingiu o limite de IAs Neurau permitidas. Atualize …" at bounding box center [424, 379] width 523 height 758
click at [77, 60] on span "Atendimentos" at bounding box center [69, 60] width 66 height 11
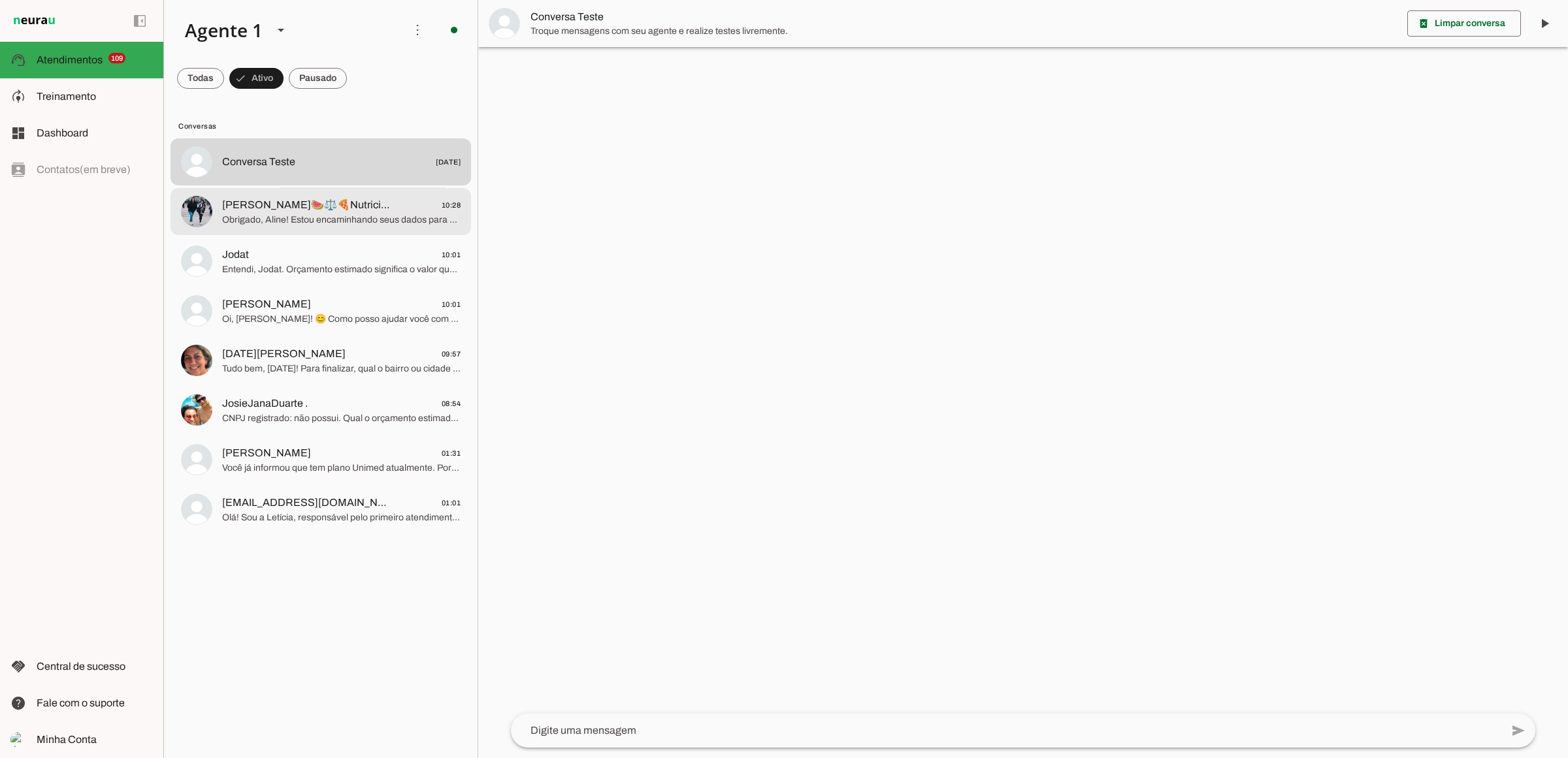
click at [358, 216] on span "Obrigado, Aline! Estou encaminhando seus dados para o próximo atendimento para …" at bounding box center [341, 219] width 239 height 13
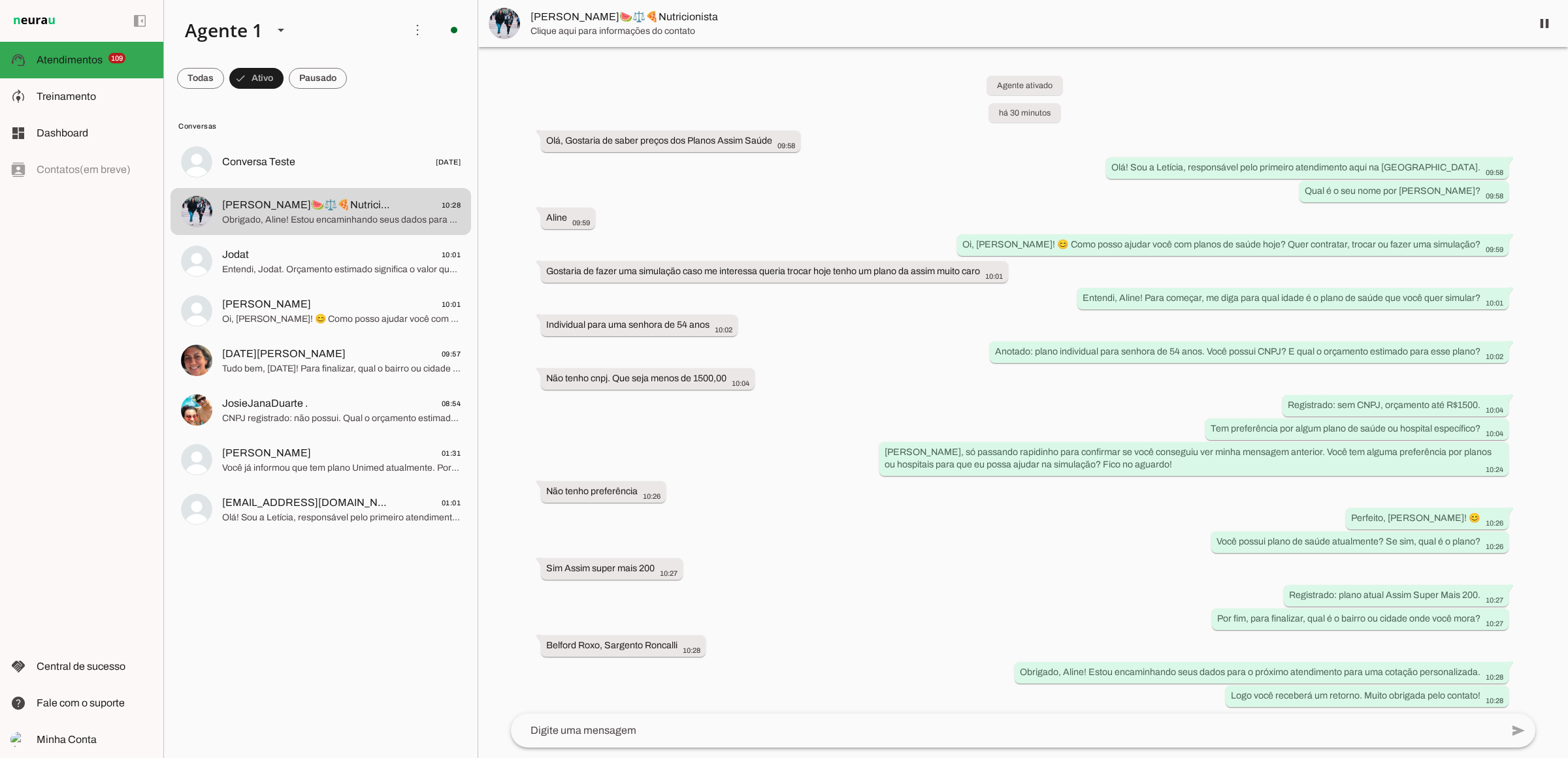
scroll to position [2, 0]
click at [668, 30] on span "Clique aqui para informações do contato" at bounding box center [1026, 31] width 991 height 13
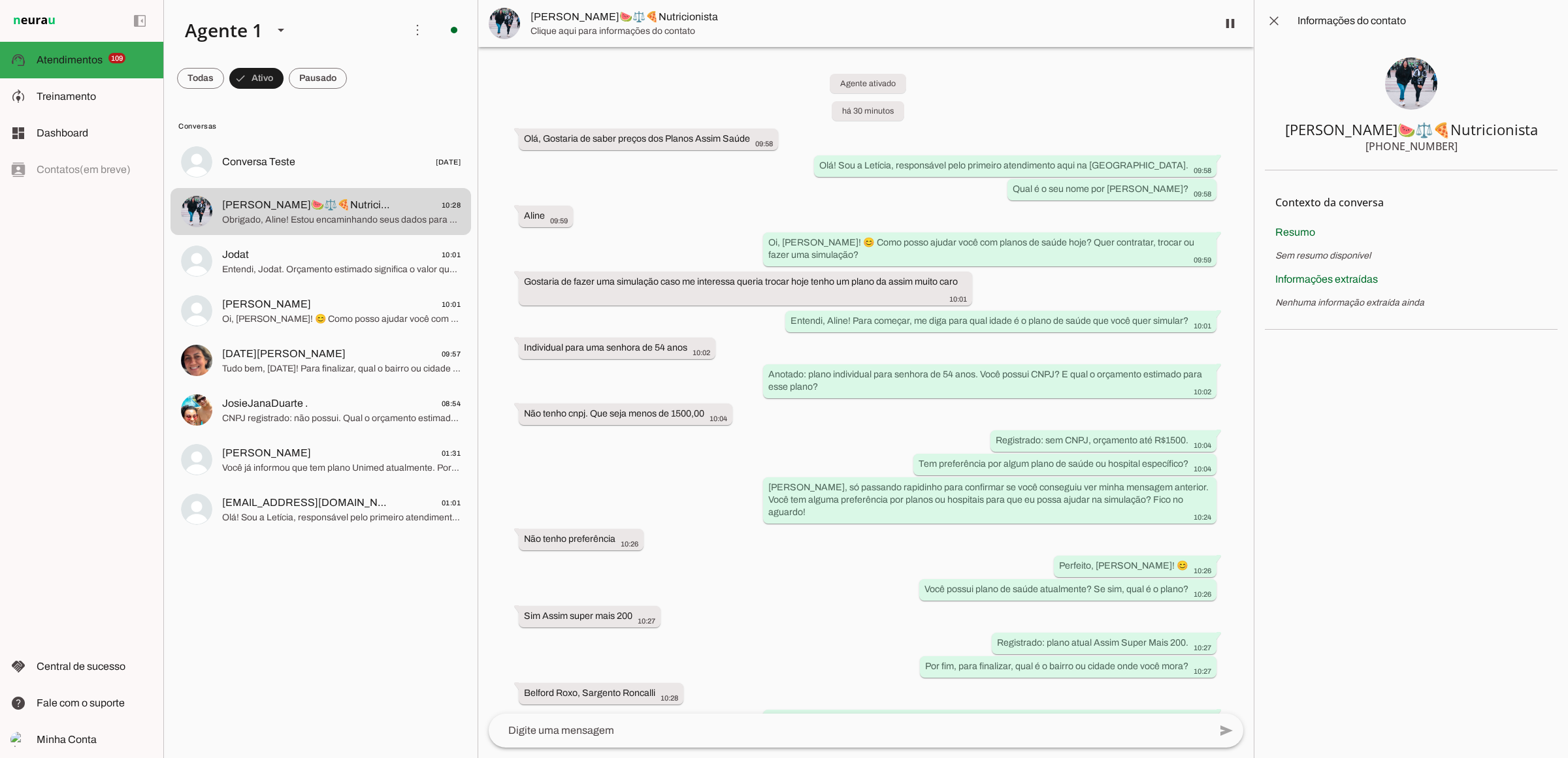
scroll to position [51, 0]
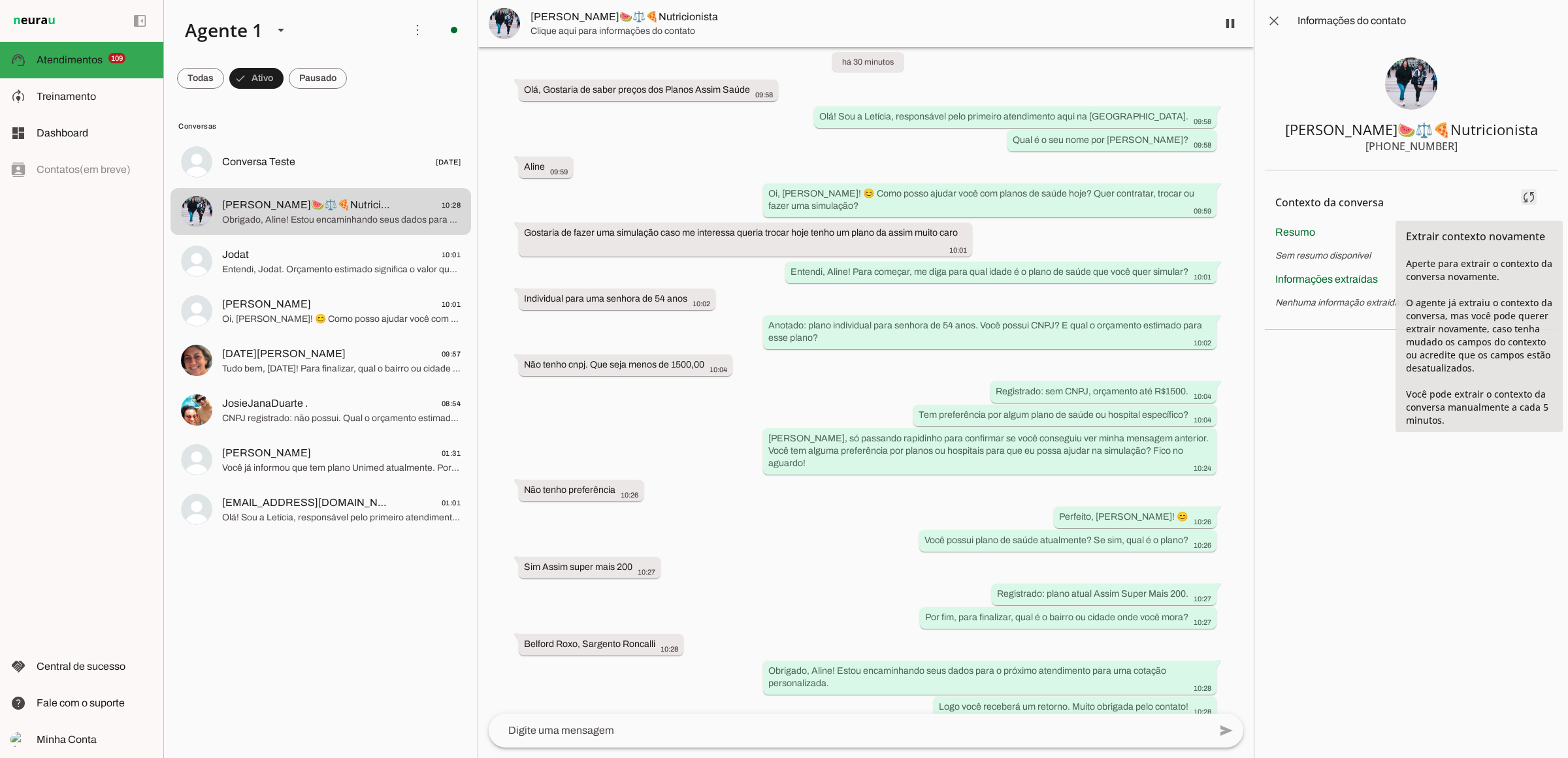
click at [1531, 198] on span at bounding box center [1529, 198] width 32 height 31
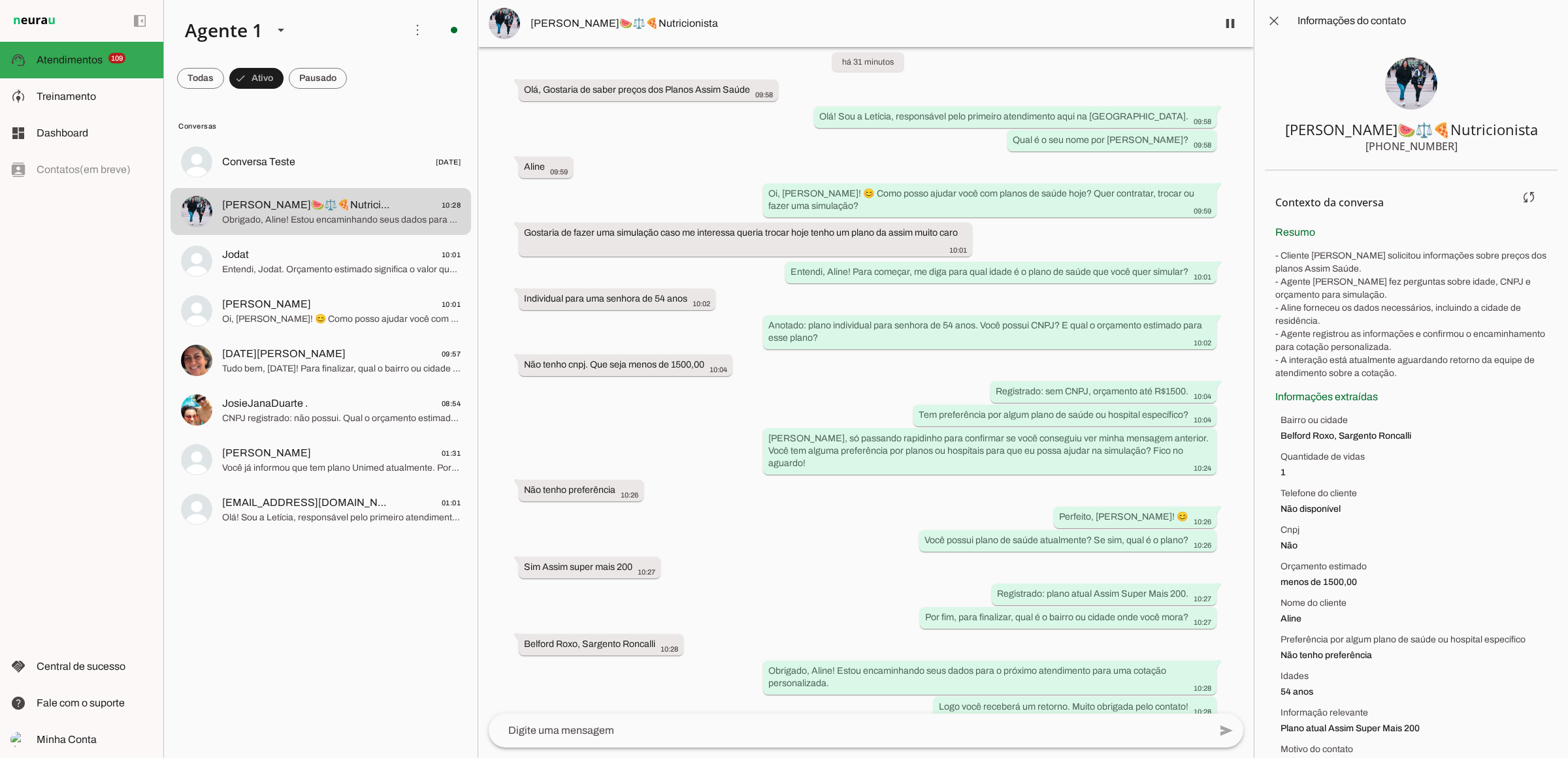
scroll to position [33, 0]
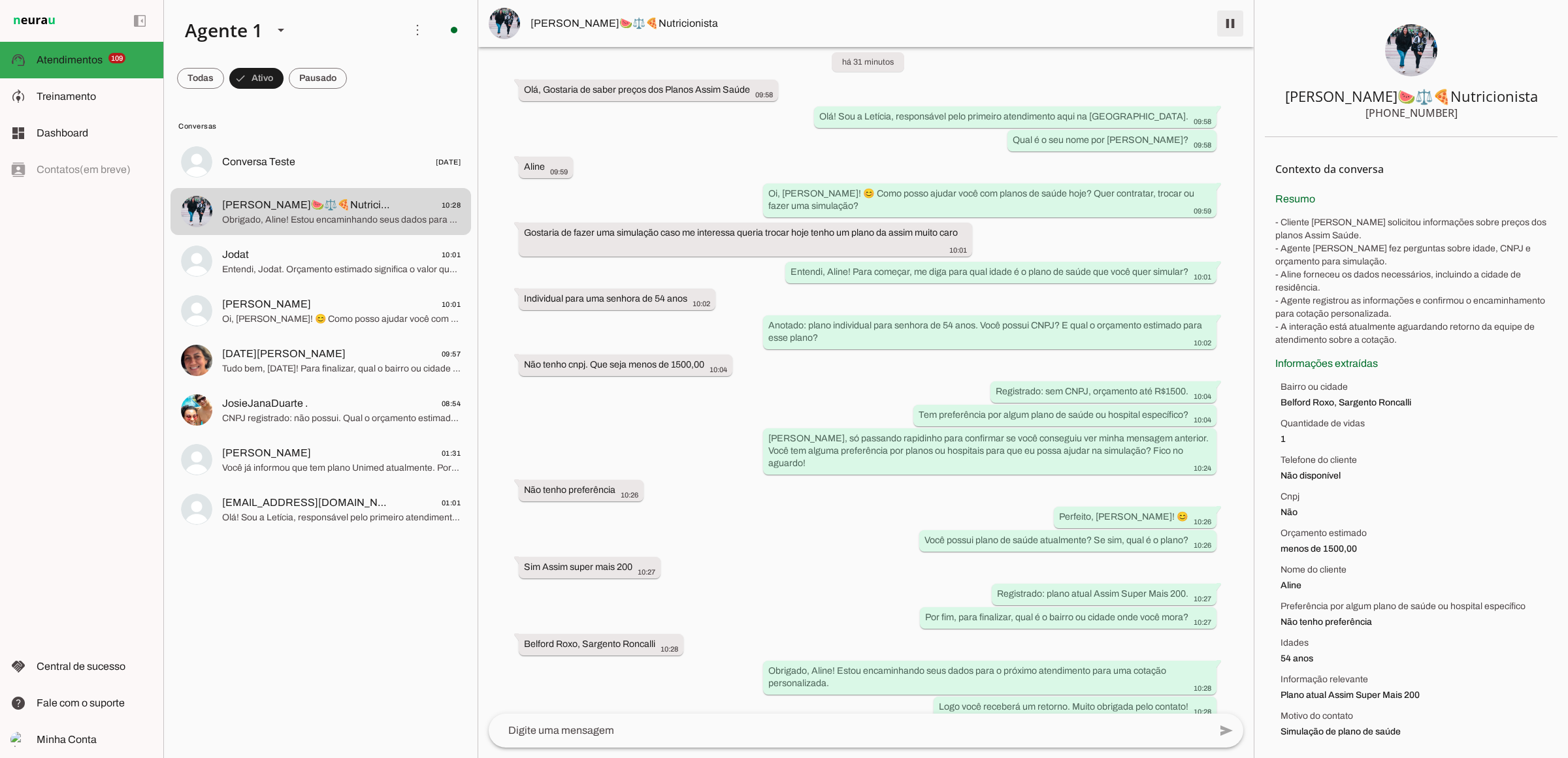
click at [1225, 21] on span at bounding box center [1230, 24] width 32 height 31
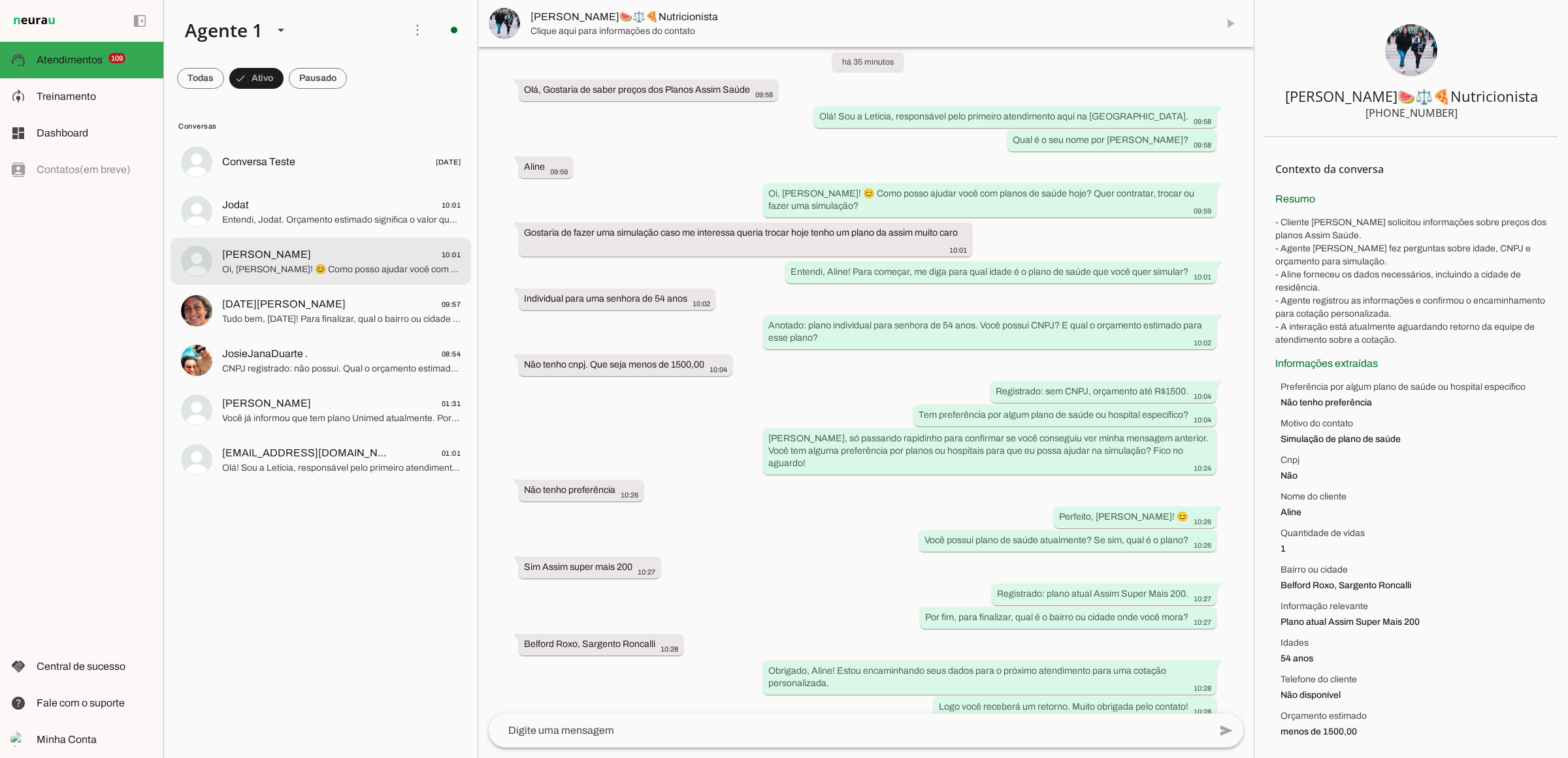
scroll to position [83, 0]
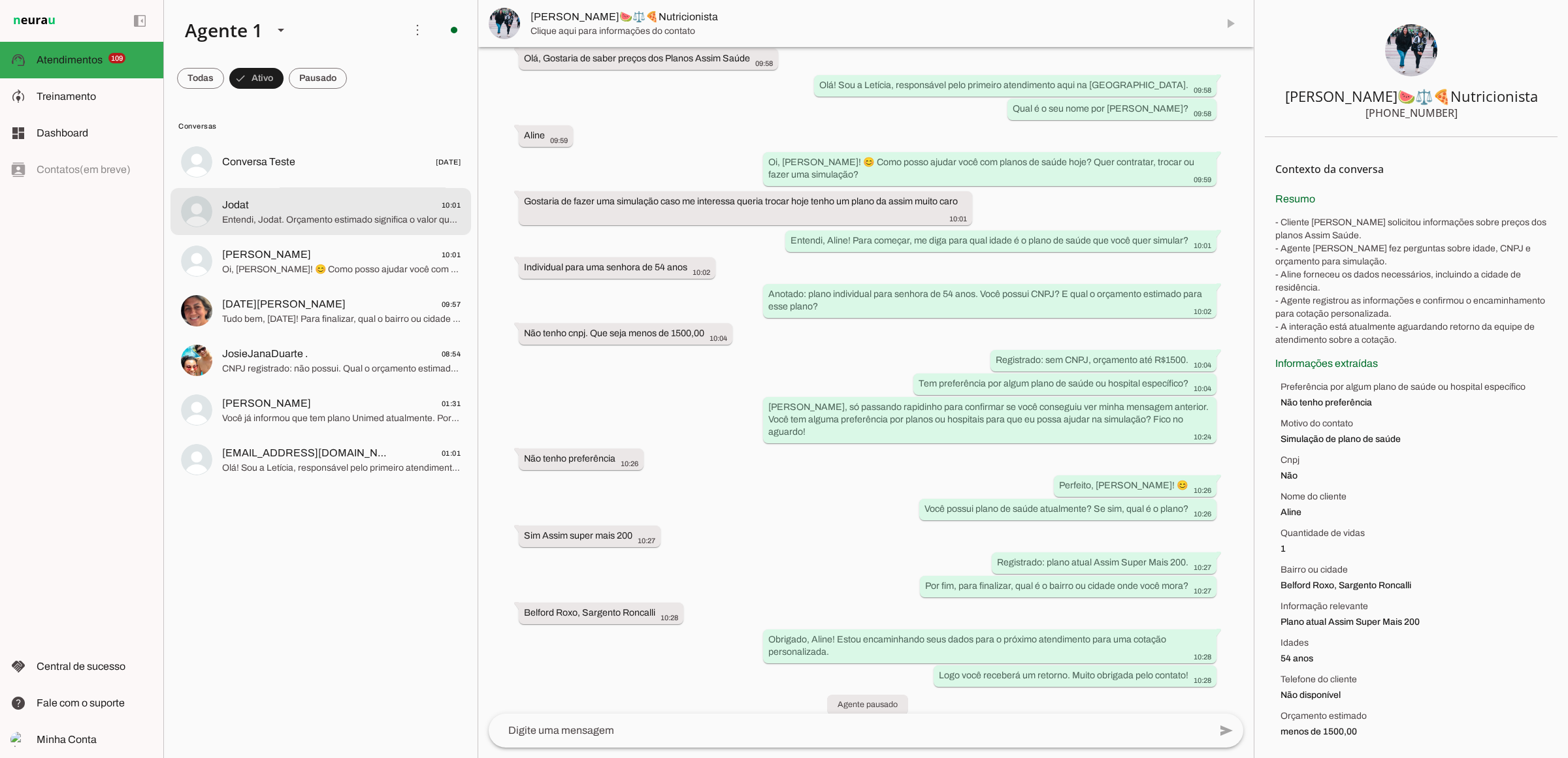
click at [366, 217] on span "Entendi, Jodat. Orçamento estimado significa o valor que você pretende pagar to…" at bounding box center [341, 219] width 239 height 13
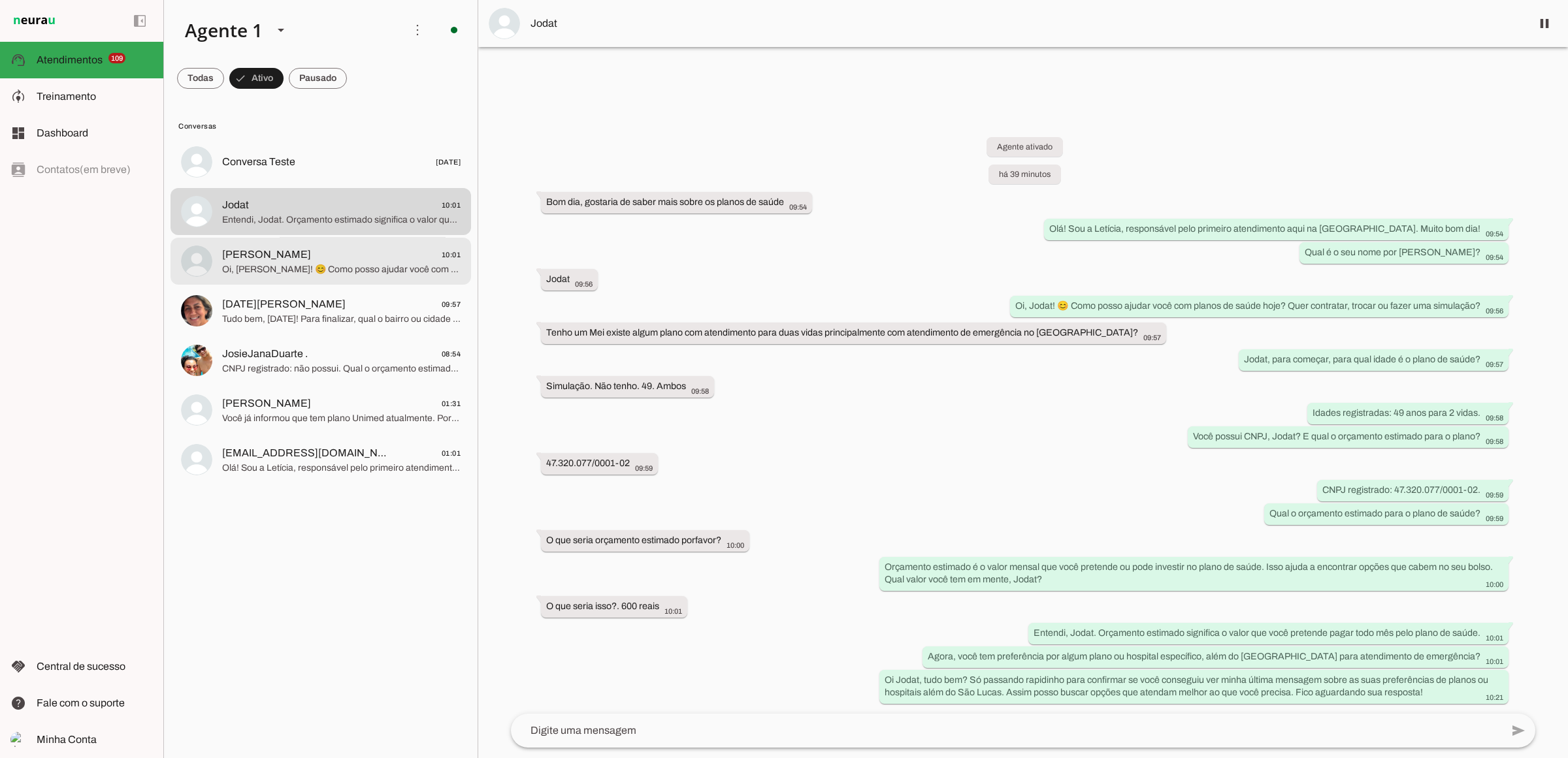
click at [370, 266] on span "Oi, [PERSON_NAME]! 😊 Como posso ajudar você com planos de saúde hoje? Quer cont…" at bounding box center [341, 268] width 239 height 13
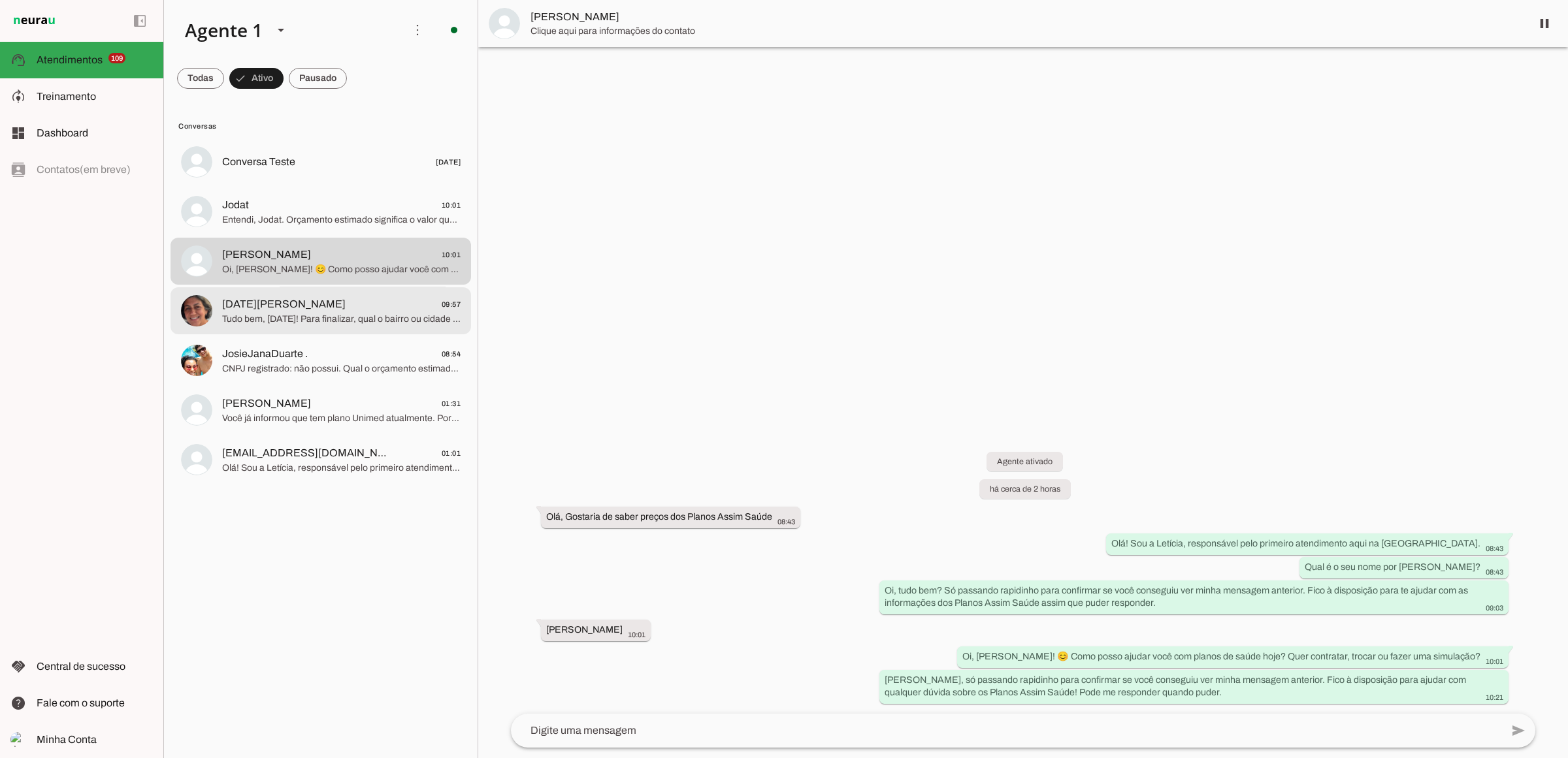
click at [330, 324] on span "Tudo bem, [DATE]! Para finalizar, qual o bairro ou cidade onde você mora? Assim…" at bounding box center [341, 319] width 239 height 13
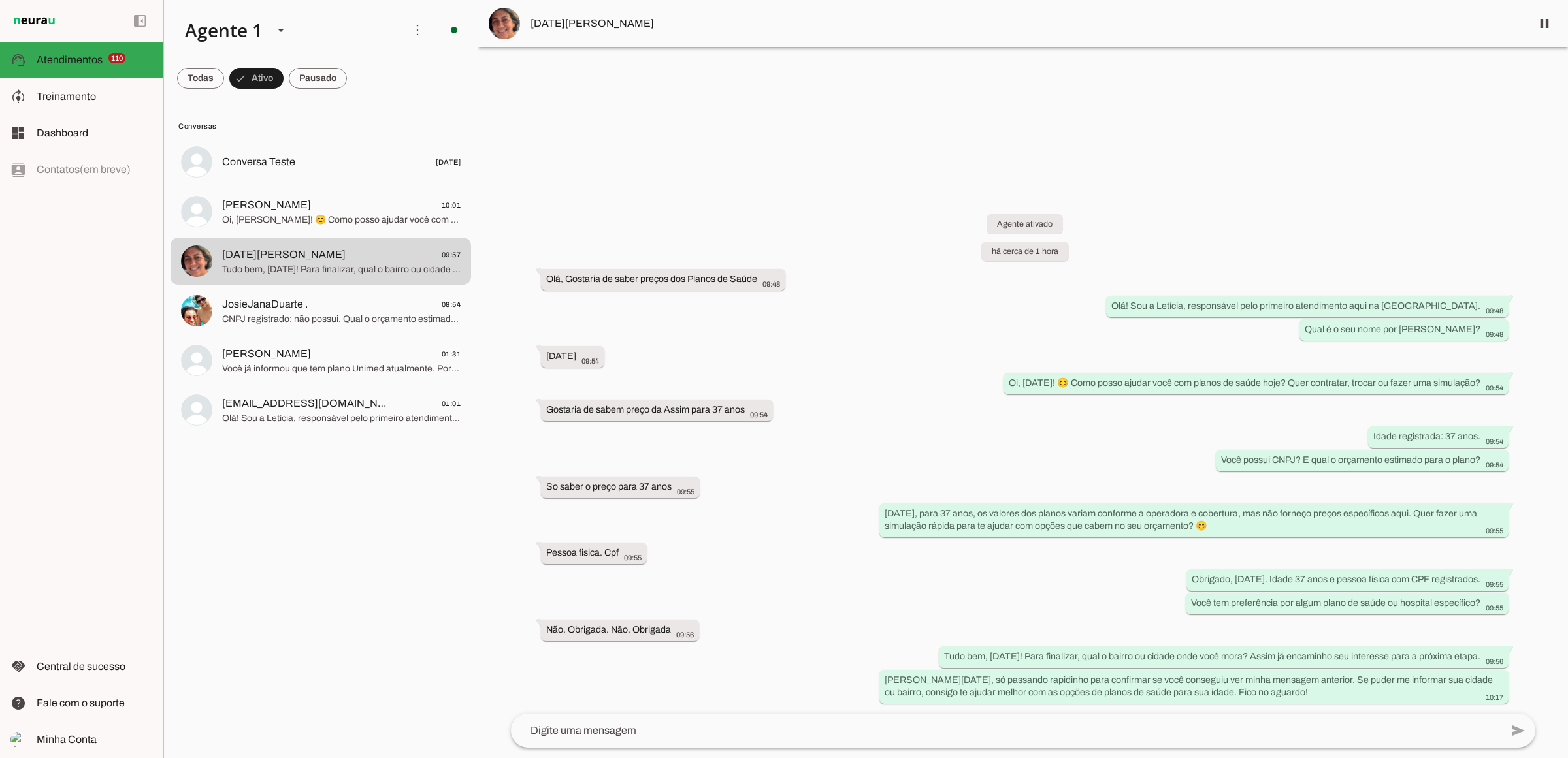
click at [751, 211] on div "Agente ativado há cerca de 1 hora Olá, Gostaria de saber preços dos Planos de S…" at bounding box center [1022, 449] width 1045 height 528
click at [381, 220] on span "Oi, [PERSON_NAME]! 😊 Como posso ajudar você com planos de saúde hoje? Quer cont…" at bounding box center [341, 219] width 239 height 13
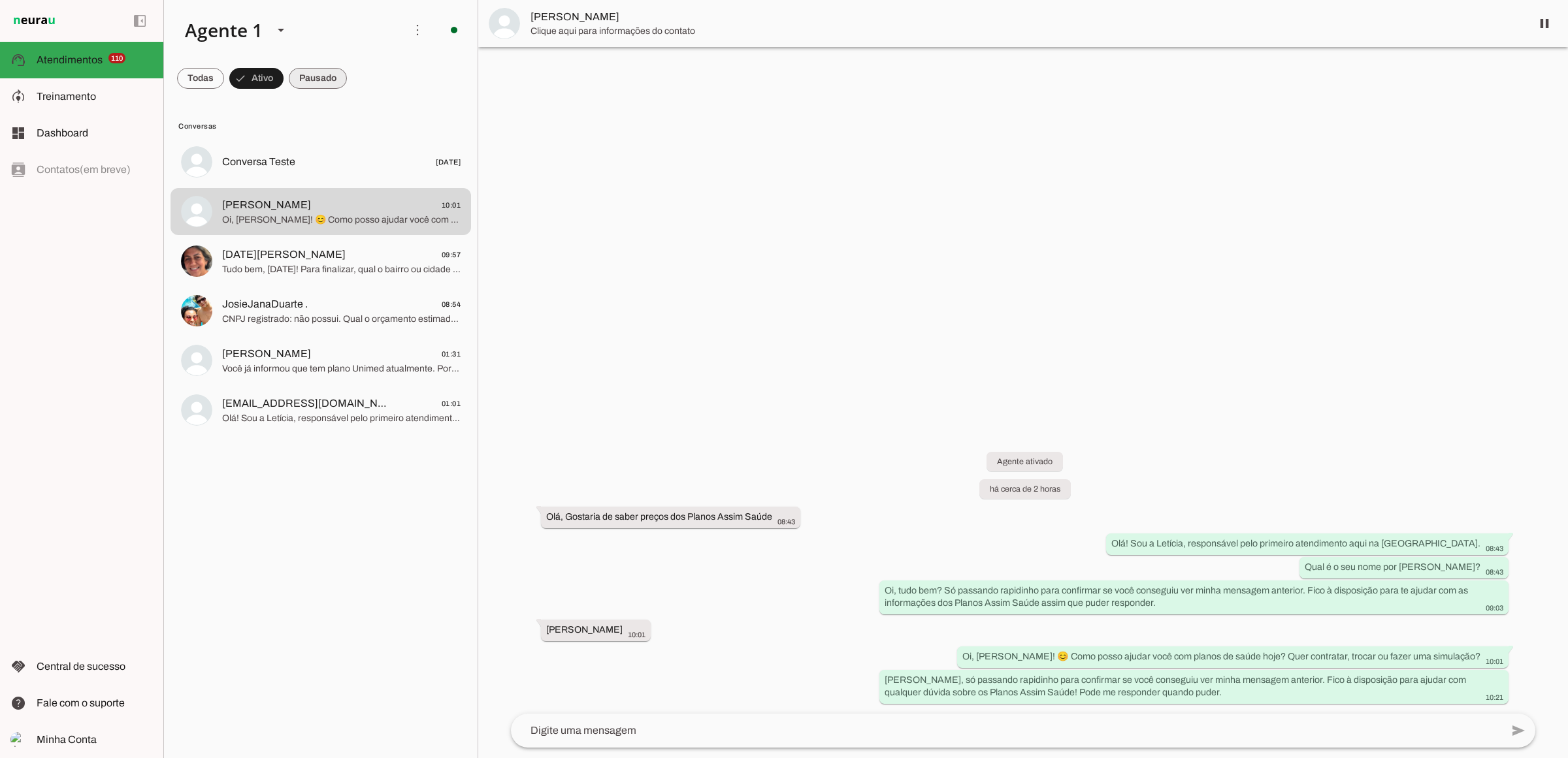
click at [321, 76] on span at bounding box center [318, 79] width 58 height 31
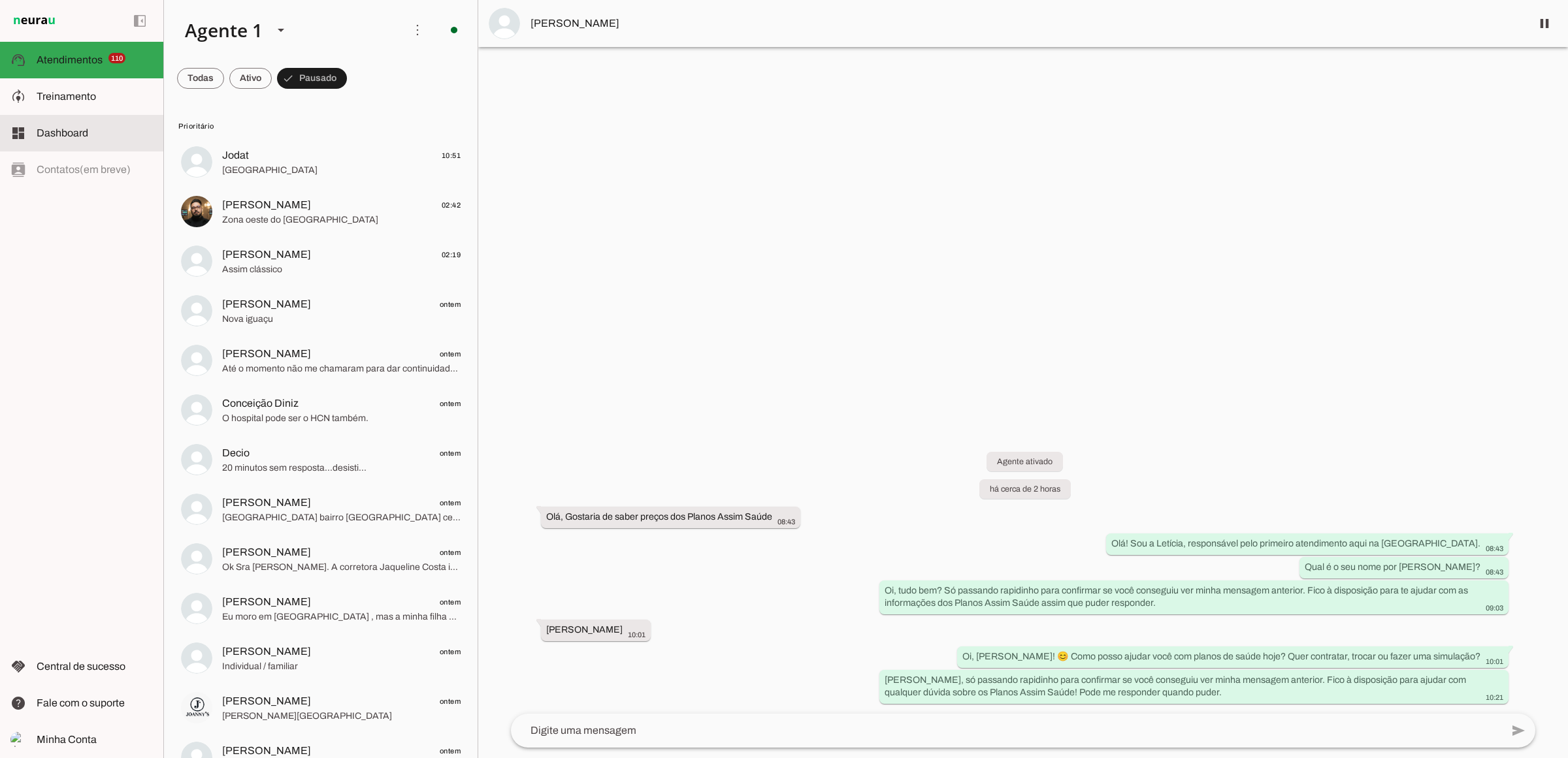
click at [86, 122] on md-item "dashboard Dashboard Dashboard" at bounding box center [81, 133] width 163 height 36
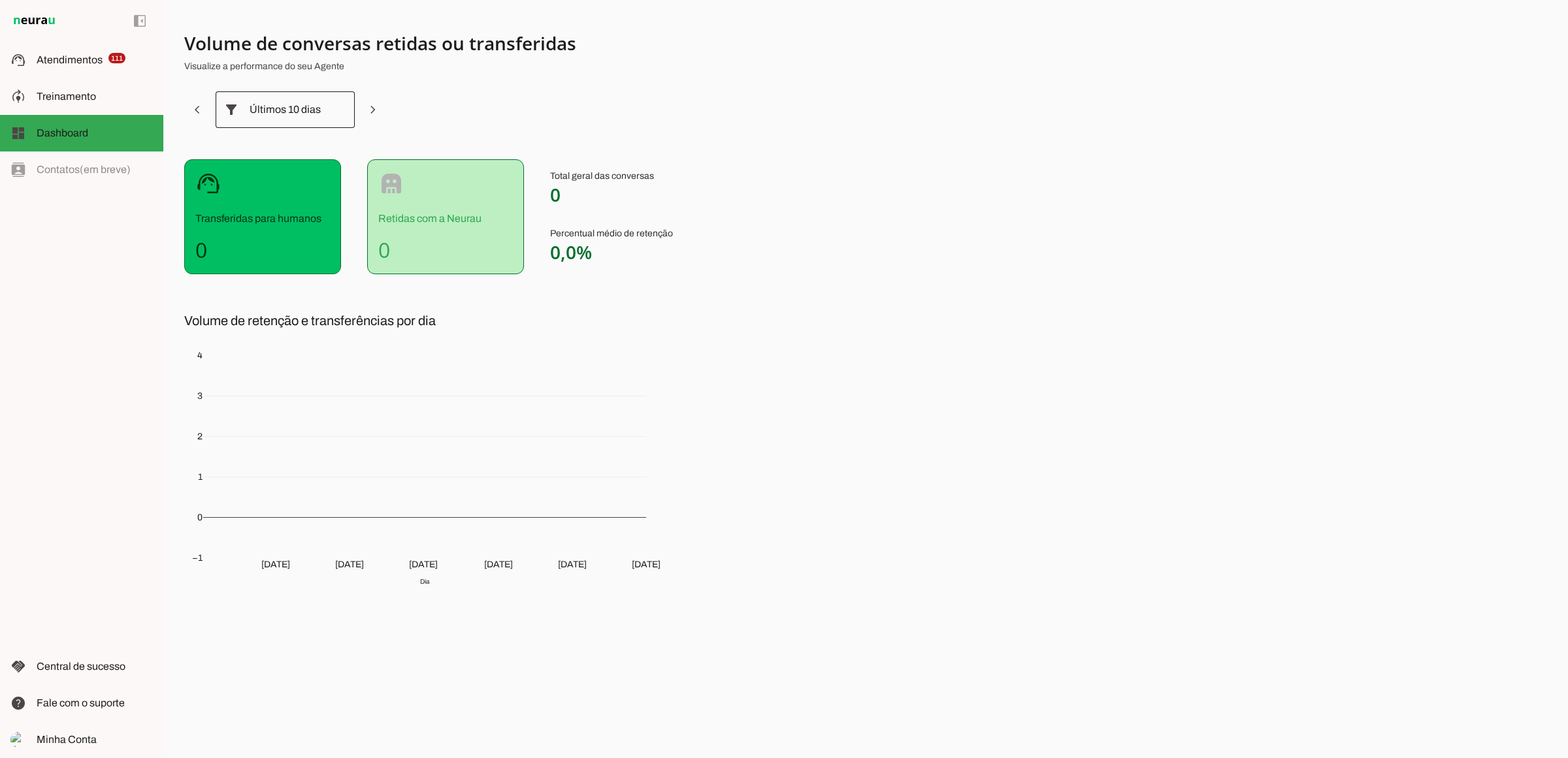
click at [325, 113] on div "Últimos 10 dias" at bounding box center [285, 109] width 139 height 36
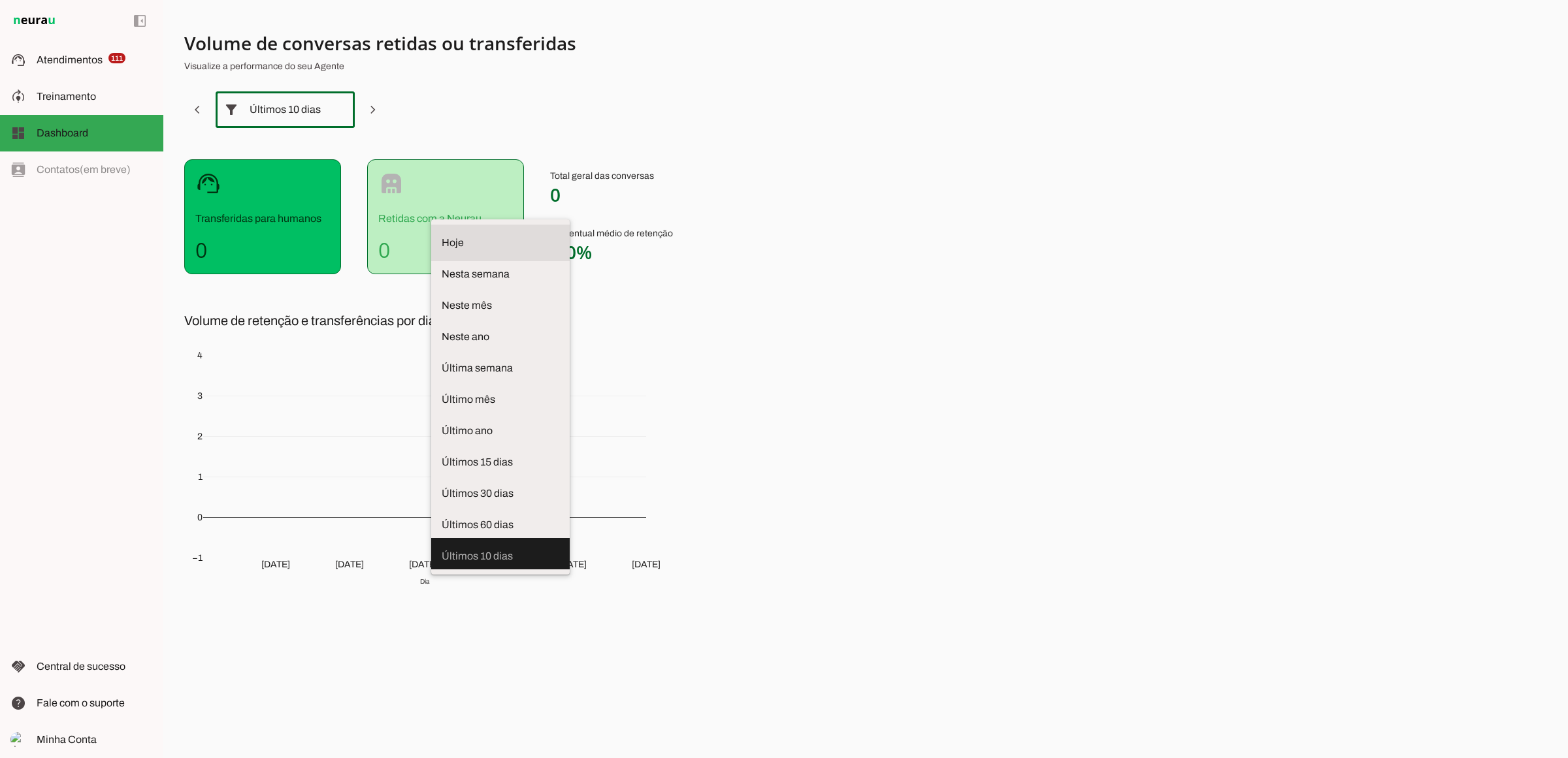
click at [431, 224] on md-item "Hoje" at bounding box center [500, 242] width 139 height 36
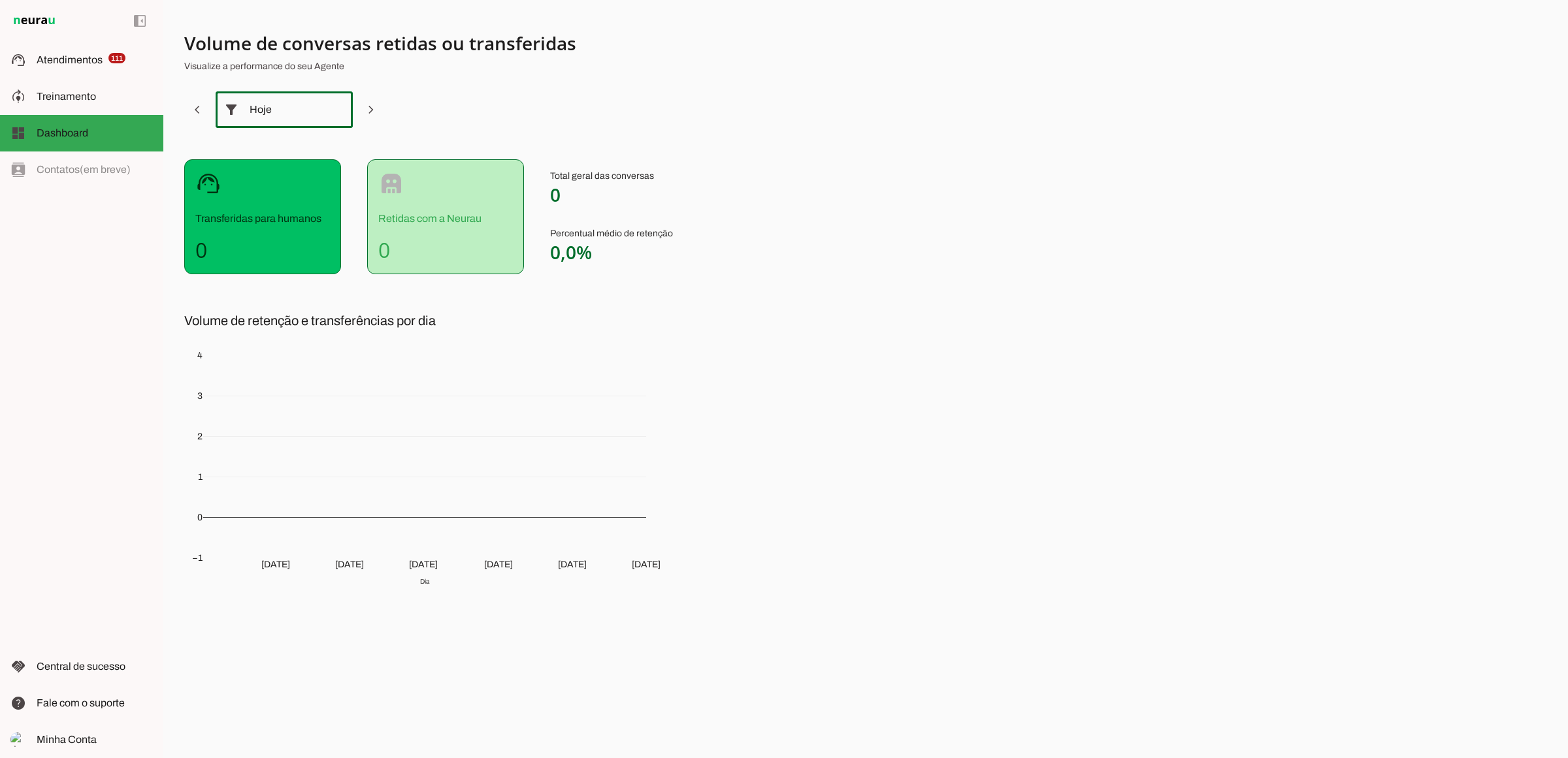
click at [305, 111] on div "Hoje" at bounding box center [284, 109] width 69 height 36
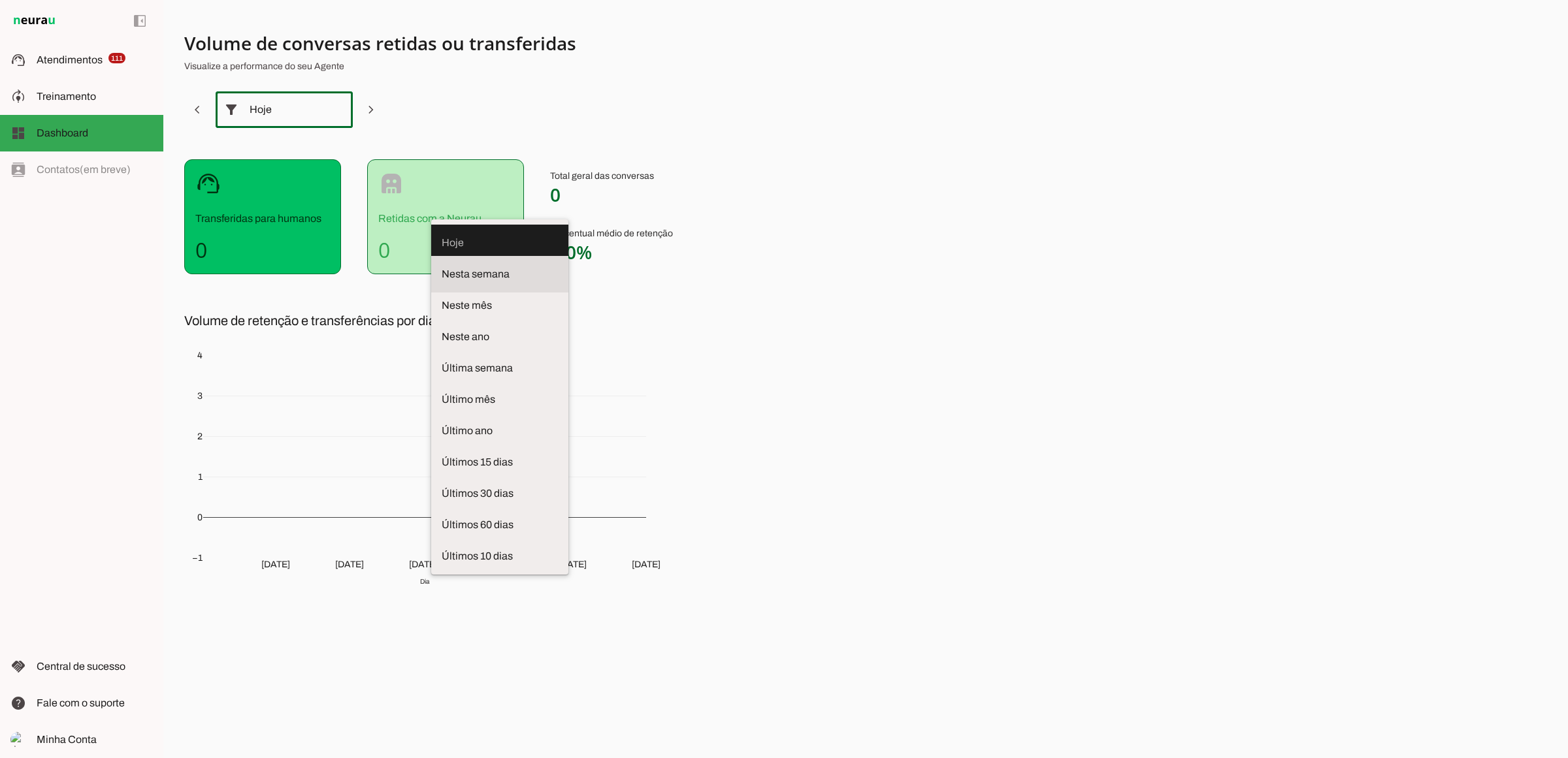
click at [442, 266] on span "Nesta semana" at bounding box center [500, 274] width 117 height 16
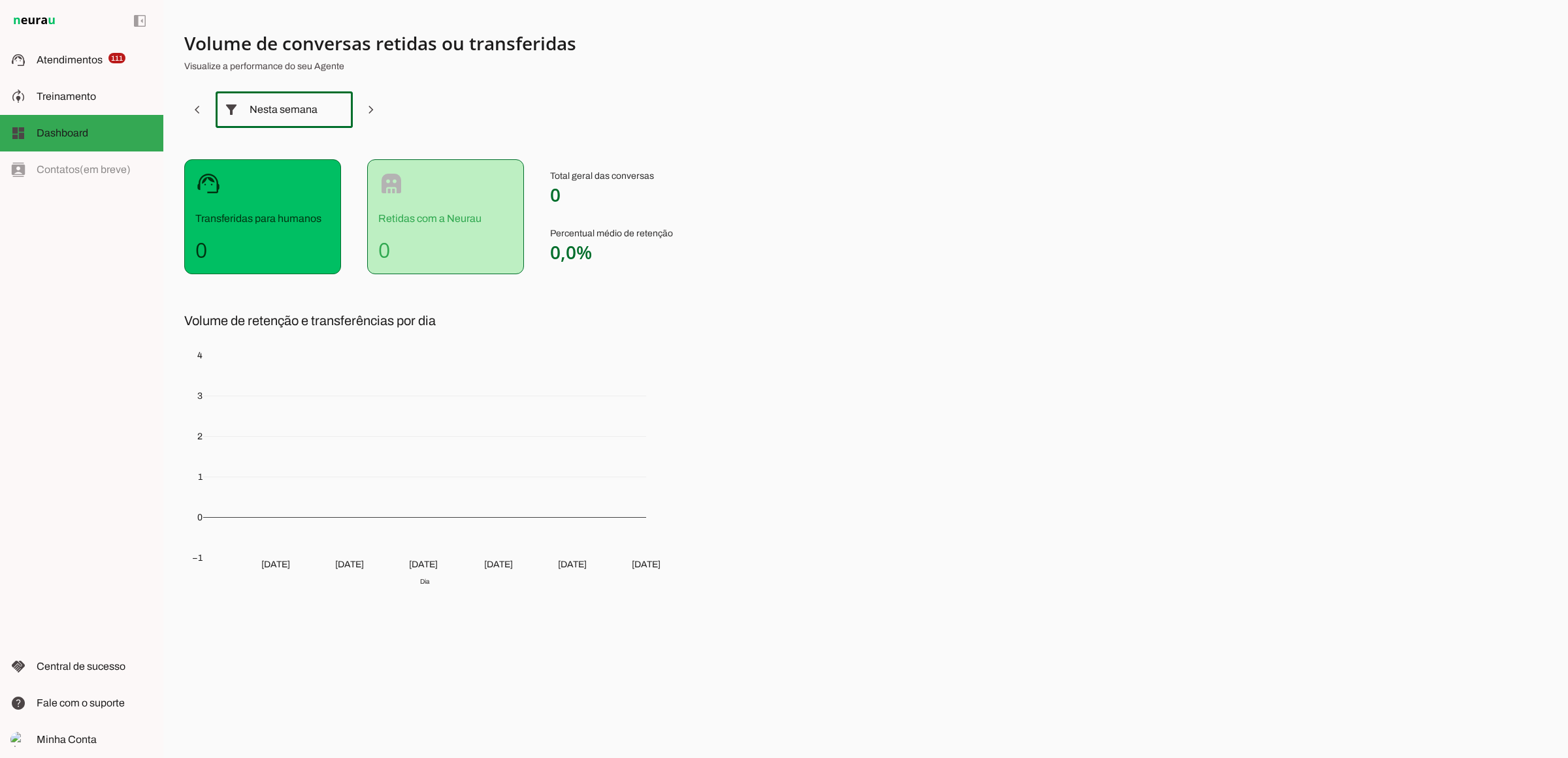
click at [301, 116] on div "Nesta semana" at bounding box center [284, 109] width 69 height 36
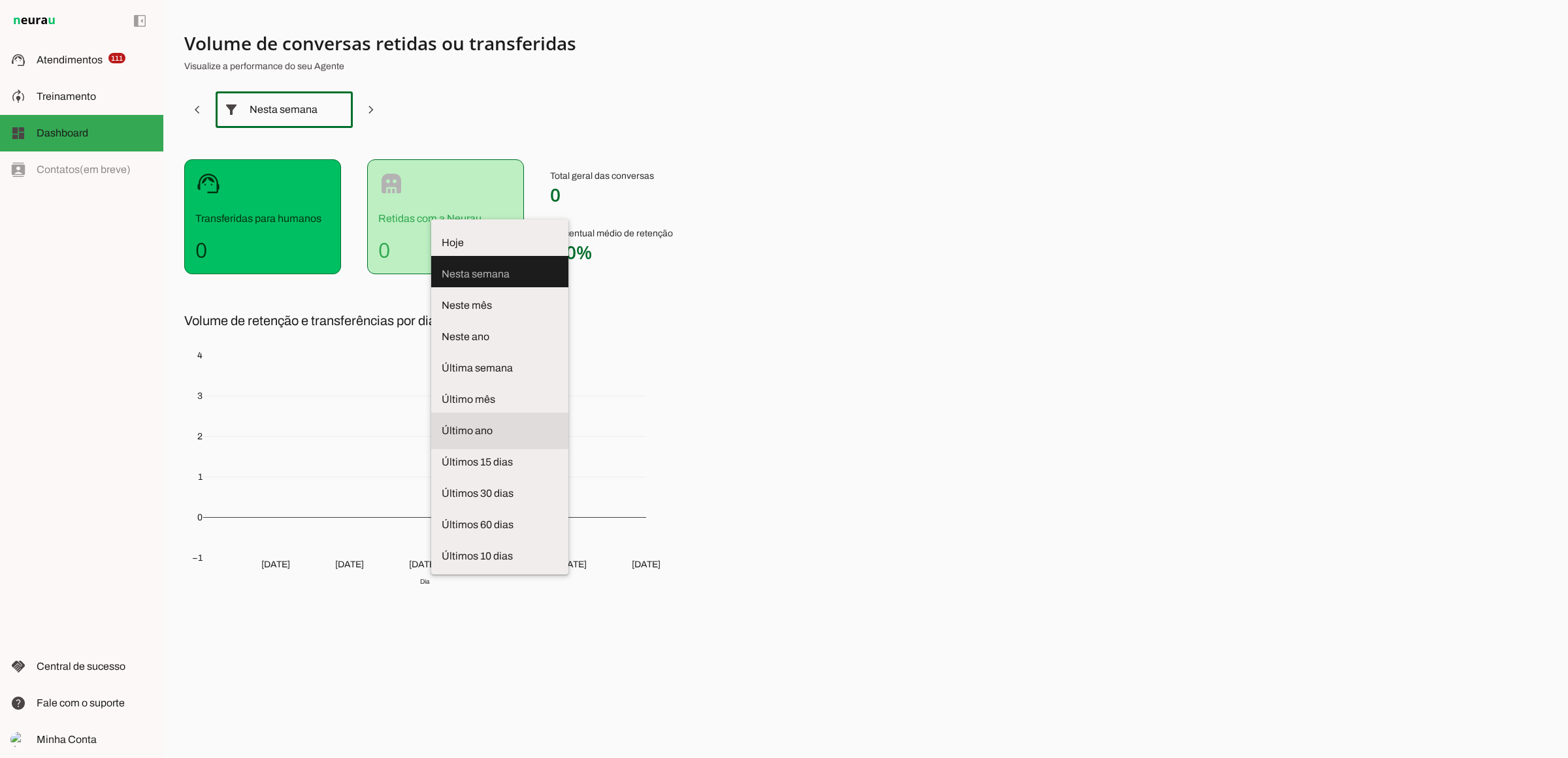
click at [431, 412] on md-item "Último ano" at bounding box center [499, 431] width 137 height 36
type md-outlined-select "last-year"
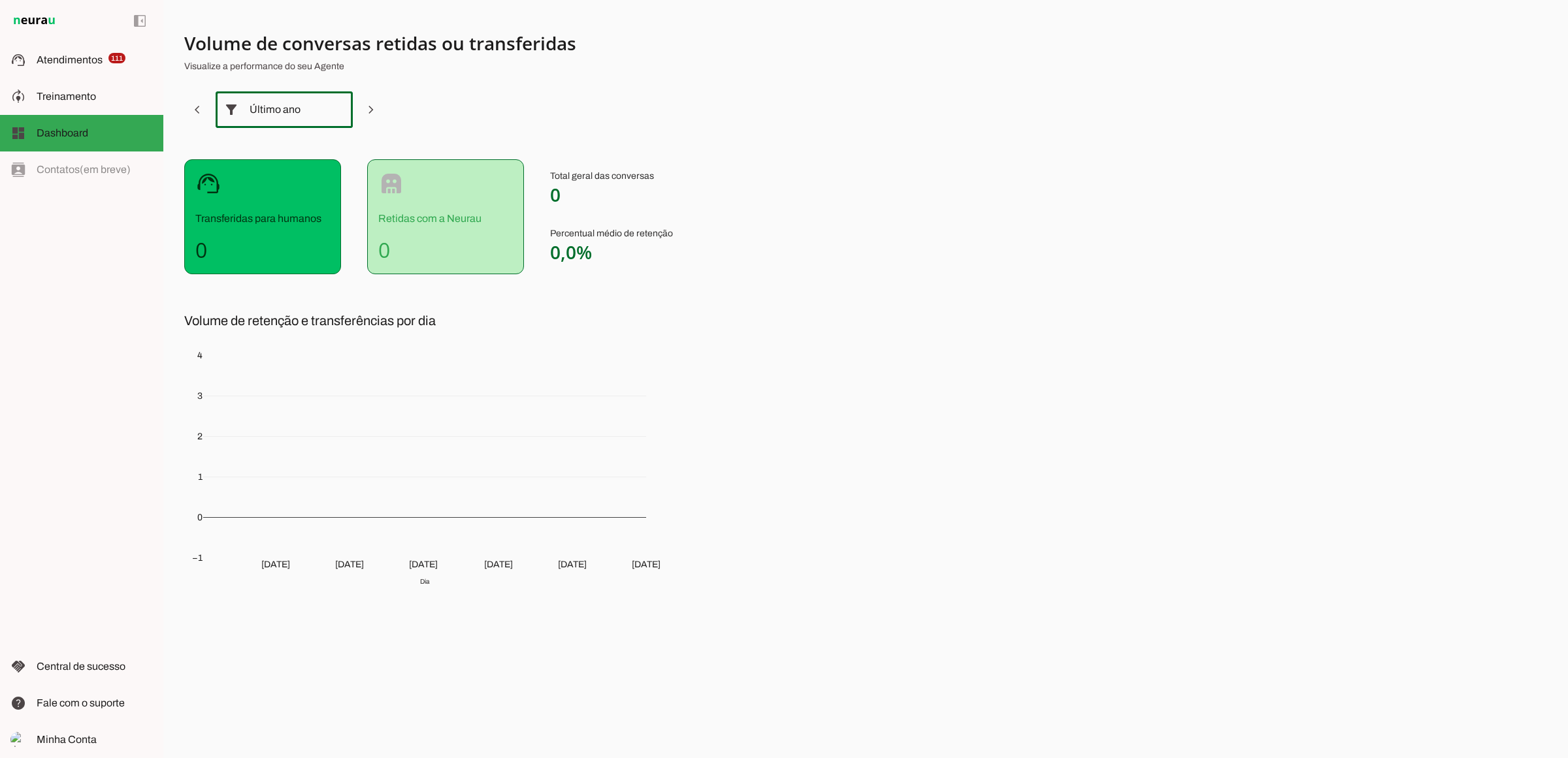
click at [798, 134] on section "Volume de conversas retidas ou transferidas Visualize a performance do seu Agen…" at bounding box center [508, 320] width 648 height 579
click at [79, 60] on span "Atendimentos" at bounding box center [69, 60] width 66 height 11
